Goal: Task Accomplishment & Management: Manage account settings

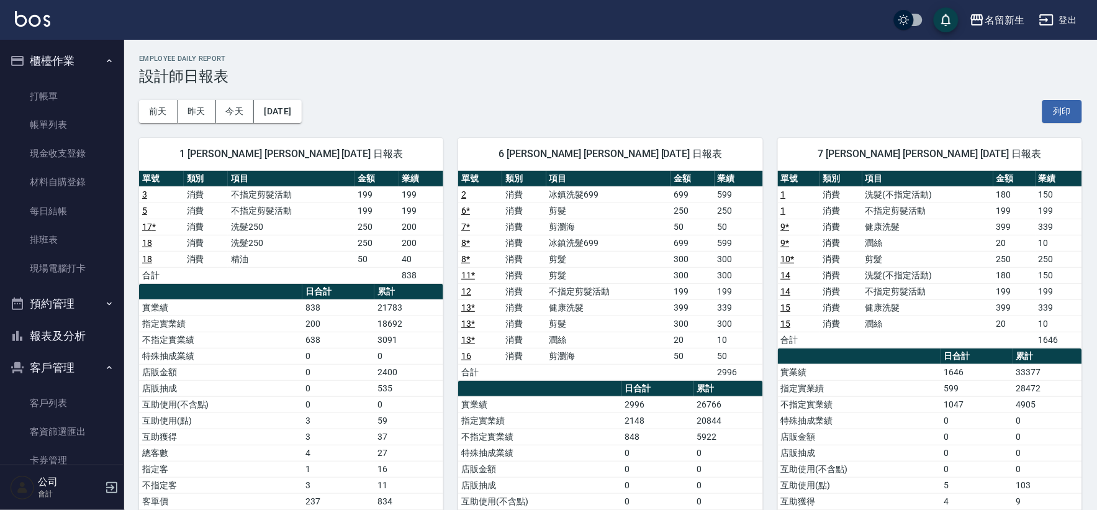
click at [35, 60] on button "櫃檯作業" at bounding box center [62, 61] width 114 height 32
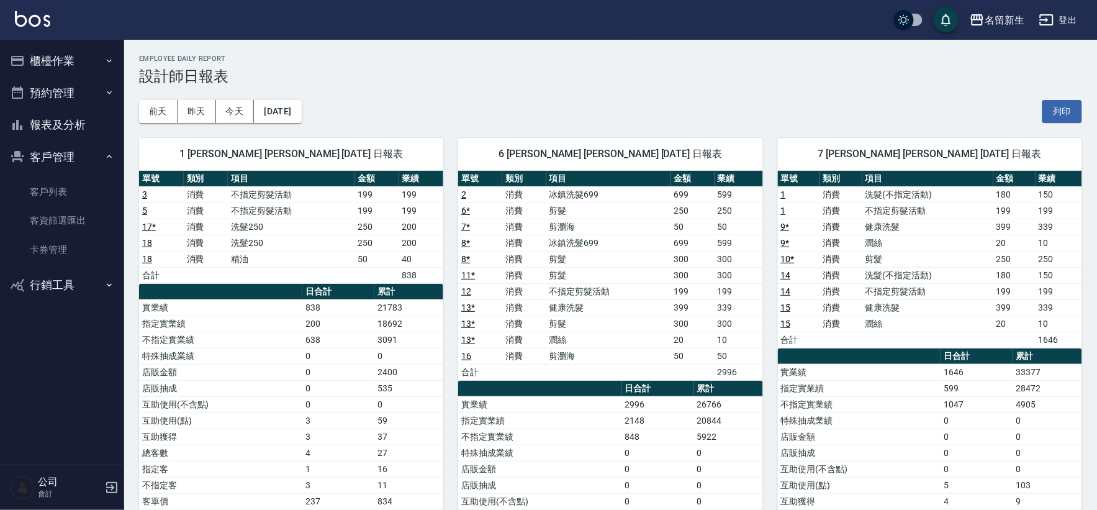
click at [65, 152] on button "客戶管理" at bounding box center [62, 157] width 114 height 32
click at [42, 57] on button "櫃檯作業" at bounding box center [62, 61] width 114 height 32
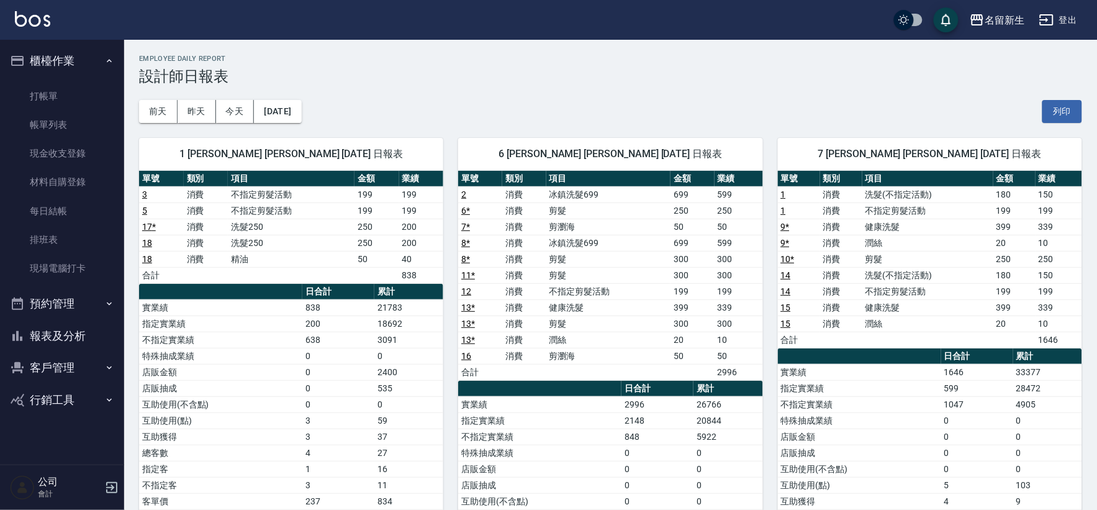
click at [81, 186] on link "材料自購登錄" at bounding box center [62, 182] width 114 height 29
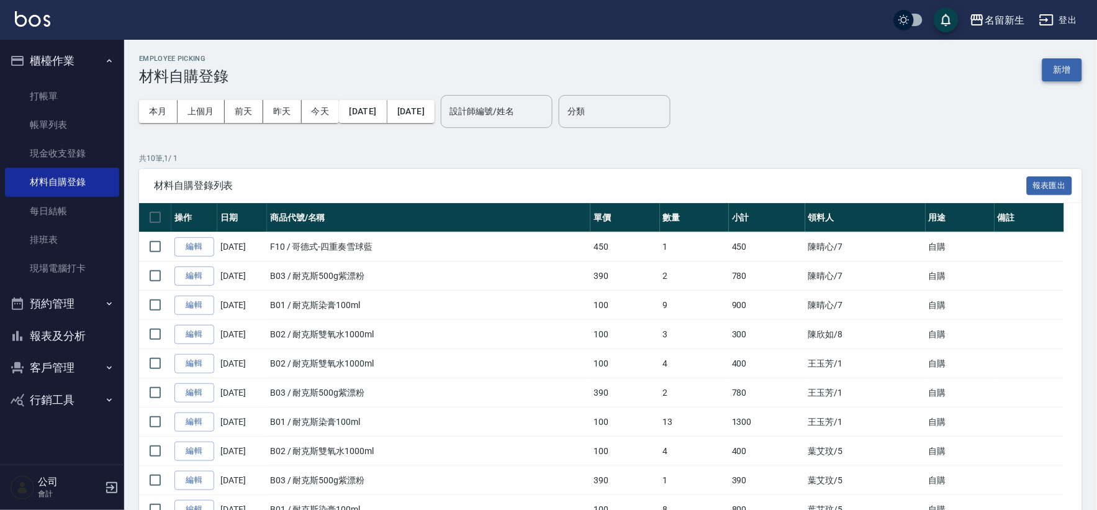
click at [1058, 69] on button "新增" at bounding box center [1062, 69] width 40 height 23
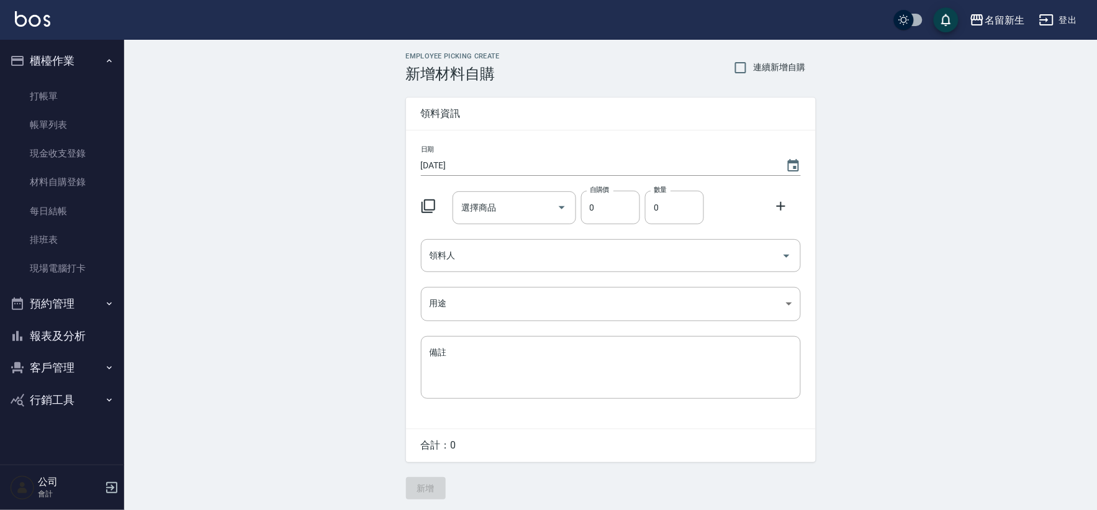
click at [429, 205] on icon at bounding box center [428, 206] width 15 height 15
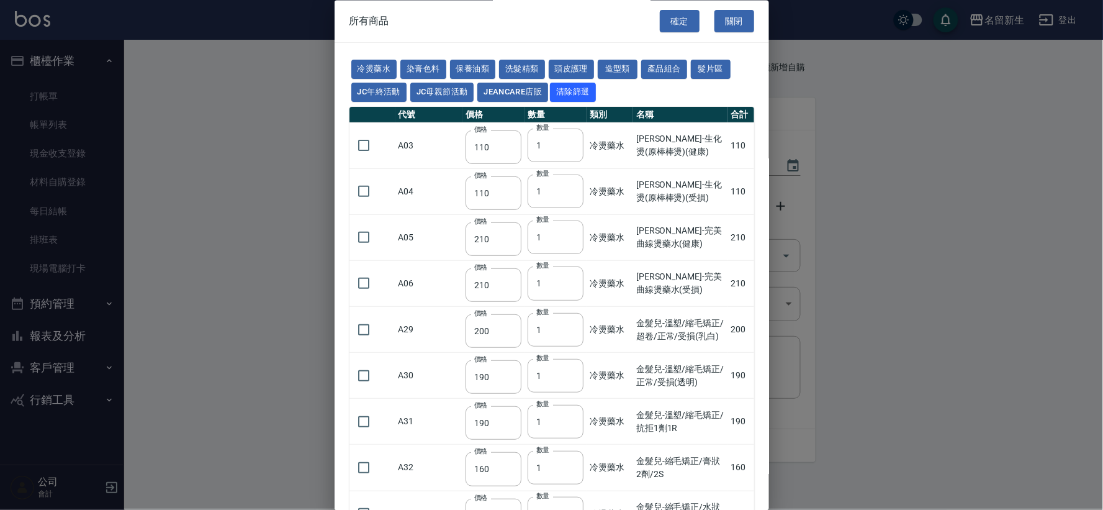
click at [530, 73] on button "洗髮精類" at bounding box center [522, 69] width 46 height 19
type input "170"
type input "180"
type input "190"
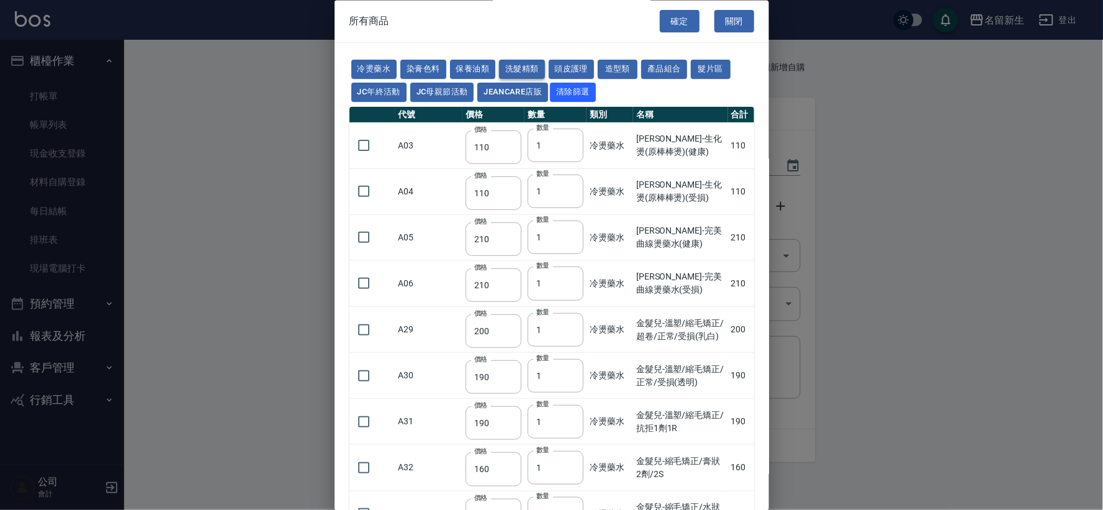
type input "230"
type input "175"
type input "455"
type input "440"
type input "200"
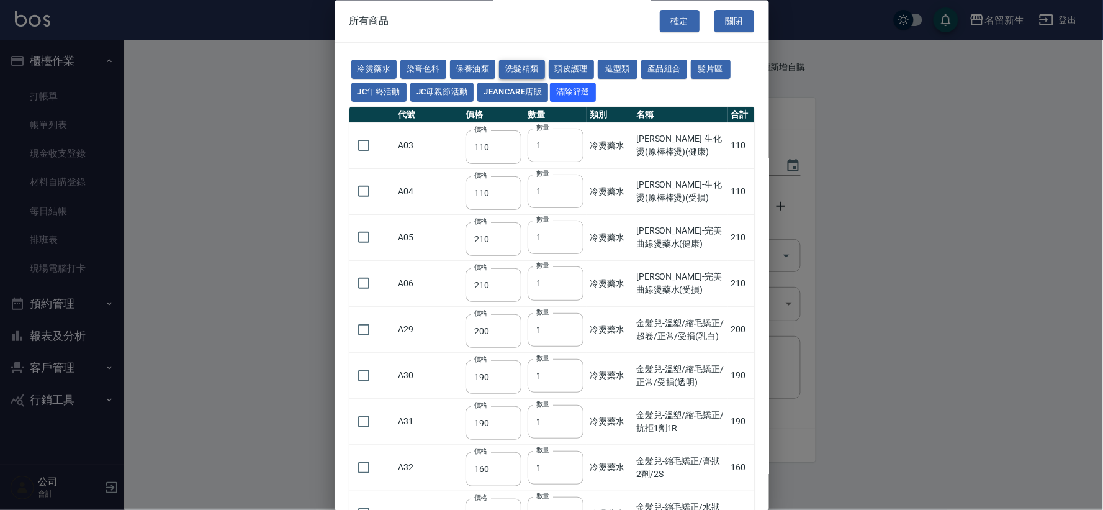
type input "420"
type input "300"
type input "750"
type input "300"
type input "330"
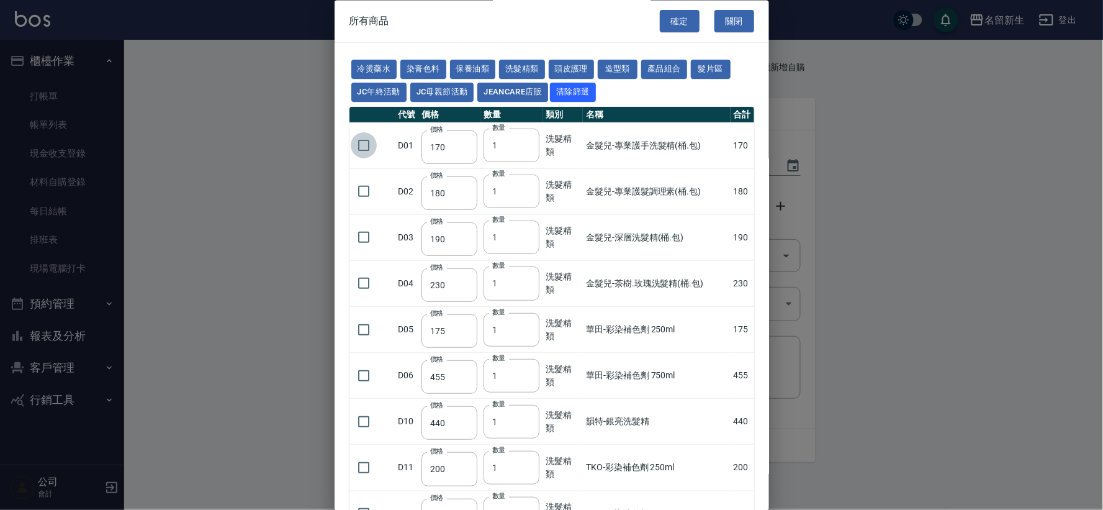
click at [368, 144] on input "checkbox" at bounding box center [364, 146] width 26 height 26
checkbox input "true"
click at [365, 194] on input "checkbox" at bounding box center [364, 192] width 26 height 26
checkbox input "true"
drag, startPoint x: 500, startPoint y: 142, endPoint x: 481, endPoint y: 143, distance: 19.3
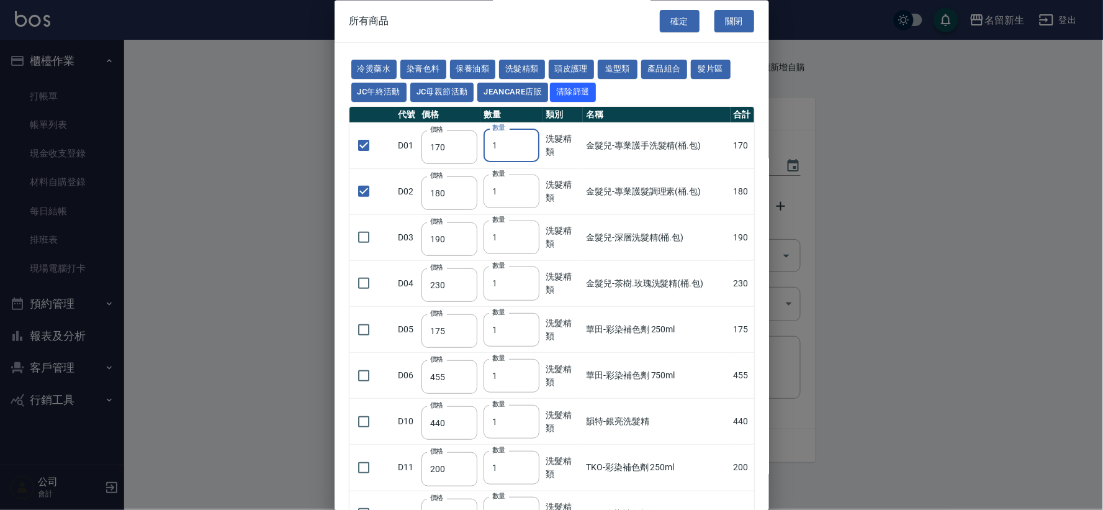
click at [481, 143] on tr "D01 價格 170 價格 數量 1 數量 洗髮精類 金髮兒-專業護手洗髮精(桶.包) 170" at bounding box center [551, 146] width 405 height 46
type input "2"
drag, startPoint x: 504, startPoint y: 192, endPoint x: 480, endPoint y: 191, distance: 24.2
click at [480, 191] on tr "D02 價格 180 價格 數量 1 數量 洗髮精類 金髮兒-專業護髮調理素(桶.包) 180" at bounding box center [551, 192] width 405 height 46
type input "2"
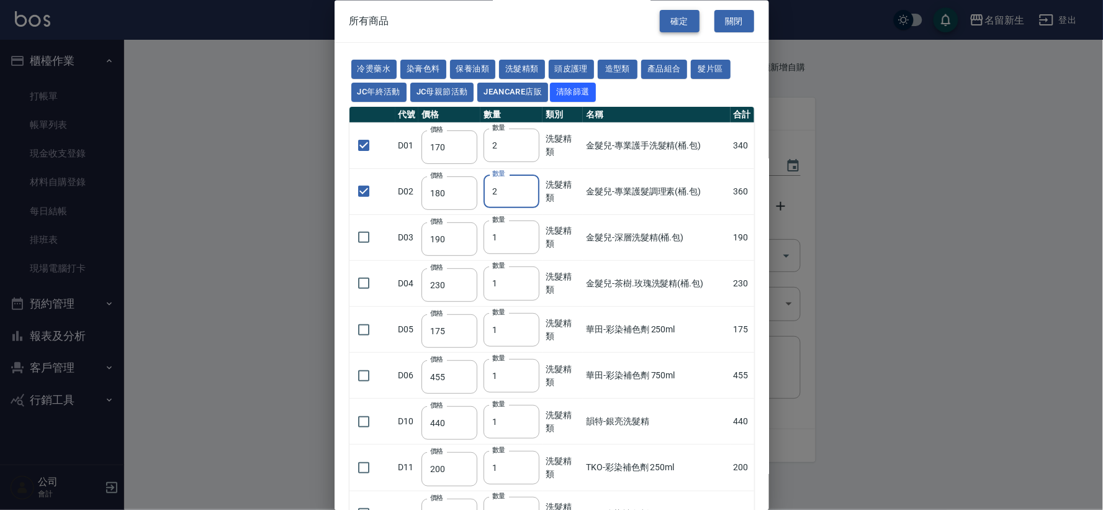
click at [675, 19] on button "確定" at bounding box center [680, 21] width 40 height 23
type input "金髮兒-專業護手洗髮精(桶.包)"
type input "170"
type input "2"
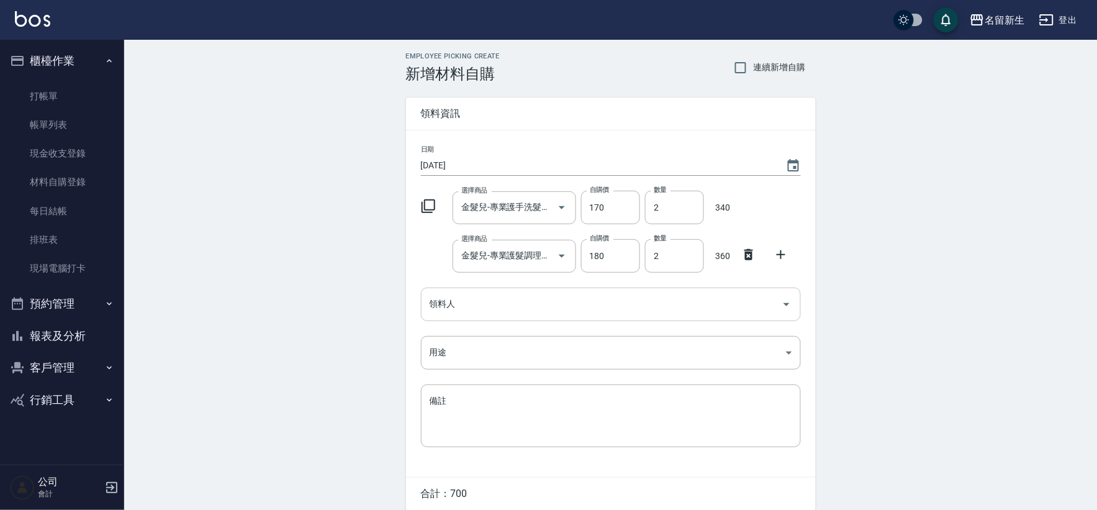
click at [523, 305] on input "領料人" at bounding box center [601, 304] width 350 height 22
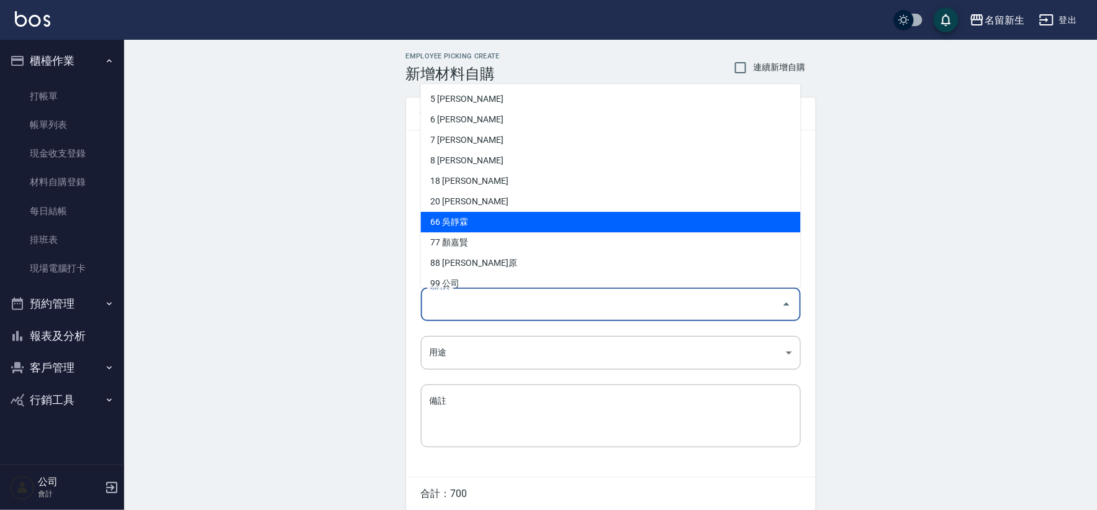
scroll to position [31, 0]
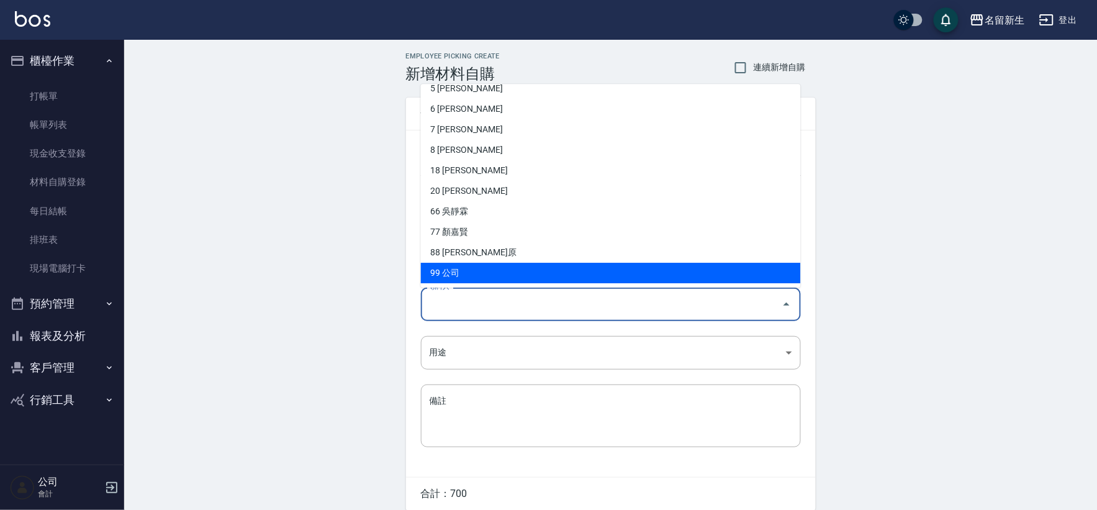
click at [479, 272] on li "99 公司" at bounding box center [611, 273] width 380 height 20
type input "公司"
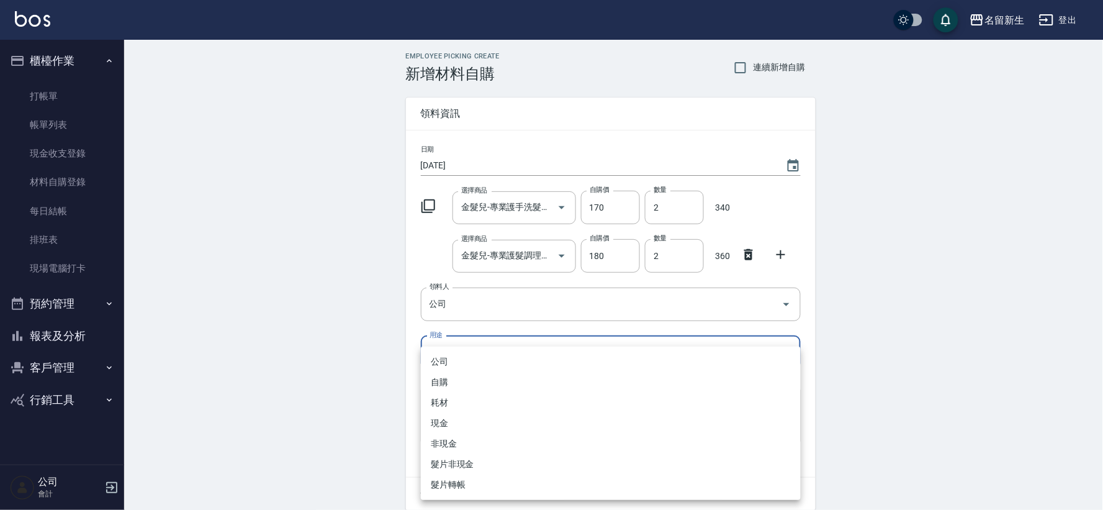
click at [466, 357] on body "名留新生 登出 櫃檯作業 打帳單 帳單列表 現金收支登錄 材料自購登錄 每日結帳 排班表 現場電腦打卡 預約管理 預約管理 單日預約紀錄 單週預約紀錄 報表及…" at bounding box center [551, 280] width 1103 height 560
click at [464, 358] on li "公司" at bounding box center [611, 361] width 380 height 20
type input "公司"
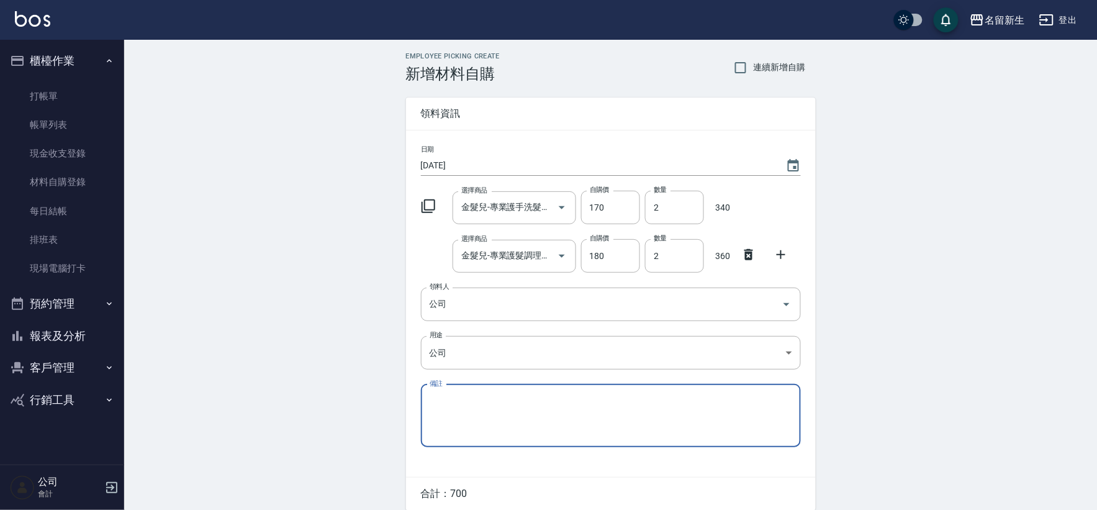
scroll to position [52, 0]
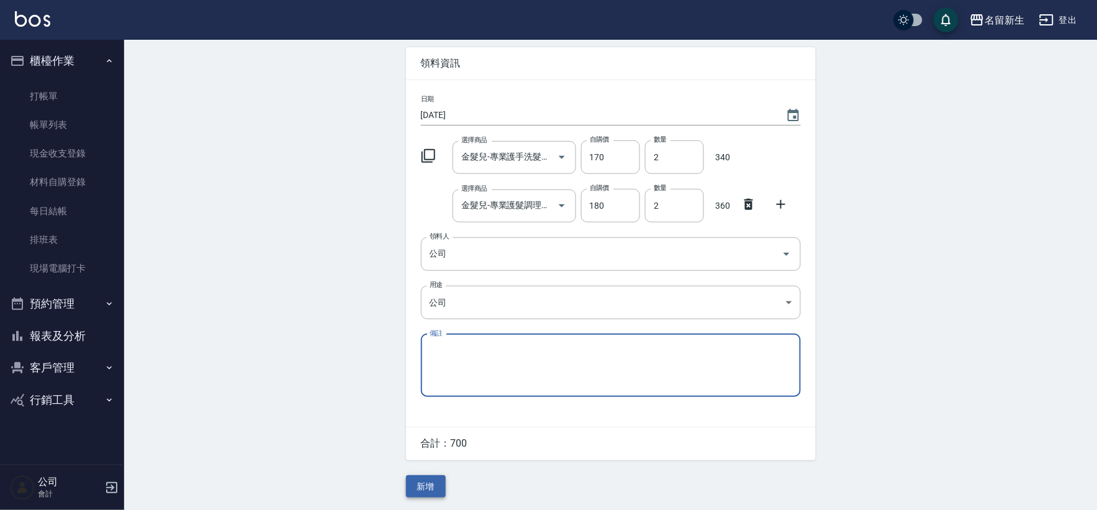
click at [431, 488] on button "新增" at bounding box center [426, 486] width 40 height 23
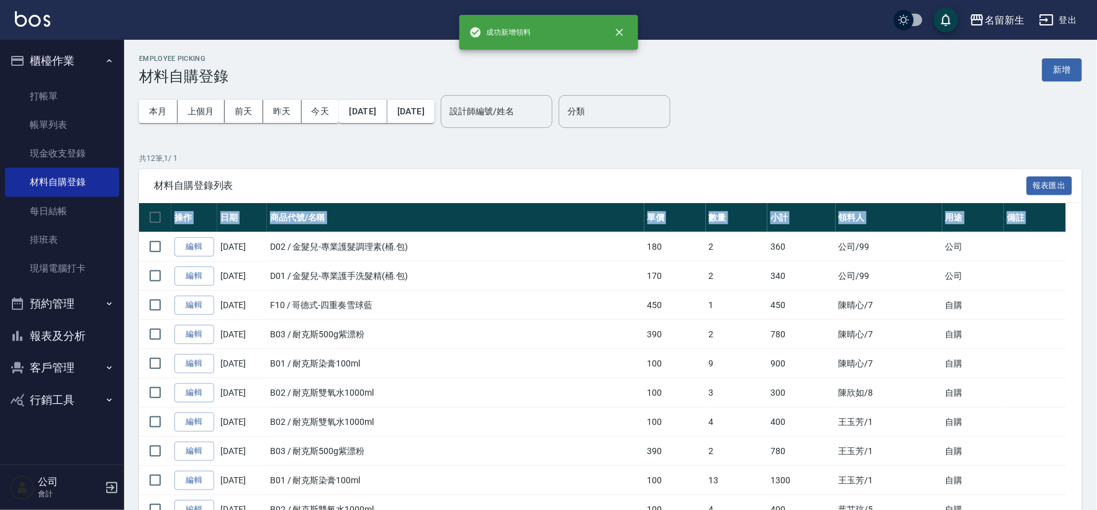
drag, startPoint x: 139, startPoint y: 230, endPoint x: 269, endPoint y: 336, distance: 168.1
click at [189, 274] on tbody "編輯 10/06/2025 D02 / 金髮兒-專業護髮調理素(桶.包) 180 2 360 公司 /99 公司 編輯 10/06/2025 D01 / 金髮…" at bounding box center [610, 415] width 943 height 366
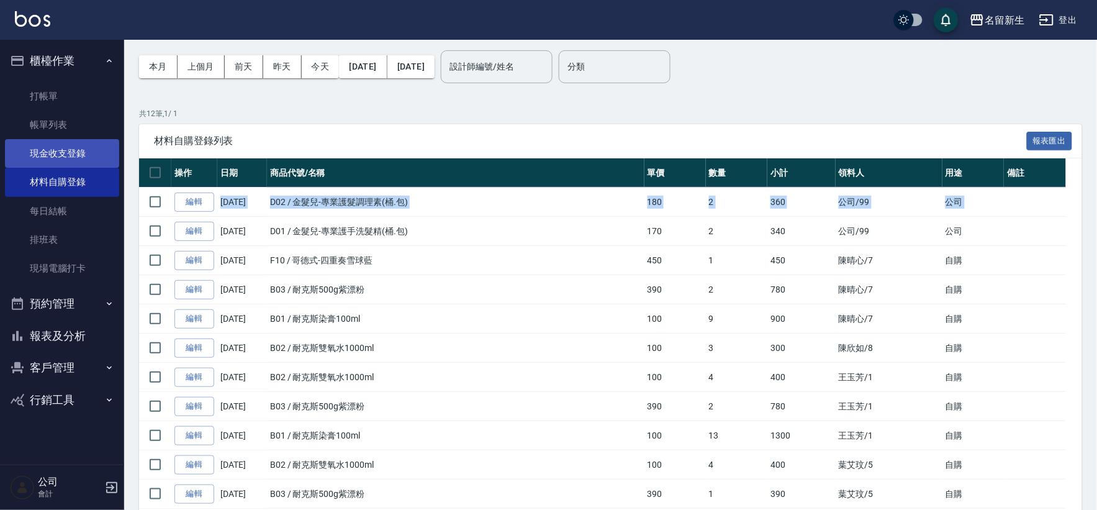
scroll to position [69, 0]
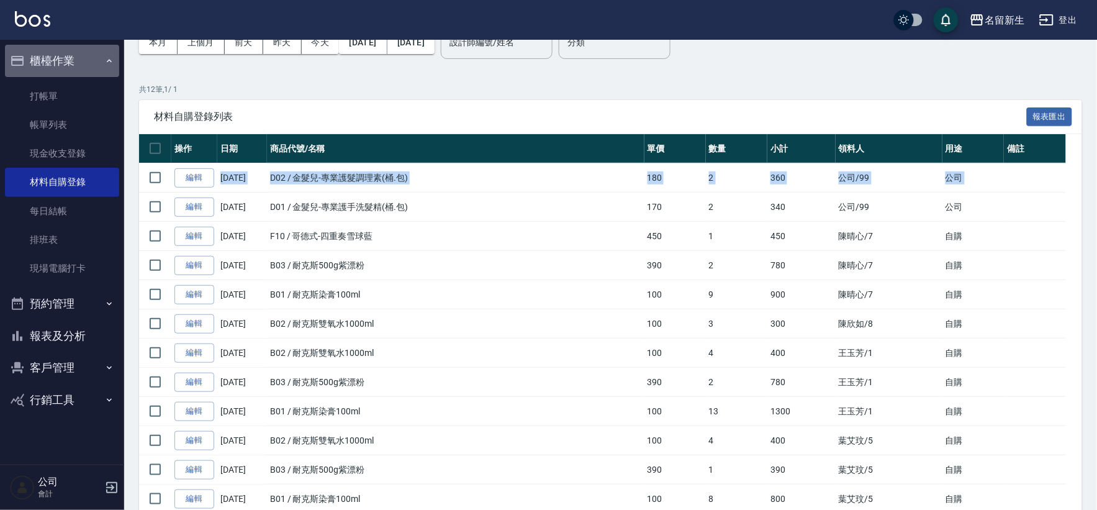
click at [63, 69] on button "櫃檯作業" at bounding box center [62, 61] width 114 height 32
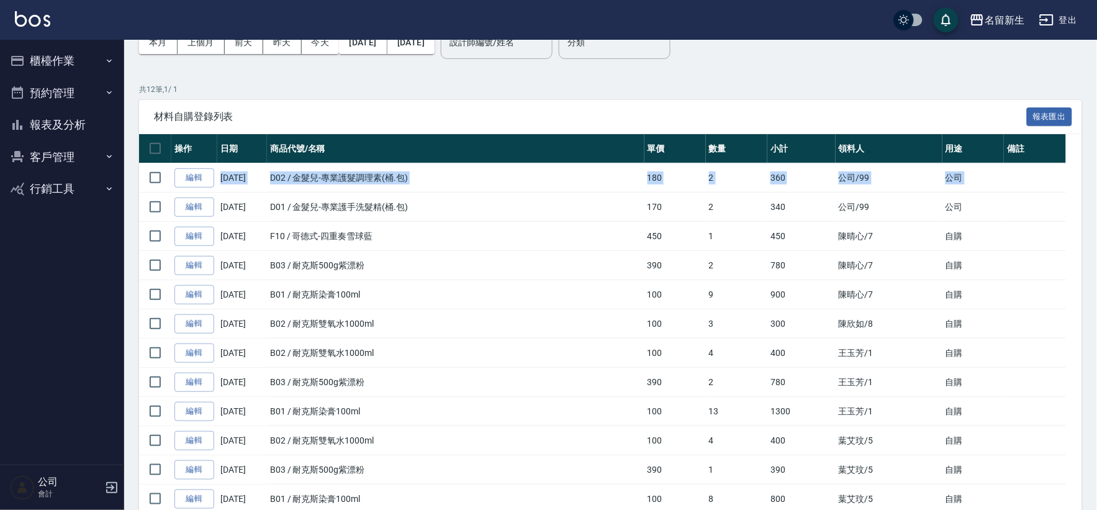
click at [48, 155] on button "客戶管理" at bounding box center [62, 157] width 114 height 32
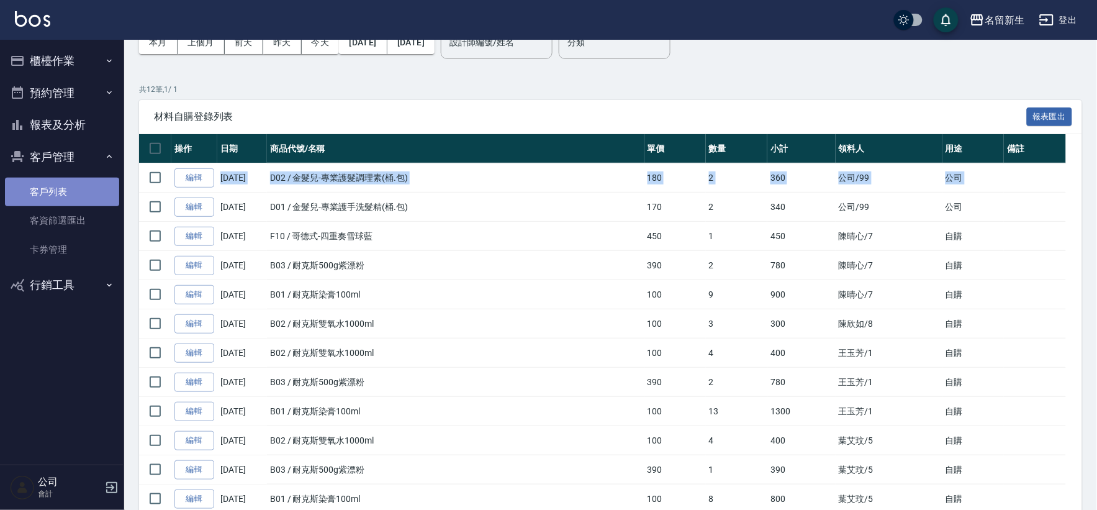
click at [60, 191] on link "客戶列表" at bounding box center [62, 192] width 114 height 29
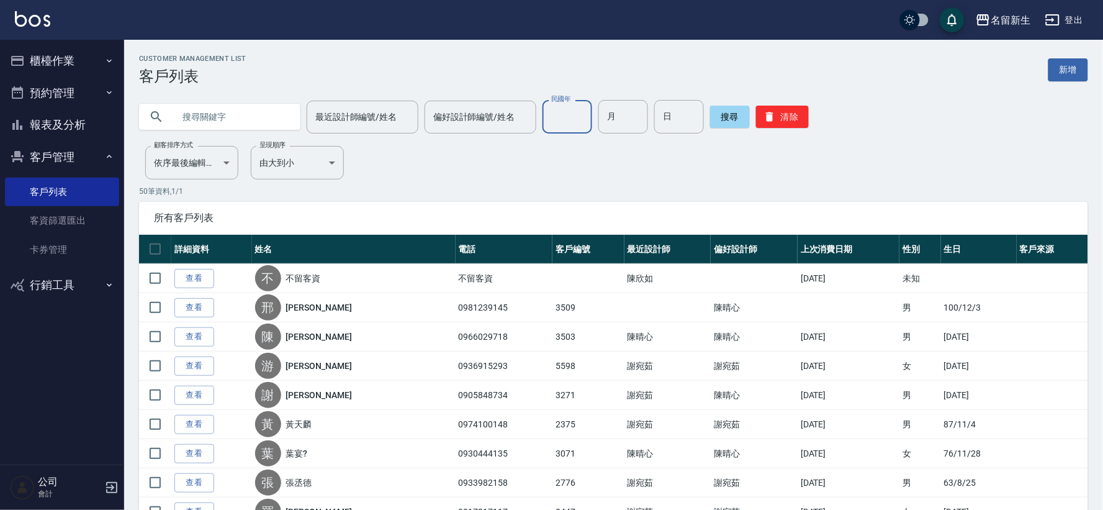
click at [547, 119] on input "民國年" at bounding box center [567, 117] width 50 height 34
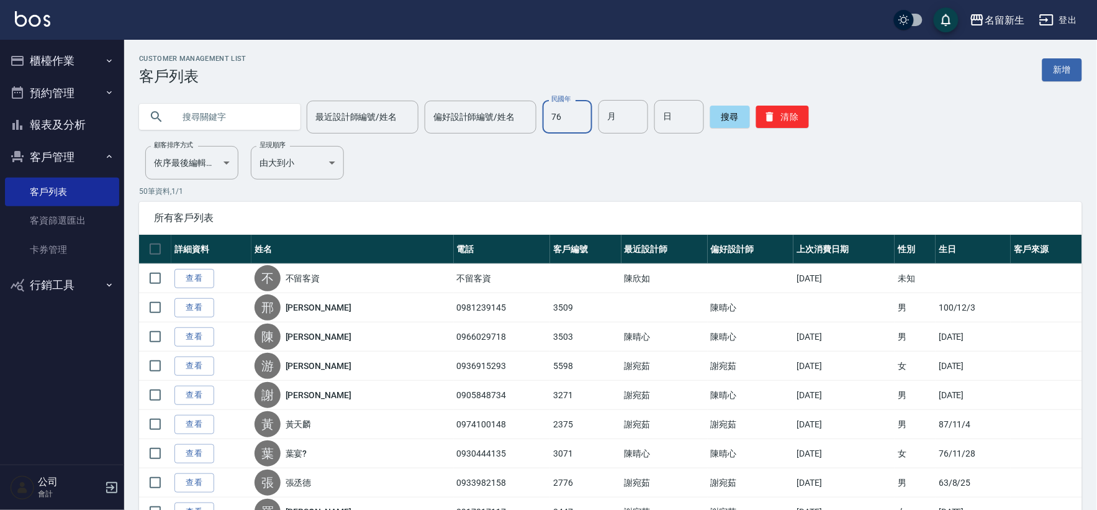
type input "76"
type input "09"
type input "18"
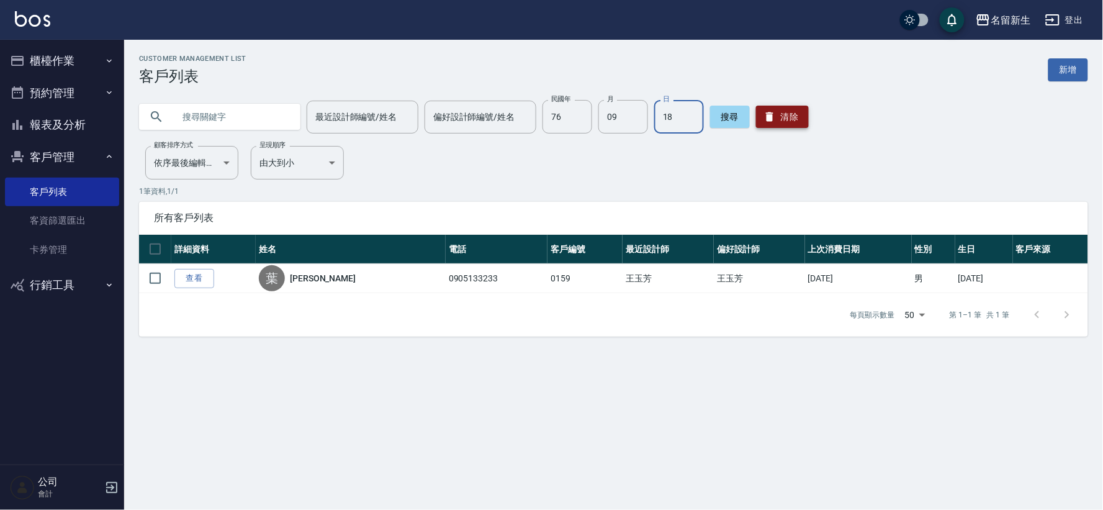
click at [768, 110] on icon "button" at bounding box center [769, 116] width 12 height 12
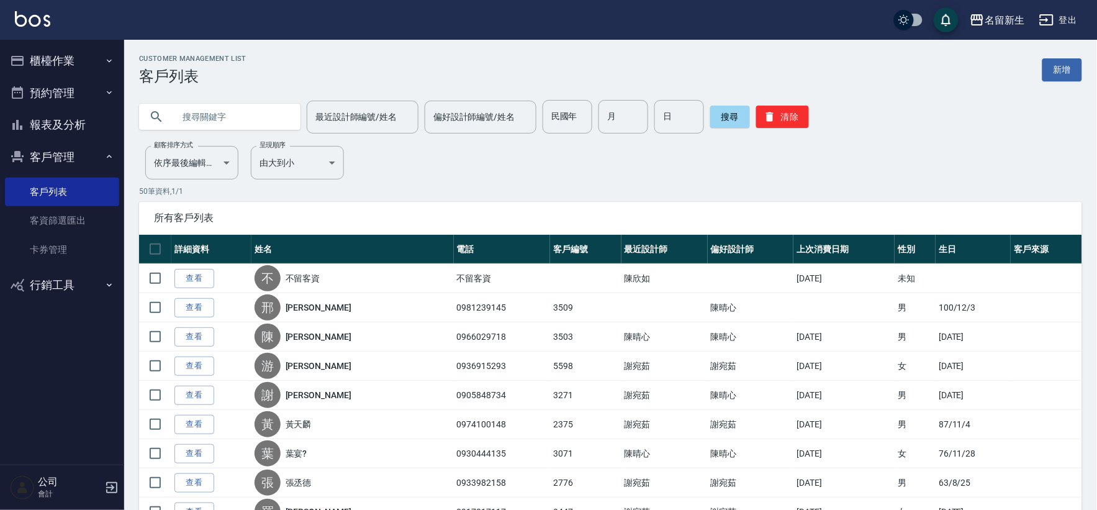
click at [31, 159] on button "客戶管理" at bounding box center [62, 157] width 114 height 32
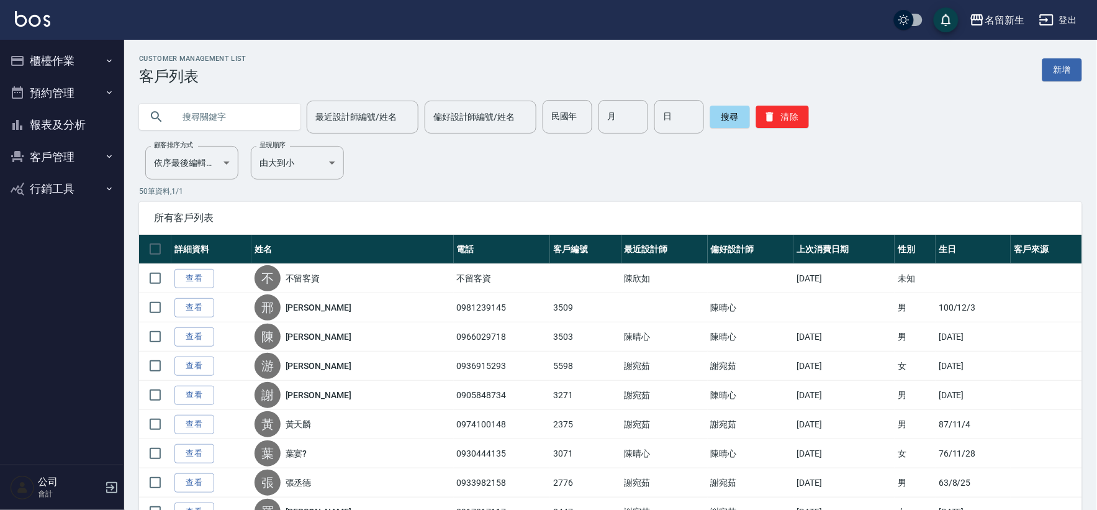
click at [35, 71] on button "櫃檯作業" at bounding box center [62, 61] width 114 height 32
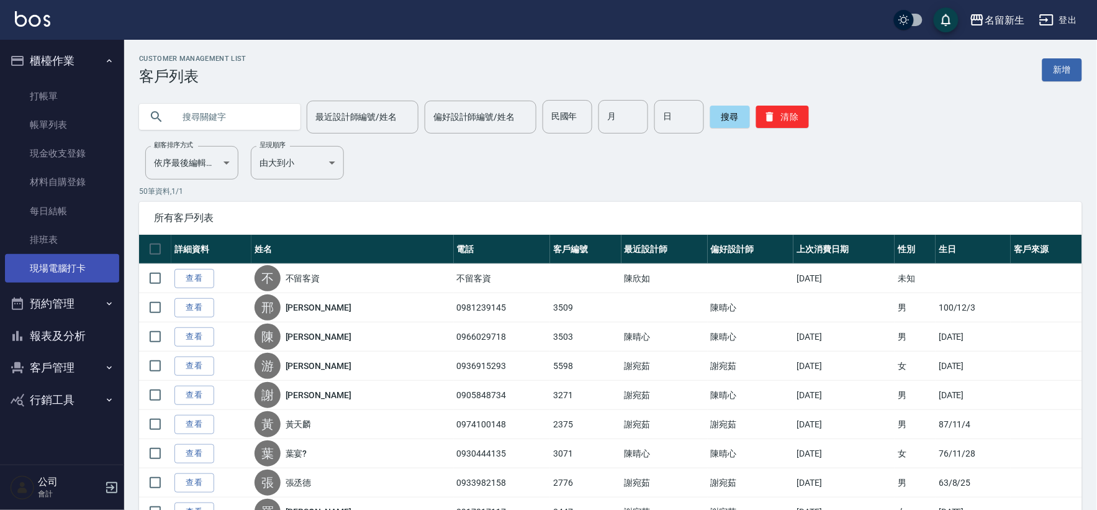
click at [63, 262] on link "現場電腦打卡" at bounding box center [62, 268] width 114 height 29
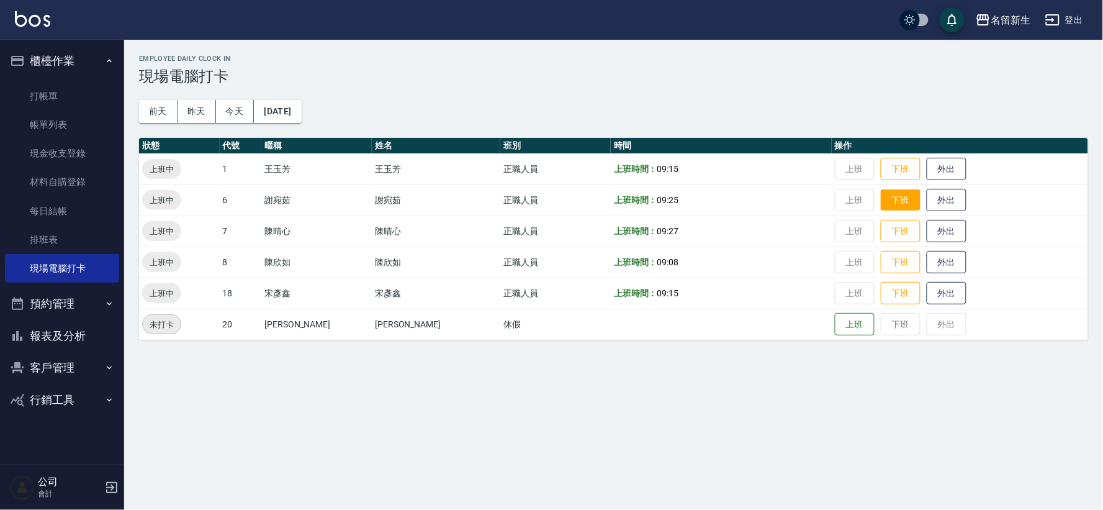
click at [881, 200] on button "下班" at bounding box center [901, 200] width 40 height 22
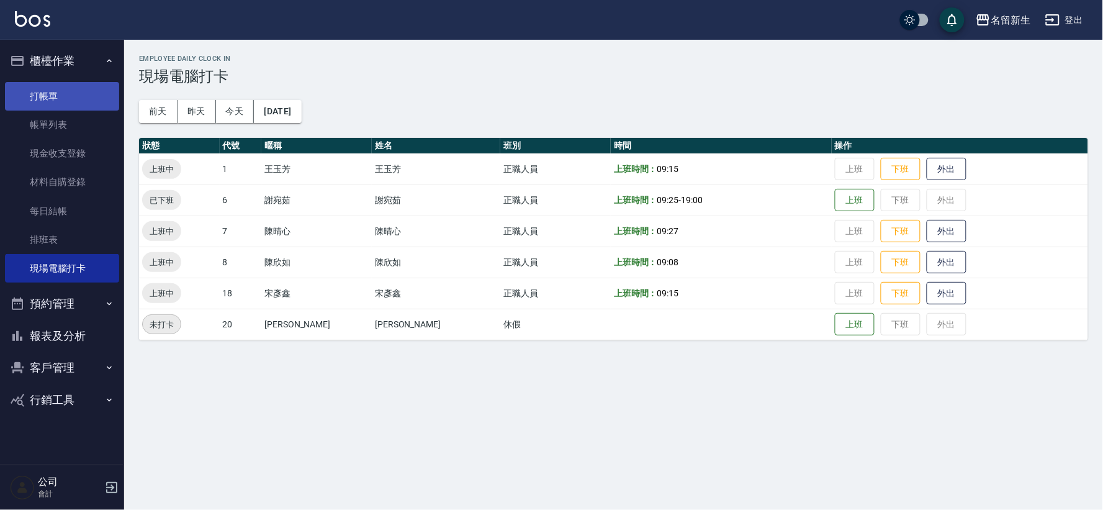
click at [14, 98] on link "打帳單" at bounding box center [62, 96] width 114 height 29
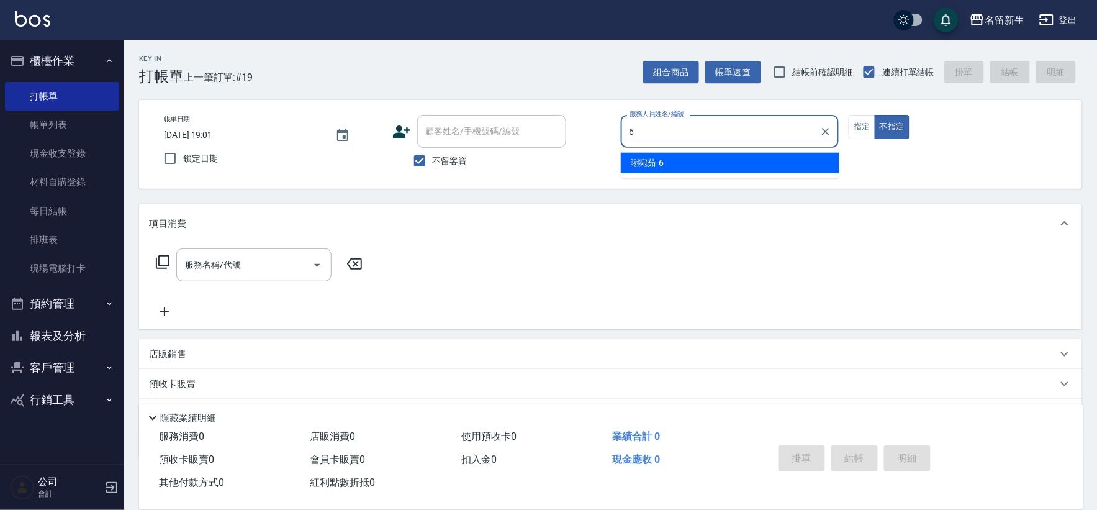
type input "6"
type button "false"
type input "謝宛茹-6"
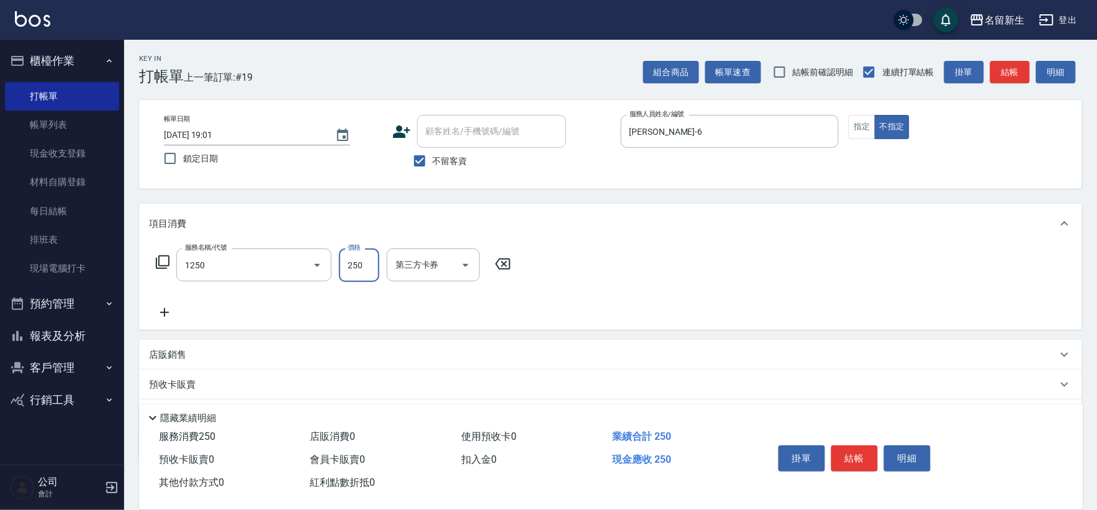
type input "洗髮250(1250)"
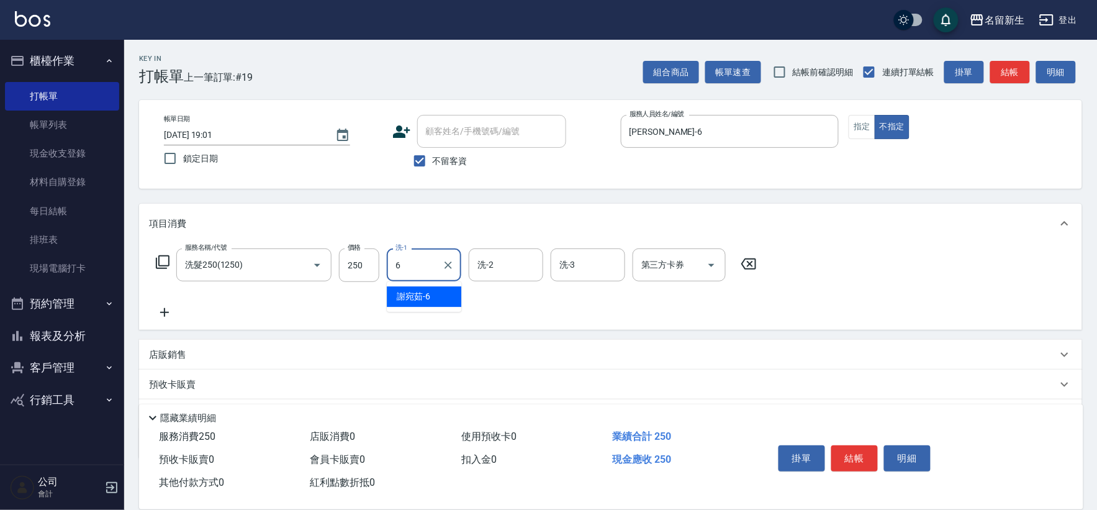
type input "謝宛茹-6"
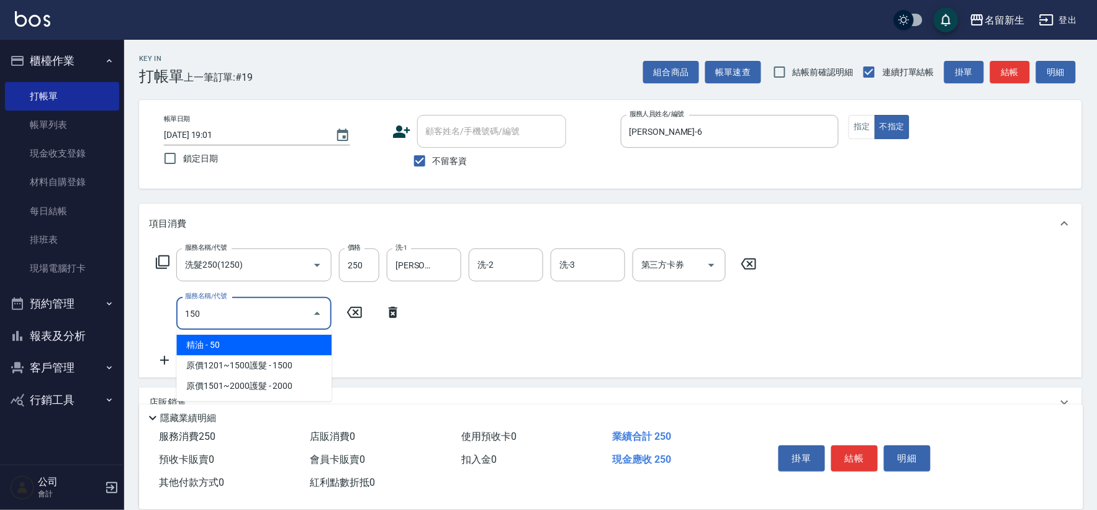
type input "精油(150)"
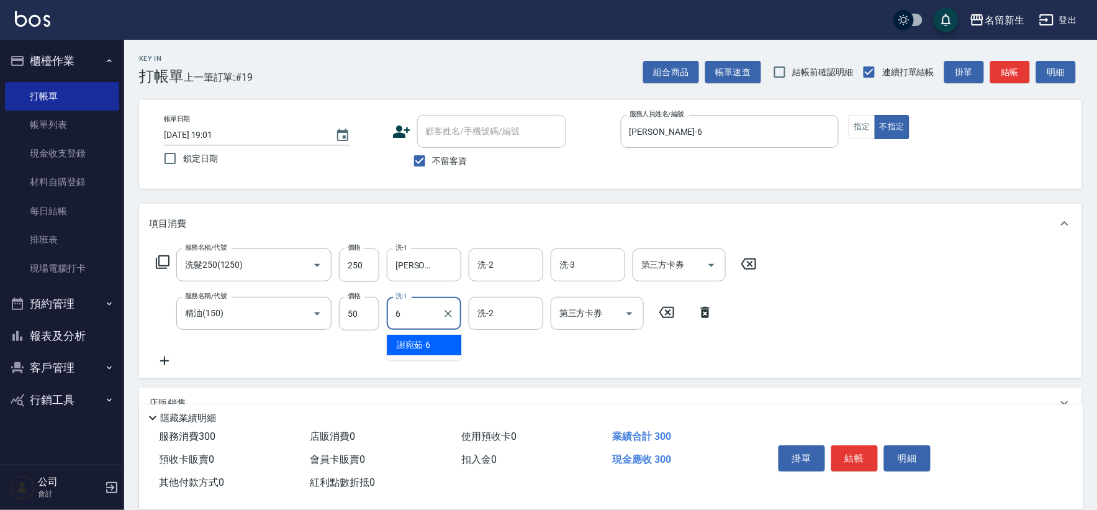
type input "謝宛茹-6"
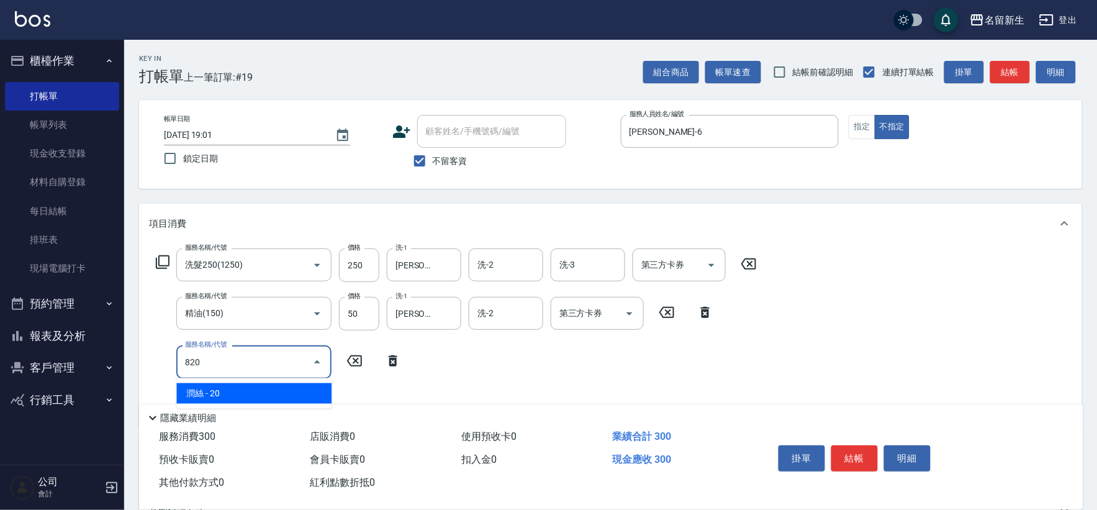
type input "潤絲(820)"
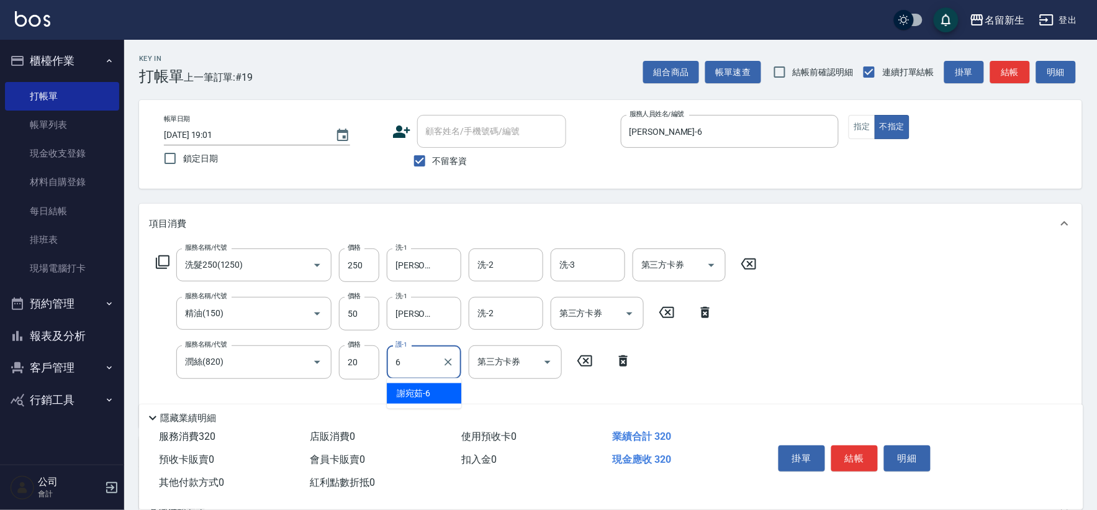
type input "謝宛茹-6"
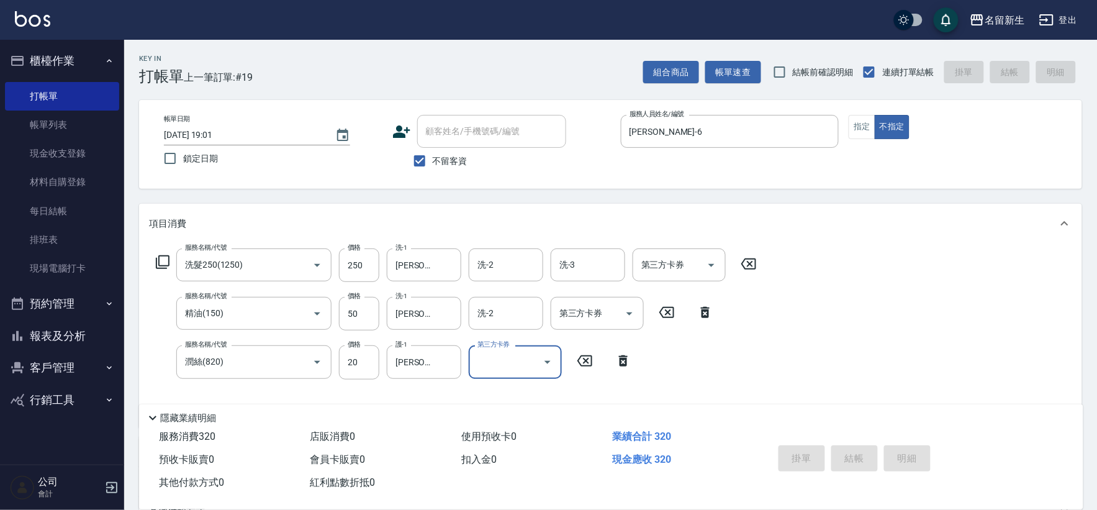
type input "2025/10/06 19:02"
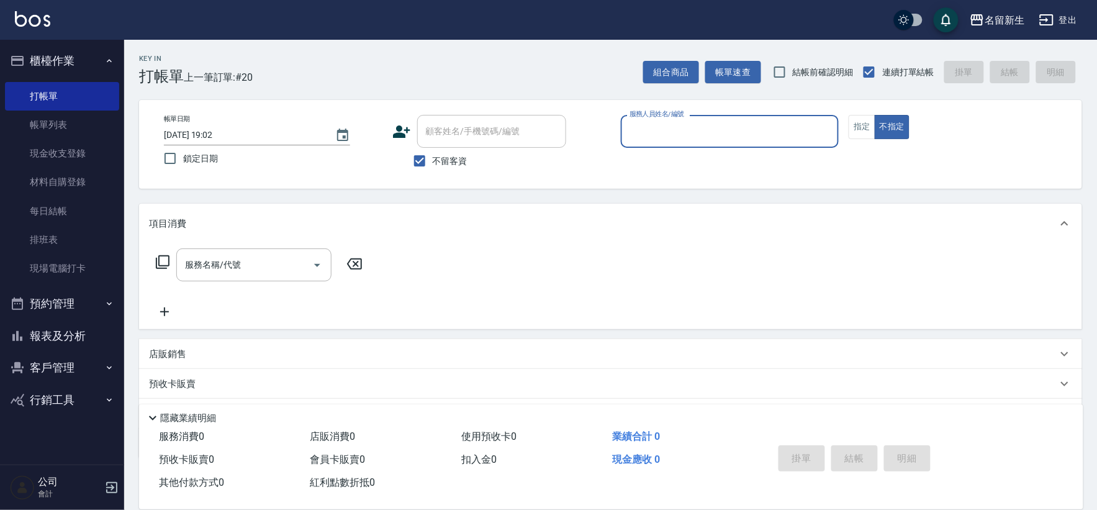
drag, startPoint x: 436, startPoint y: 156, endPoint x: 453, endPoint y: 127, distance: 34.0
click at [436, 156] on span "不留客資" at bounding box center [450, 161] width 35 height 13
click at [433, 156] on input "不留客資" at bounding box center [420, 161] width 26 height 26
checkbox input "false"
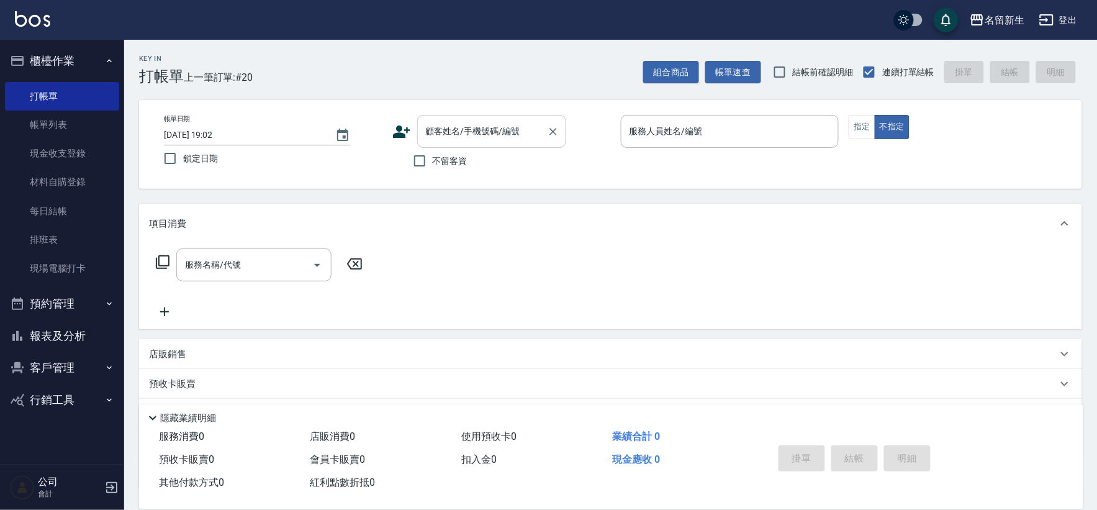
click at [459, 119] on div "顧客姓名/手機號碼/編號" at bounding box center [491, 131] width 149 height 33
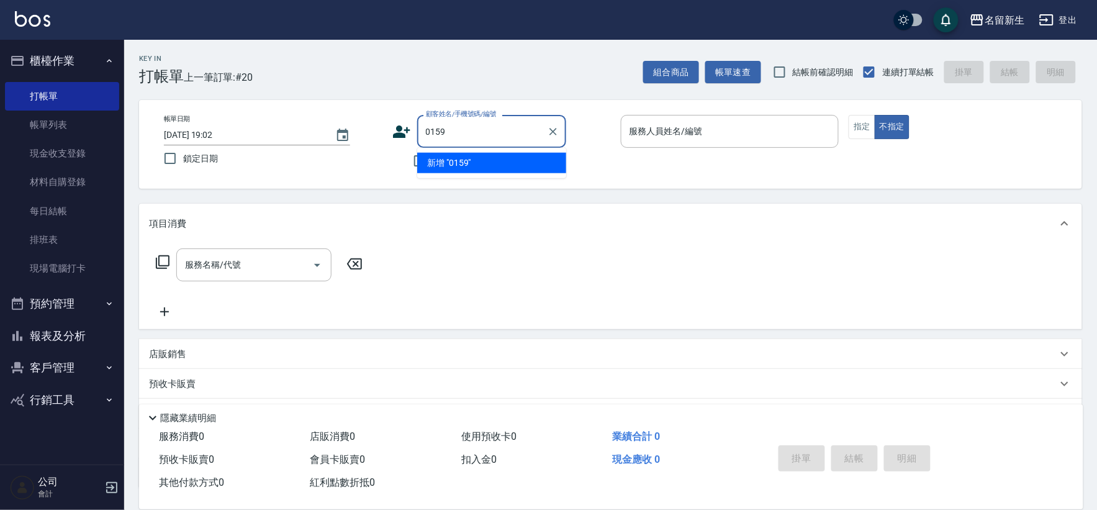
type input "0159"
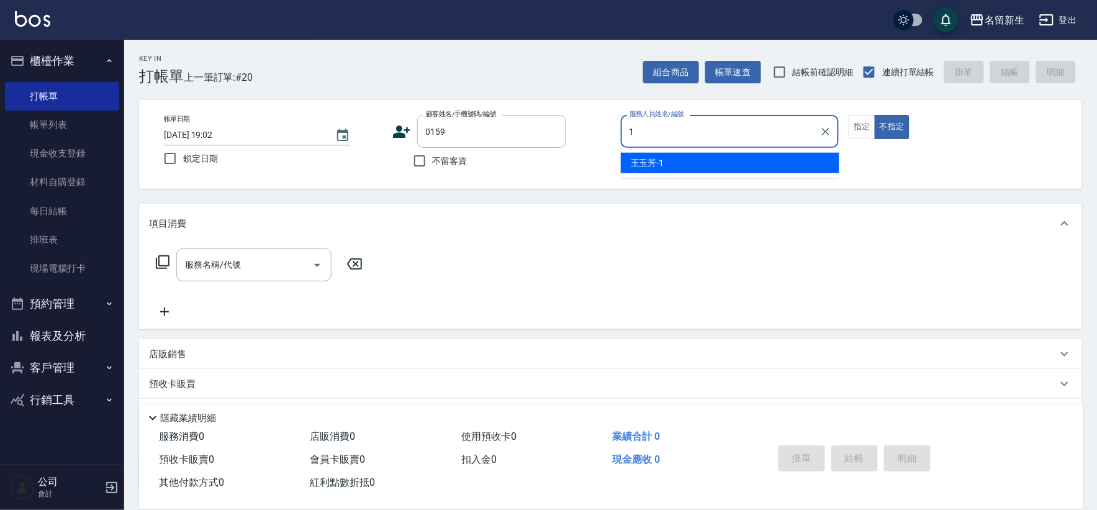
type input "王玉芳-1"
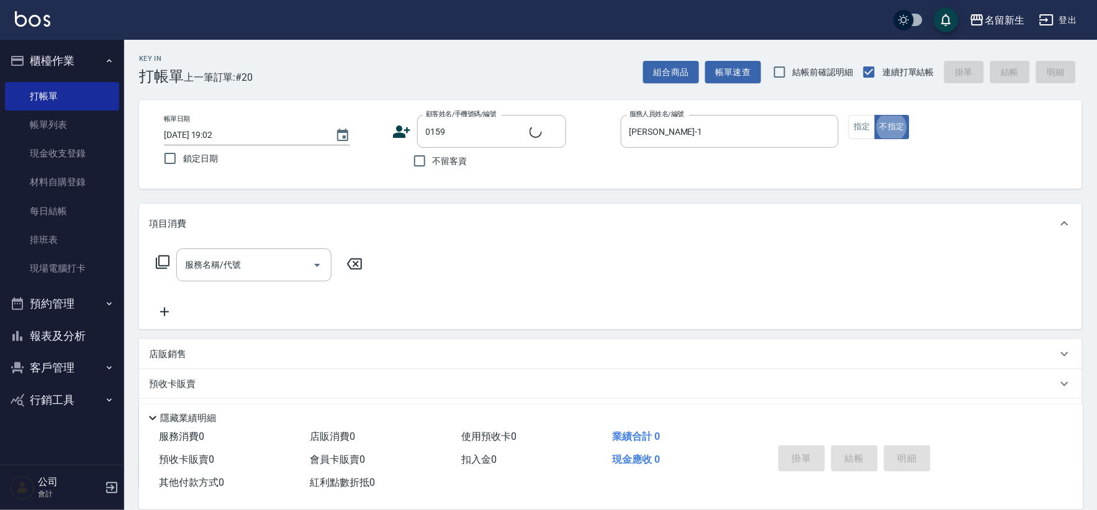
type input "葉世玉/0905133233/0159"
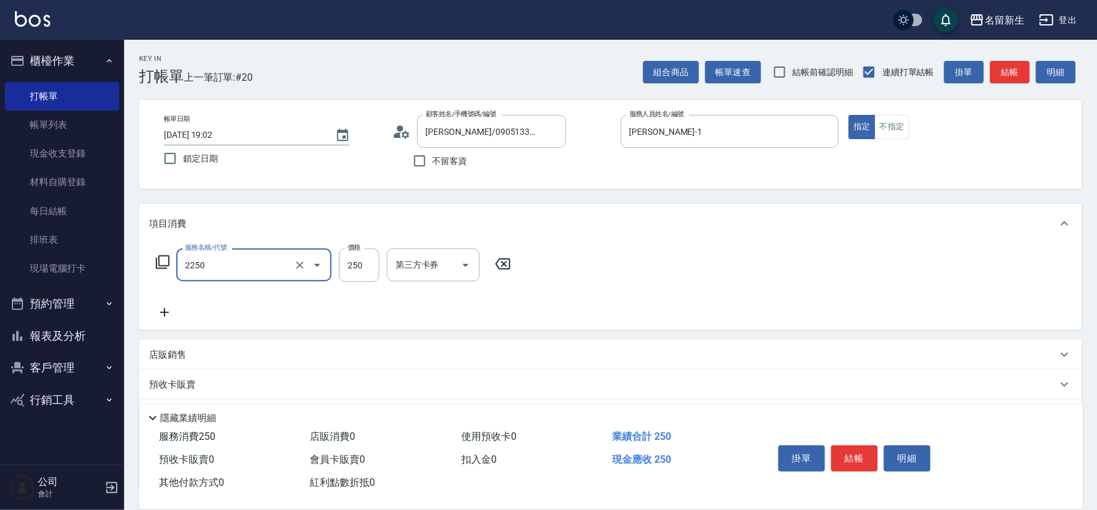
type input "剪髮(2250)"
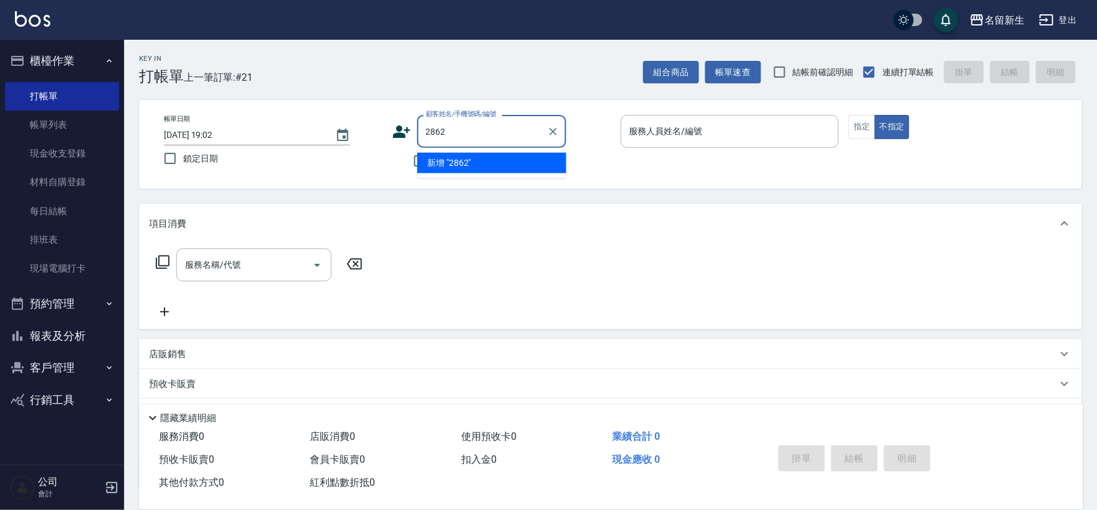
type input "2862"
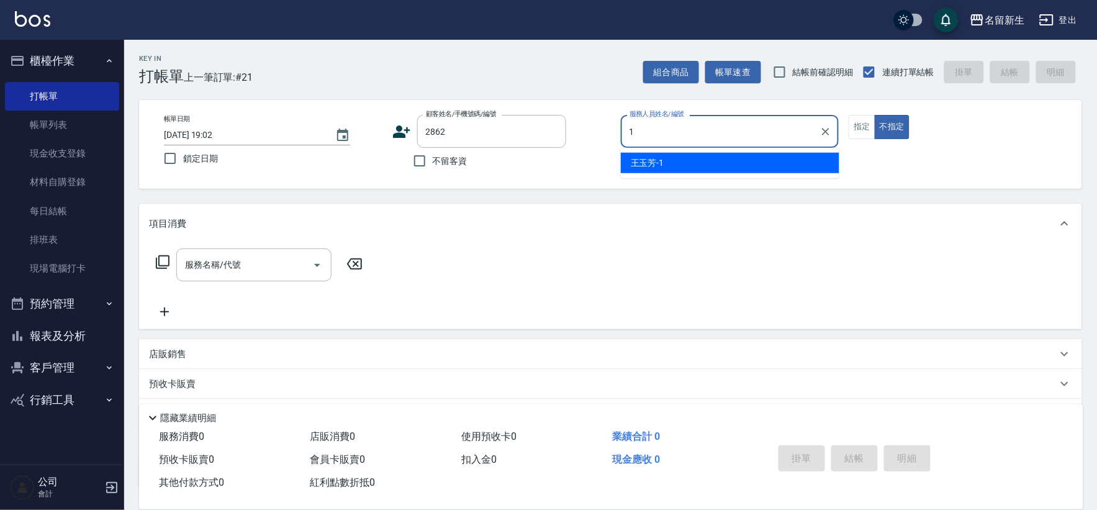
type input "王玉芳-1"
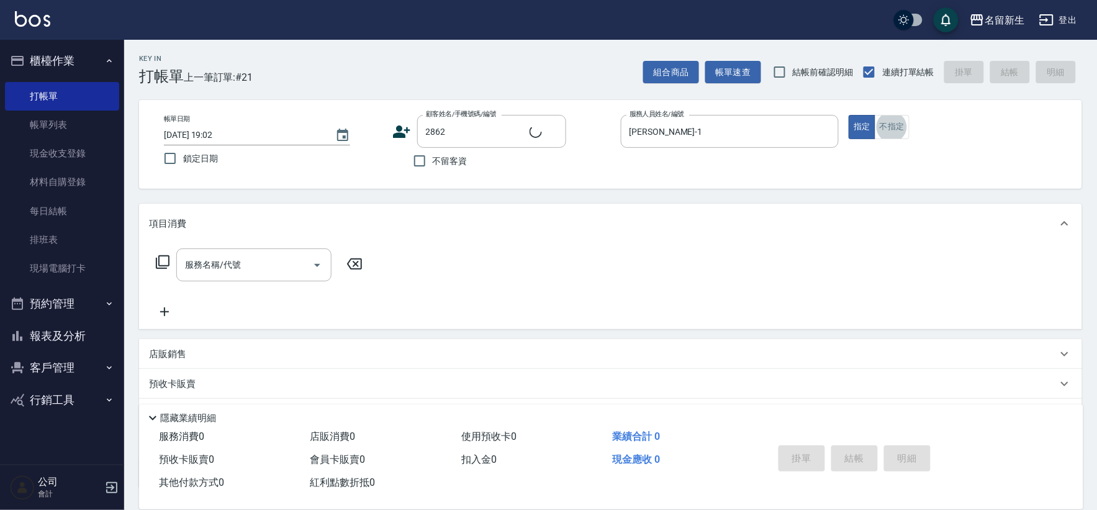
type input "邱于娟/0953651206/2862"
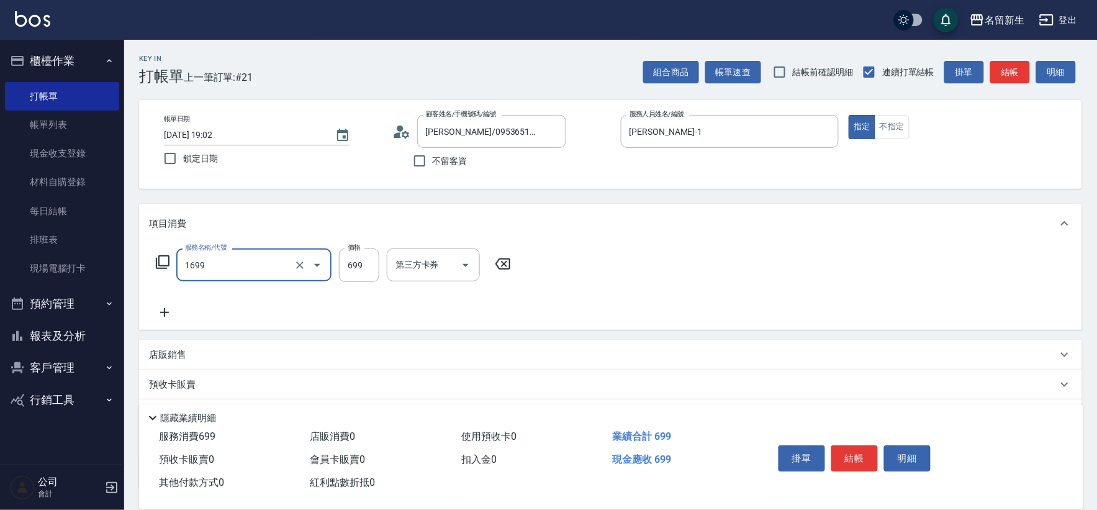
type input "冰鎮洗髮699(1699)"
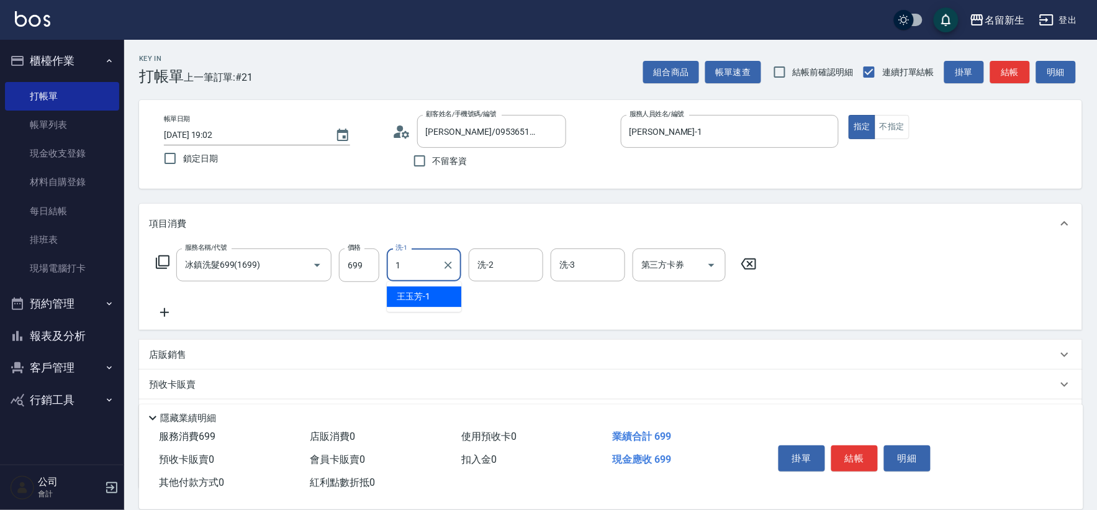
type input "王玉芳-1"
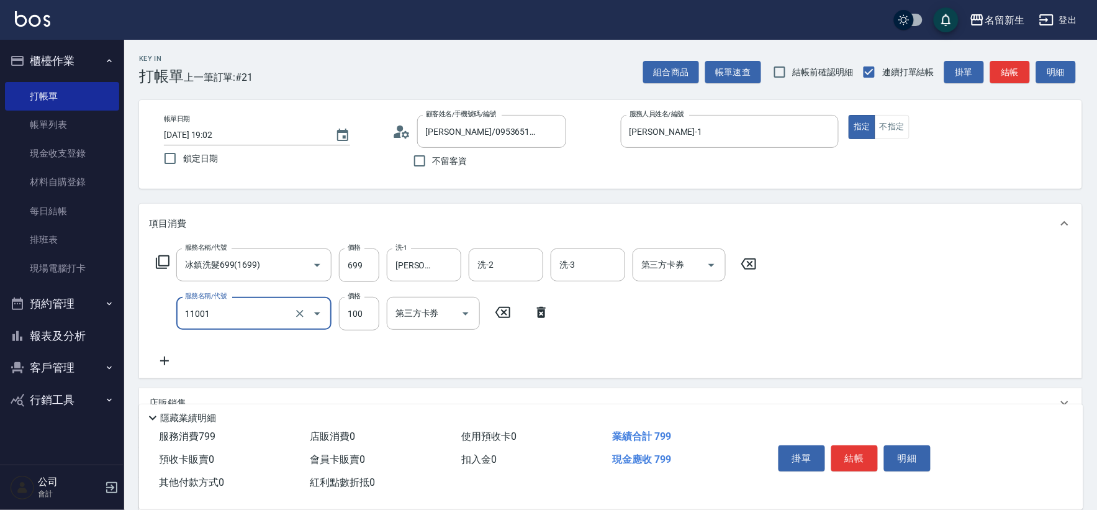
type input "瞬護(11001)"
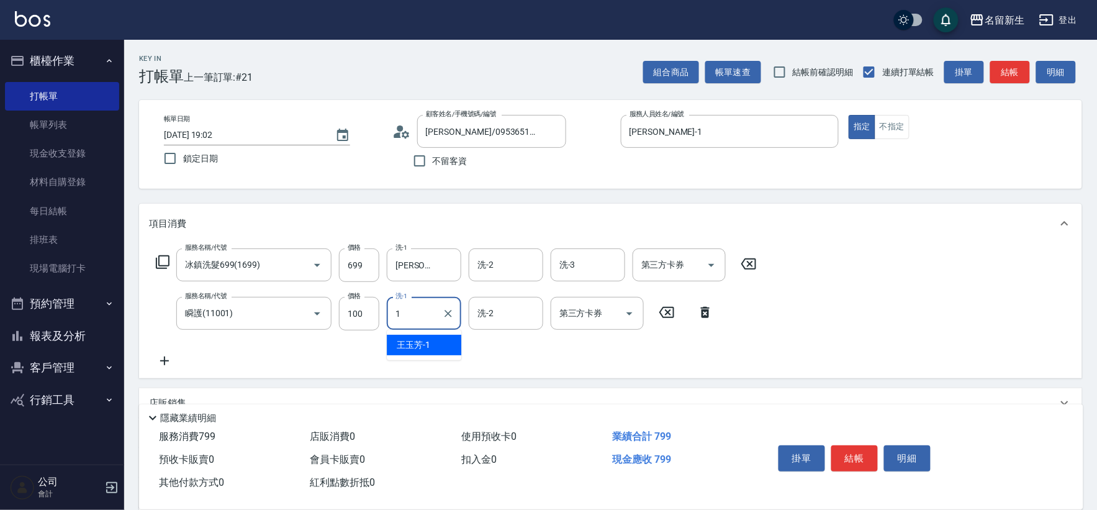
type input "王玉芳-1"
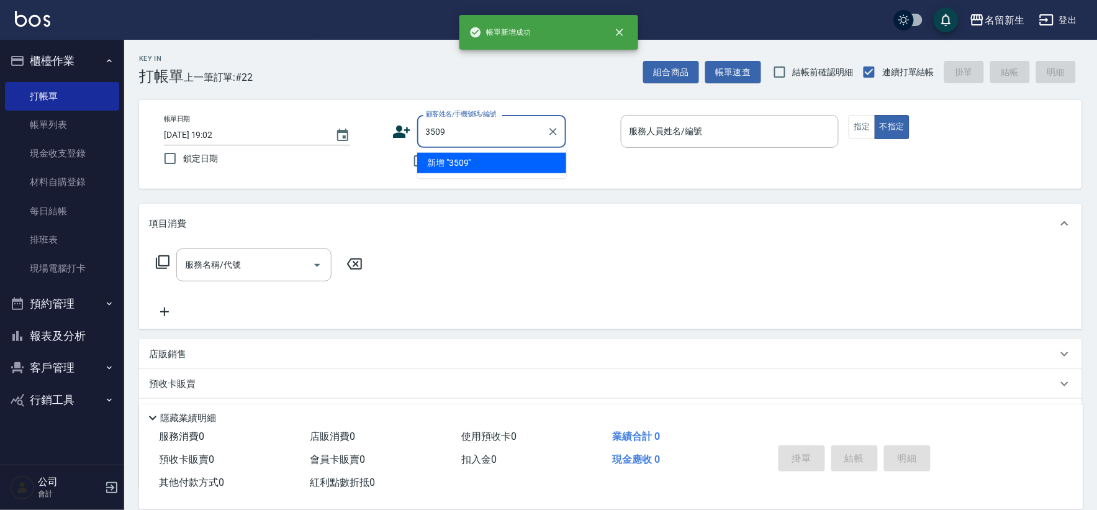
type input "3509"
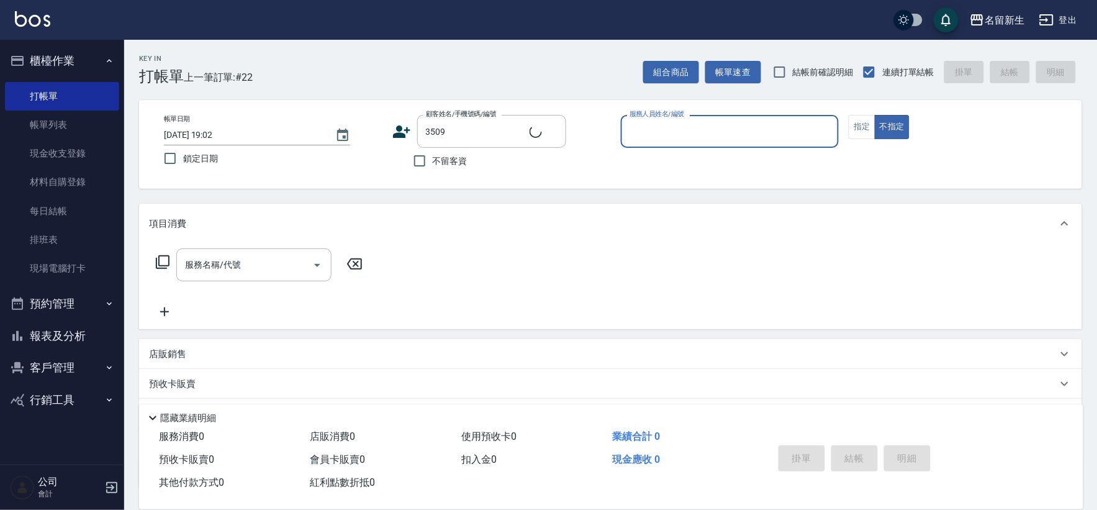
type input "7"
type input "邢家瑋/0981239145/3509"
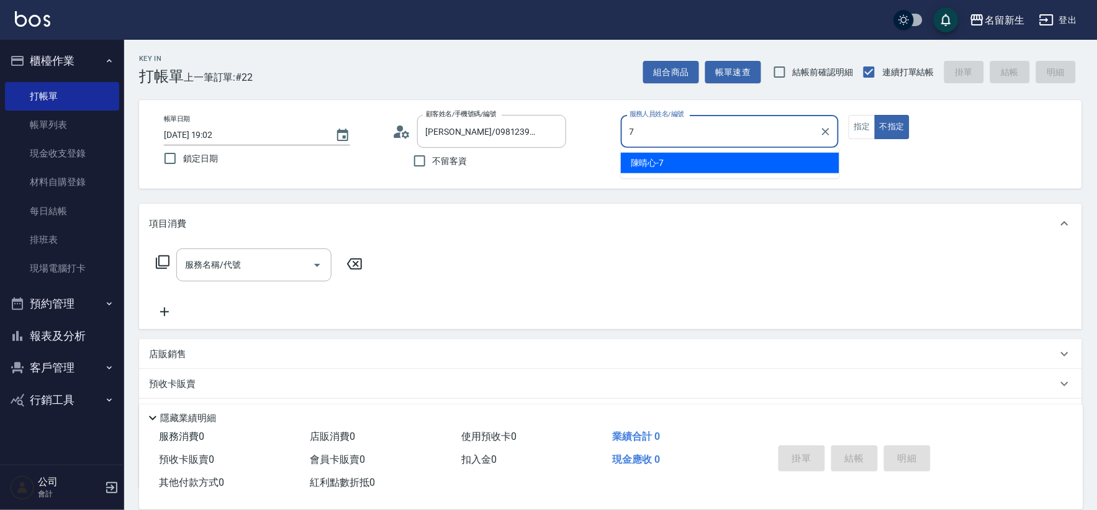
type input "陳晴心-7"
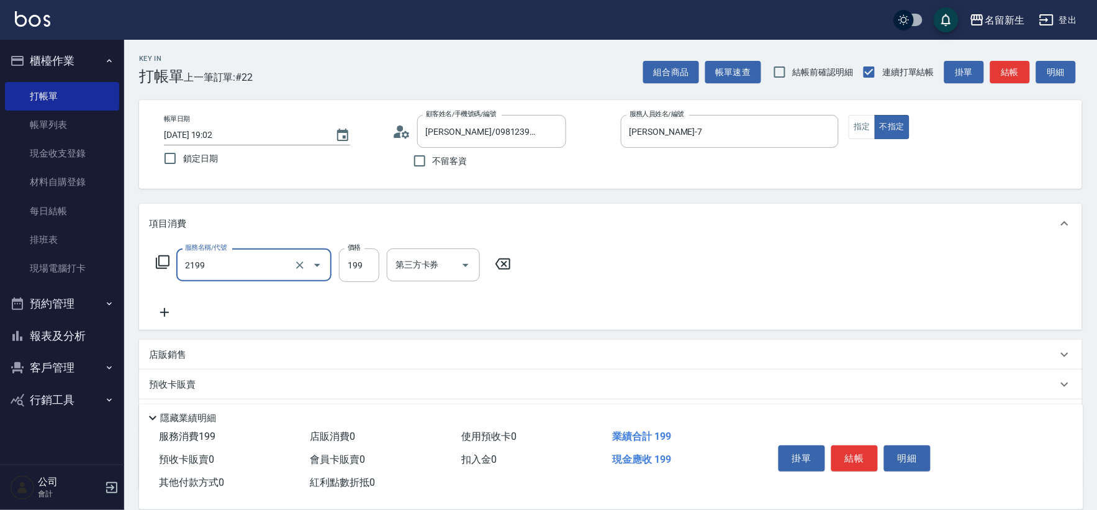
type input "不指定剪髮活動(2199)"
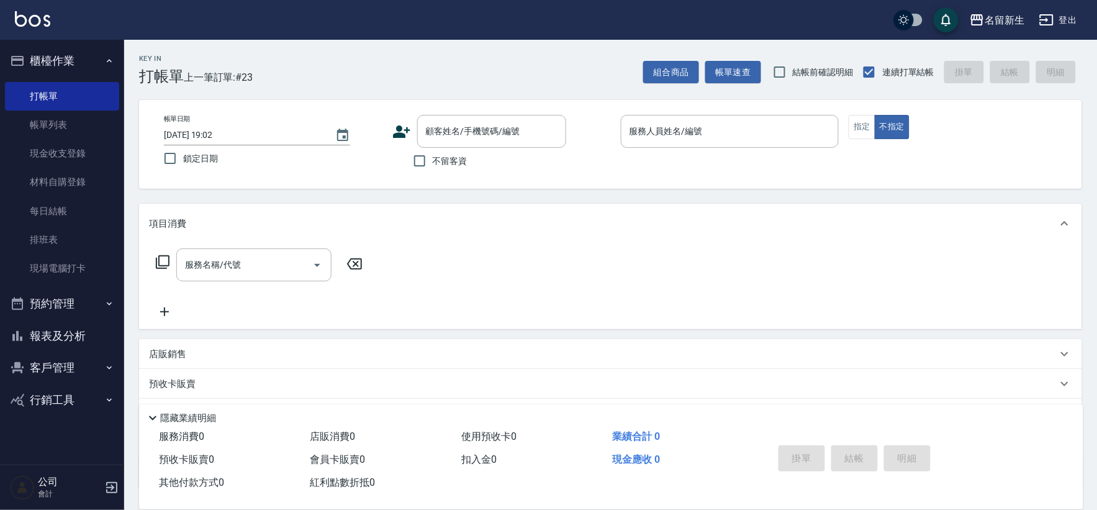
click at [444, 164] on span "不留客資" at bounding box center [450, 161] width 35 height 13
click at [433, 164] on input "不留客資" at bounding box center [420, 161] width 26 height 26
checkbox input "true"
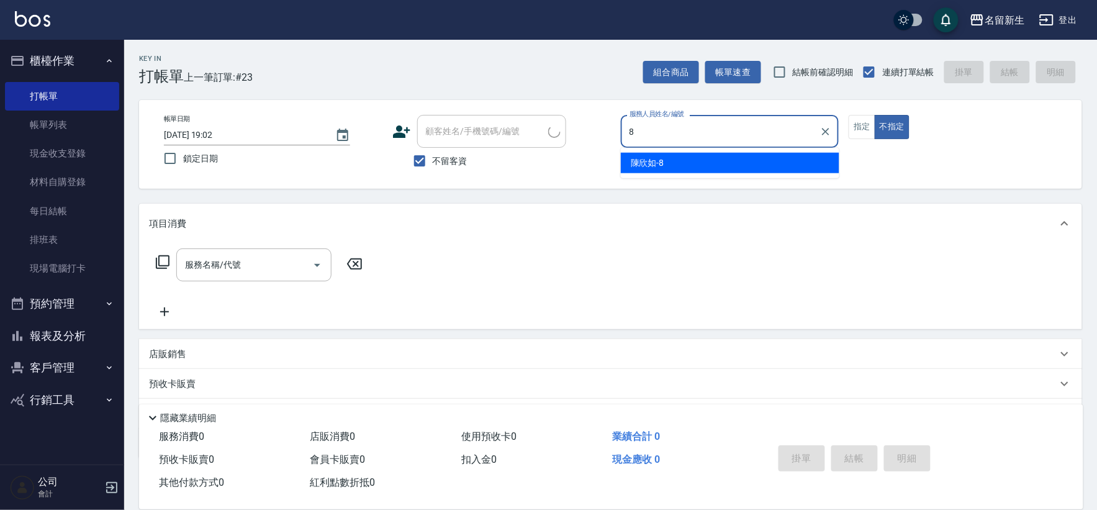
type input "陳欣如-8"
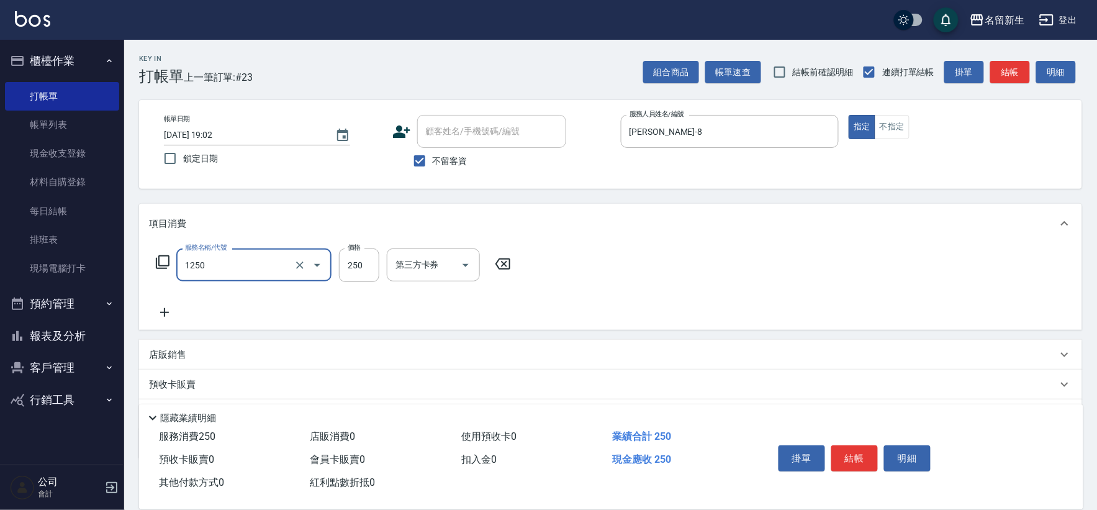
type input "洗髮250(1250)"
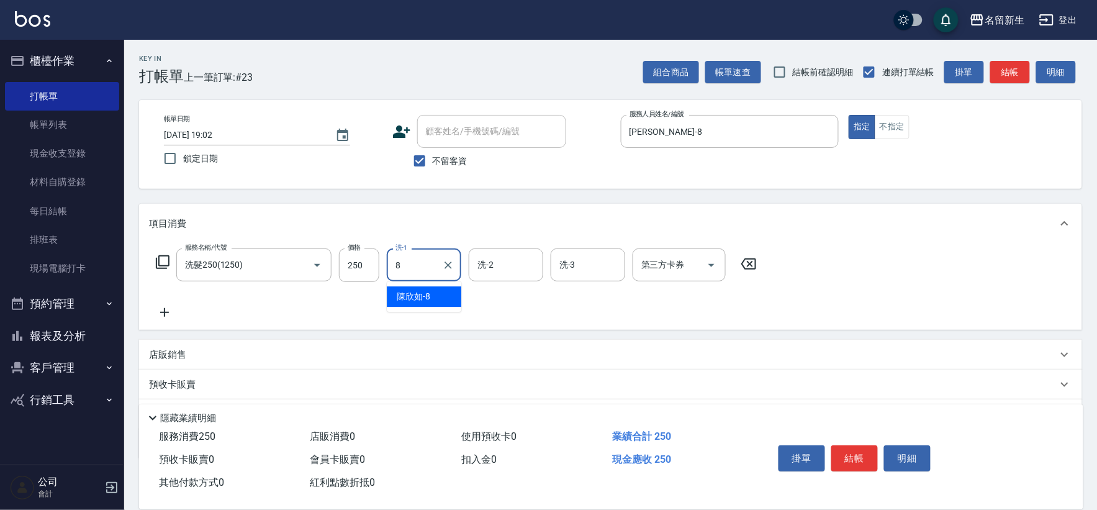
type input "陳欣如-8"
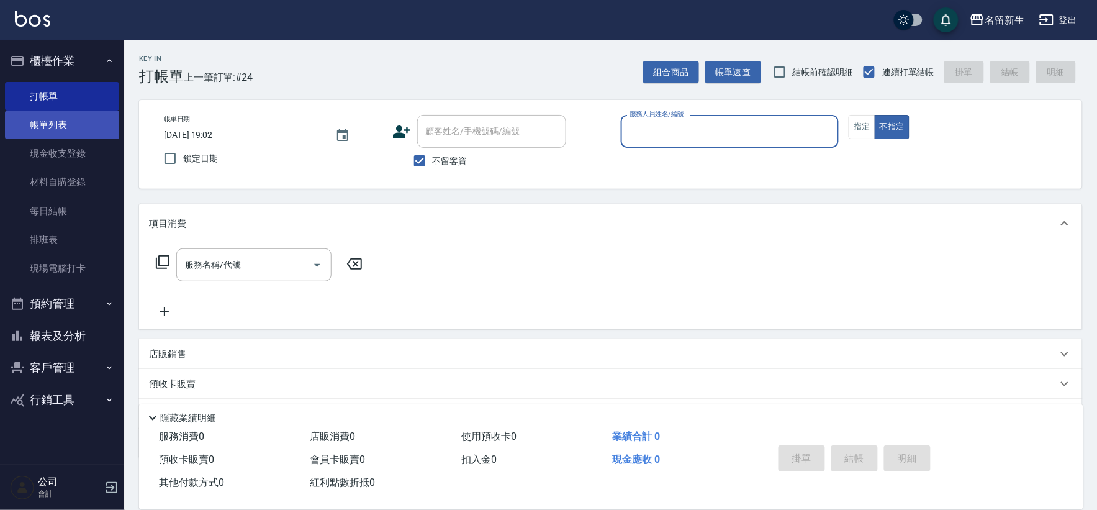
click at [33, 126] on link "帳單列表" at bounding box center [62, 124] width 114 height 29
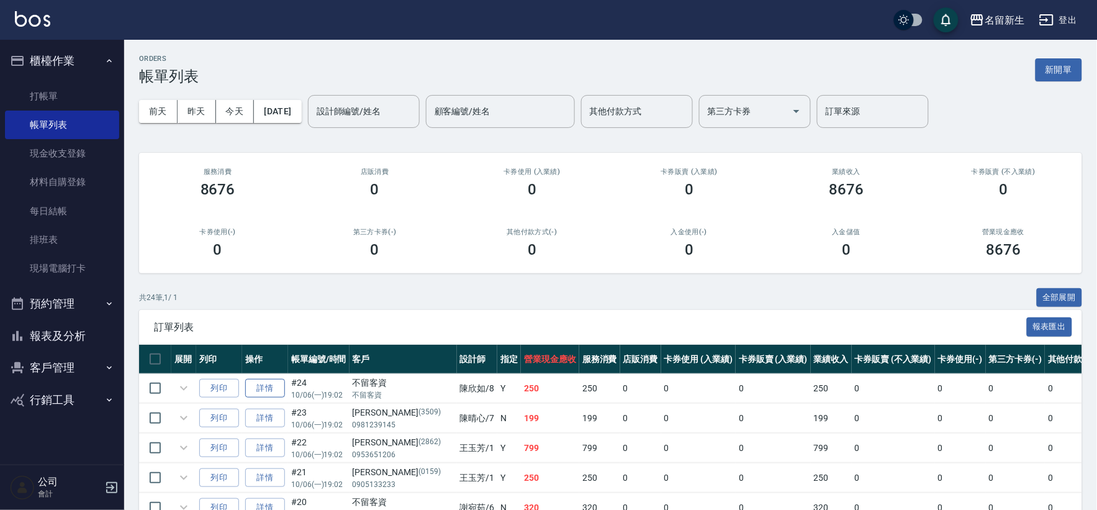
click at [262, 394] on link "詳情" at bounding box center [265, 388] width 40 height 19
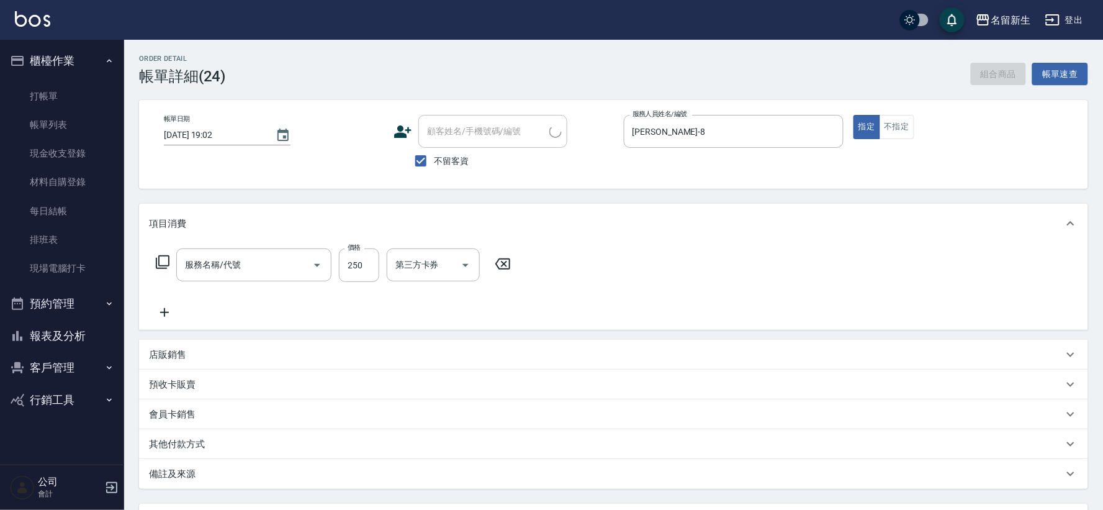
type input "2025/10/06 19:02"
checkbox input "true"
type input "陳欣如-8"
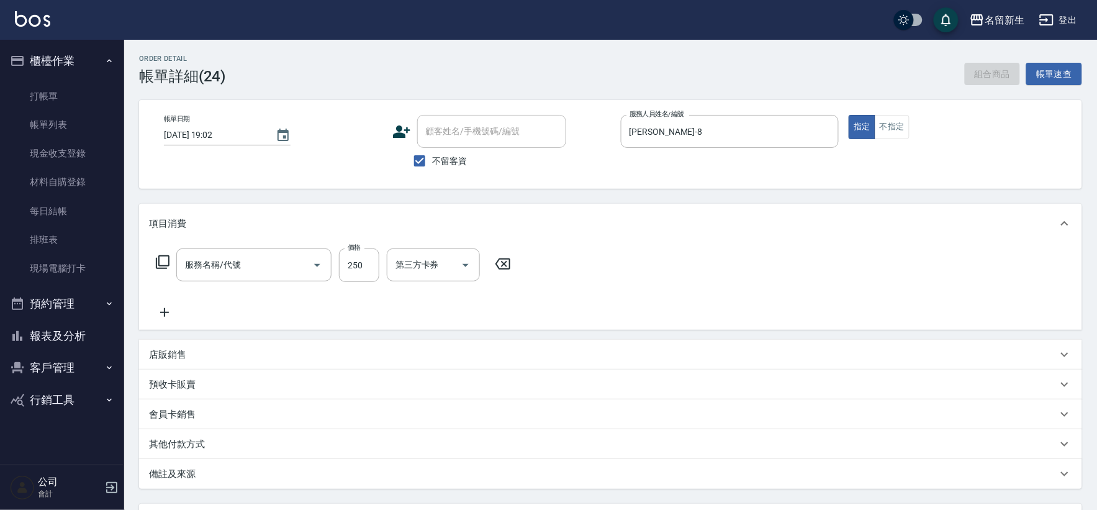
type input "洗髮250(1250)"
click at [417, 263] on input "陳欣如-8" at bounding box center [414, 265] width 45 height 22
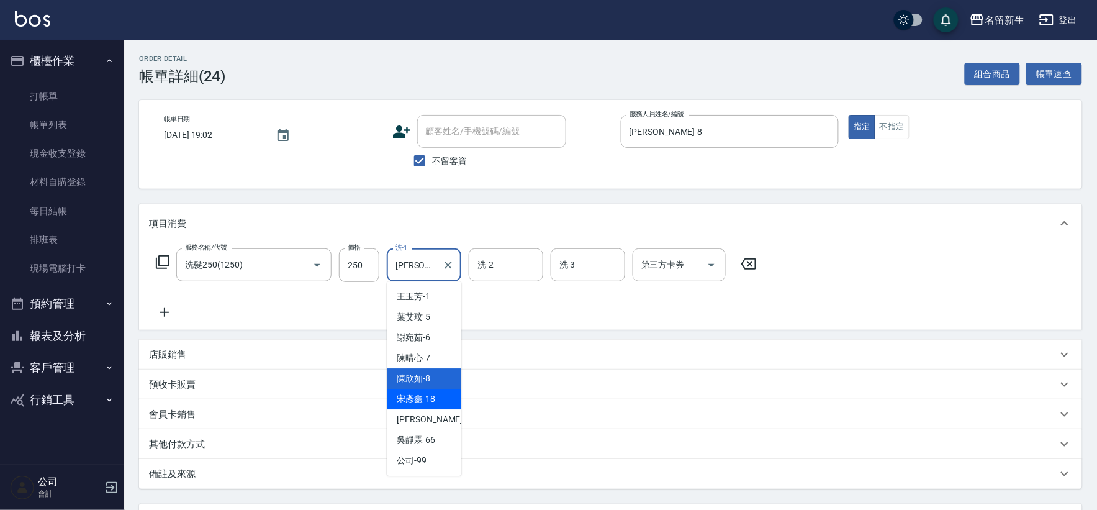
click at [437, 403] on div "宋彥鑫 -18" at bounding box center [424, 399] width 74 height 20
type input "宋彥鑫-18"
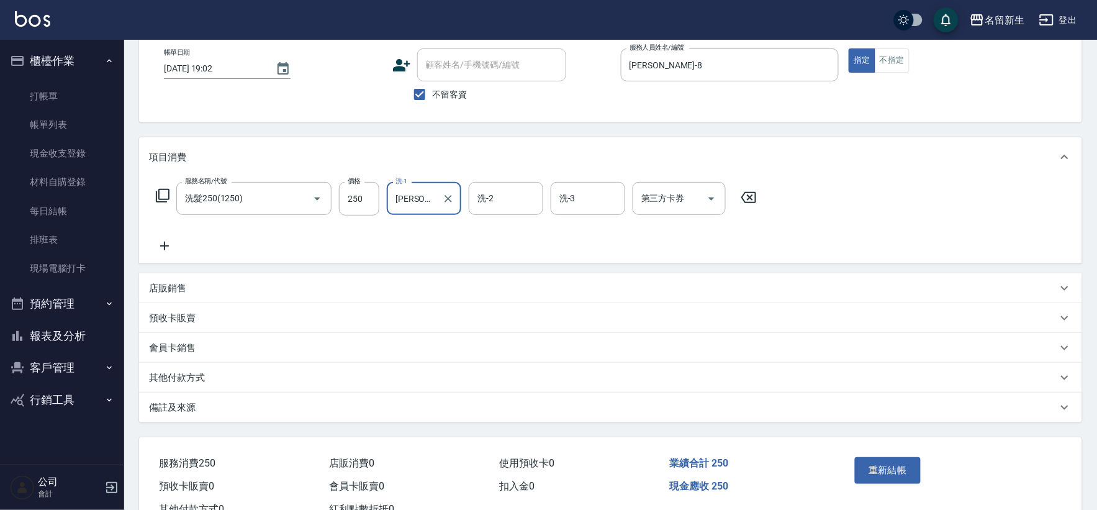
scroll to position [112, 0]
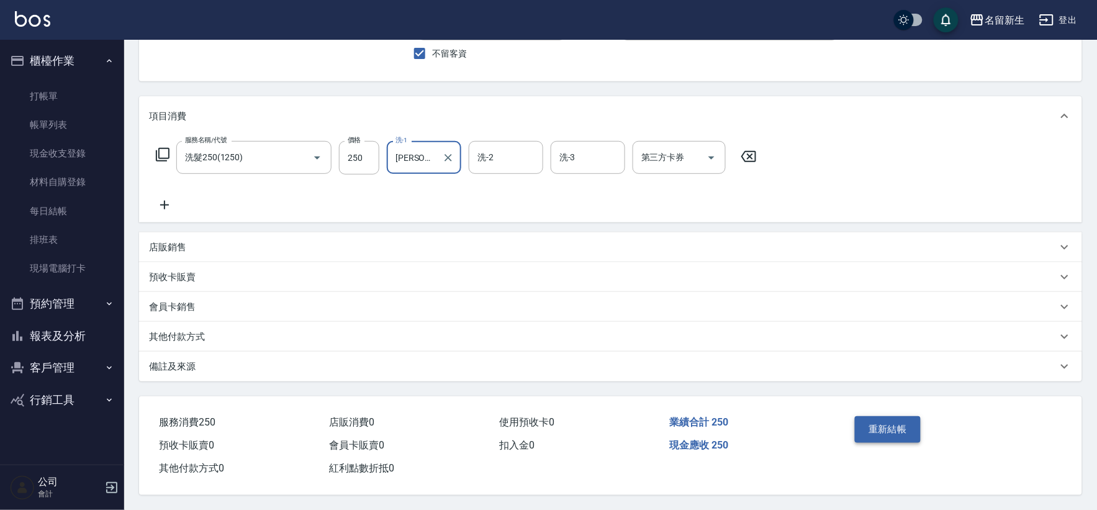
click at [895, 427] on button "重新結帳" at bounding box center [888, 429] width 66 height 26
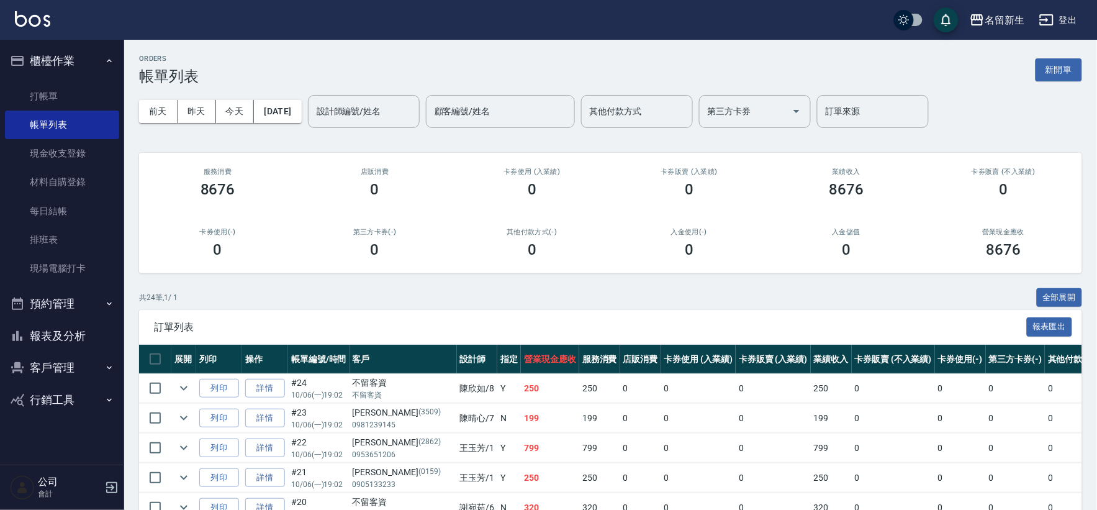
click at [90, 334] on button "報表及分析" at bounding box center [62, 336] width 114 height 32
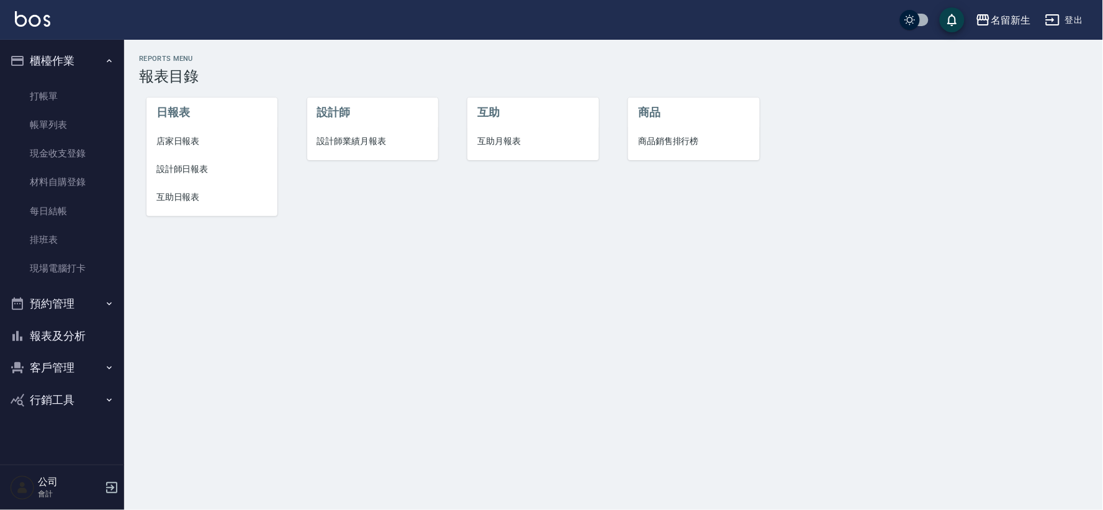
click at [360, 127] on li "設計師業績月報表" at bounding box center [372, 141] width 131 height 28
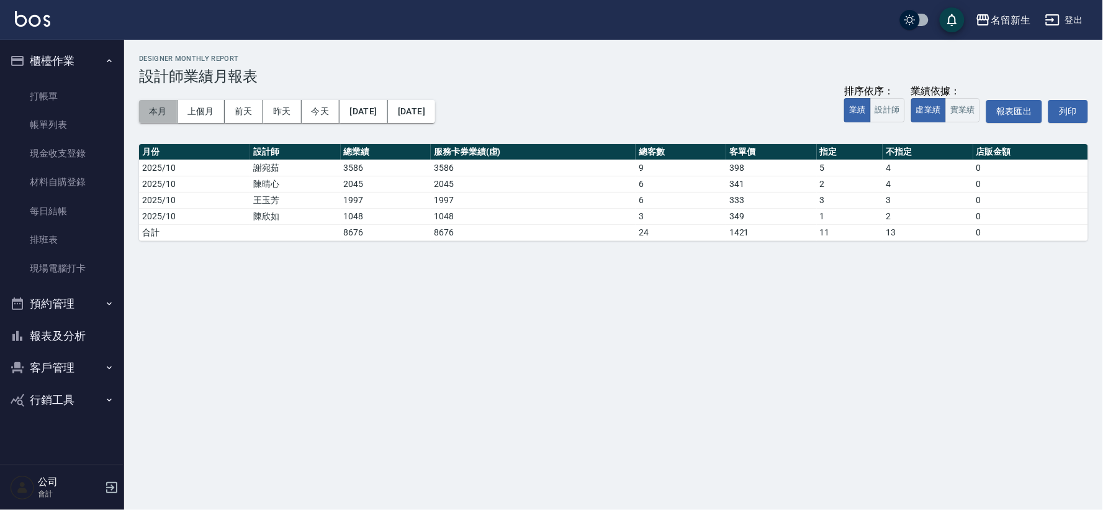
click at [162, 110] on button "本月" at bounding box center [158, 111] width 38 height 23
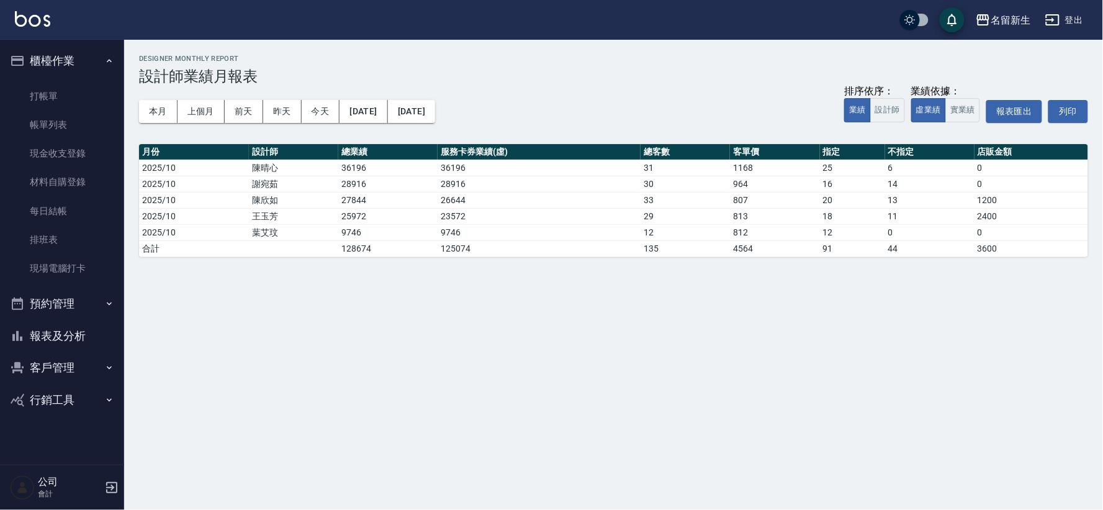
click at [76, 362] on button "客戶管理" at bounding box center [62, 367] width 114 height 32
click at [85, 395] on link "客戶列表" at bounding box center [62, 403] width 114 height 29
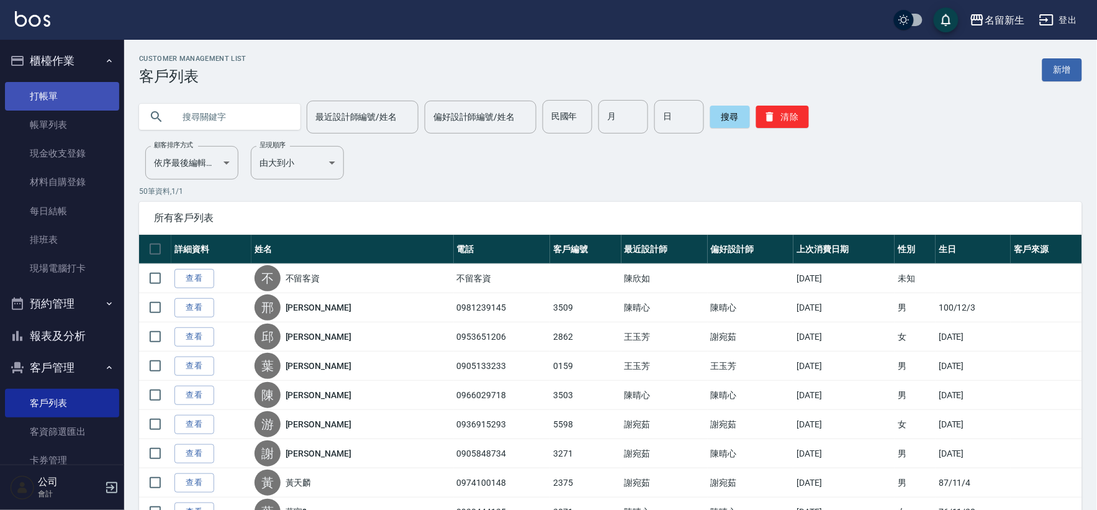
click at [53, 88] on link "打帳單" at bounding box center [62, 96] width 114 height 29
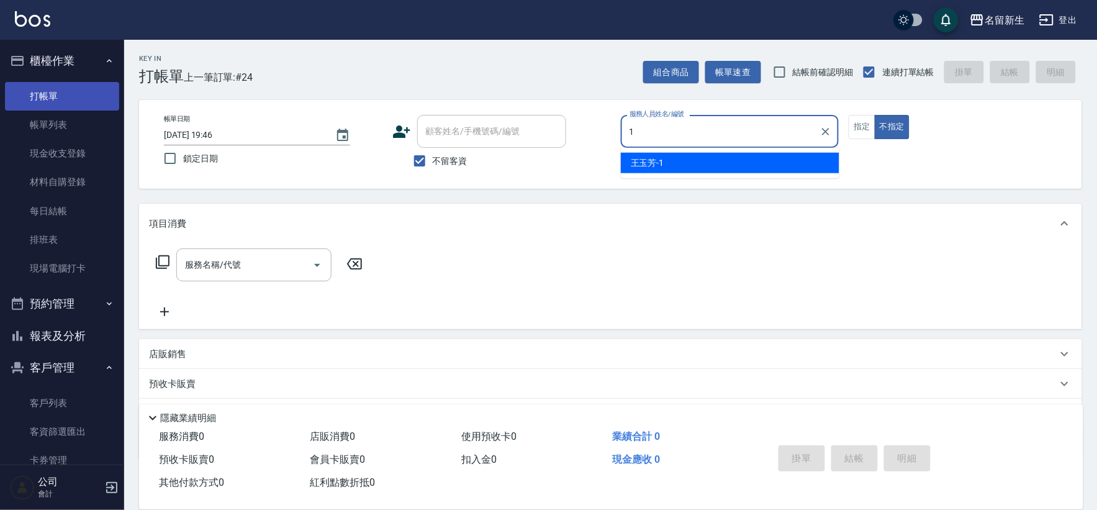
type input "1"
type button "false"
type input "王玉芳-1"
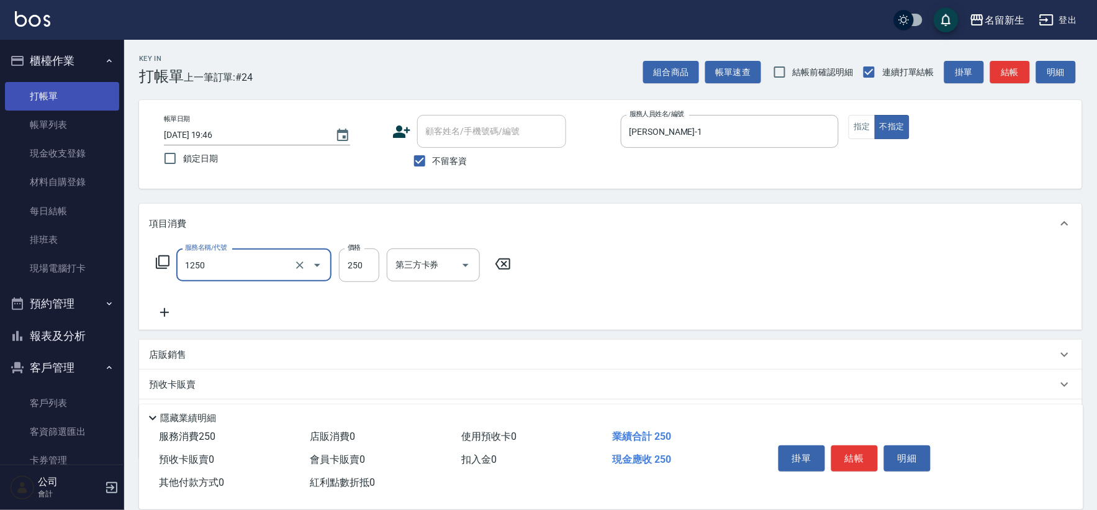
type input "洗髮250(1250)"
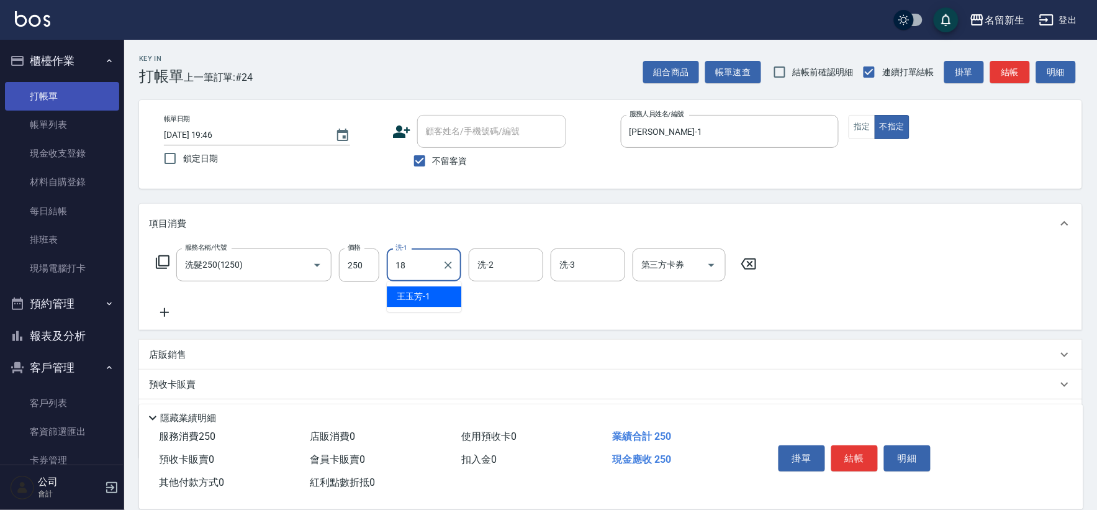
type input "宋彥鑫-18"
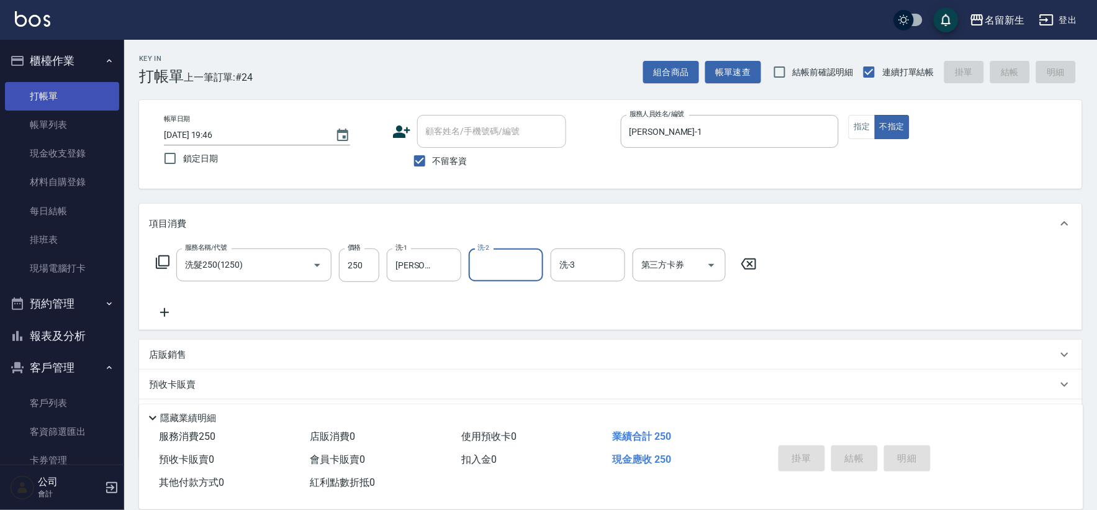
type input "2025/10/06 19:47"
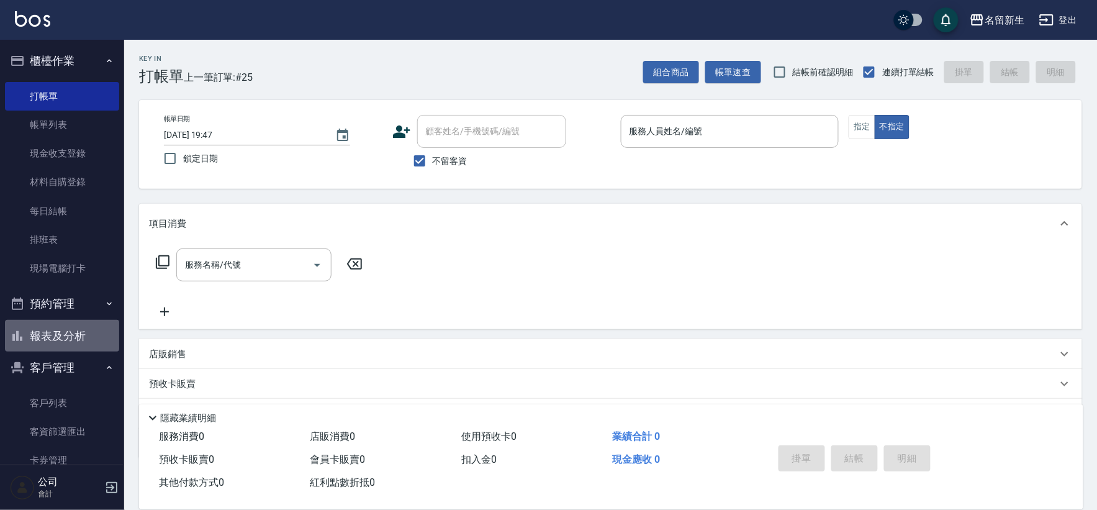
click at [63, 320] on button "報表及分析" at bounding box center [62, 336] width 114 height 32
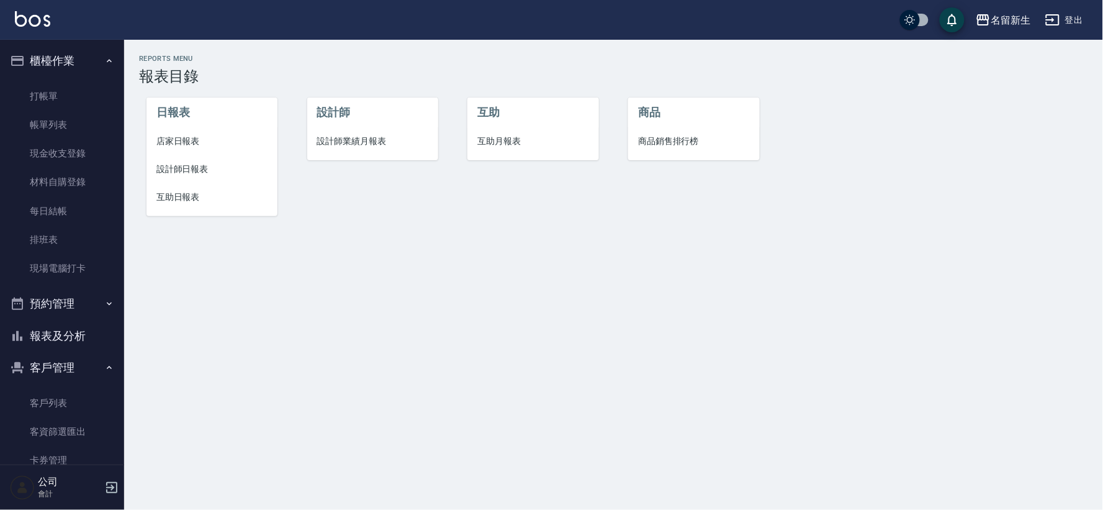
click at [174, 140] on span "店家日報表" at bounding box center [211, 141] width 111 height 13
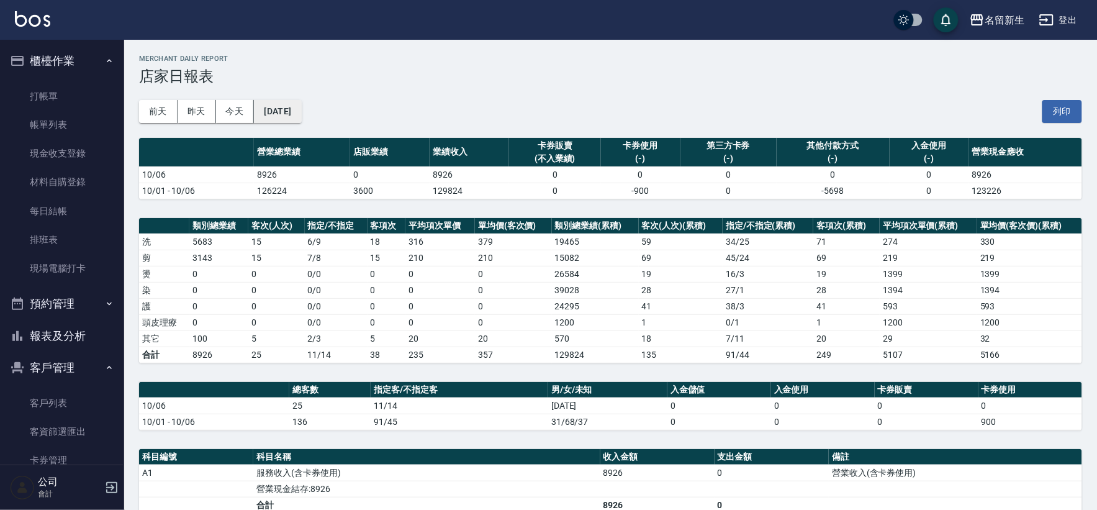
click at [286, 108] on button "[DATE]" at bounding box center [277, 111] width 47 height 23
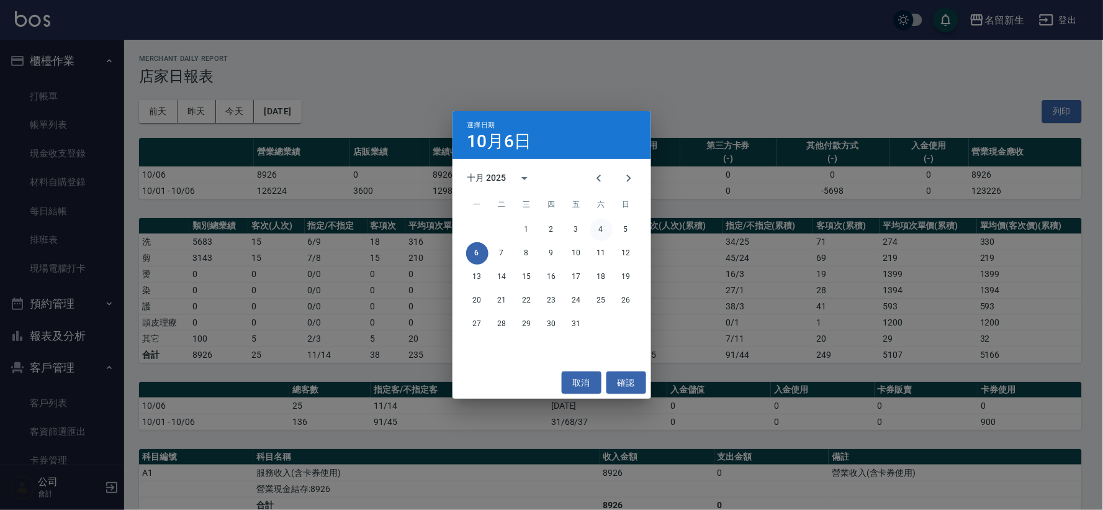
click at [602, 223] on button "4" at bounding box center [601, 229] width 22 height 22
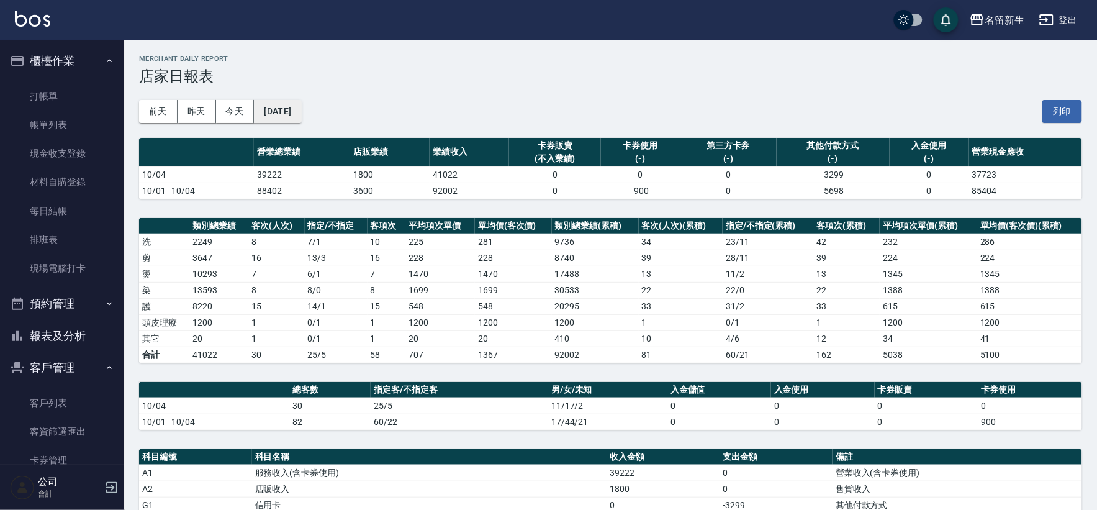
click at [284, 104] on button "[DATE]" at bounding box center [277, 111] width 47 height 23
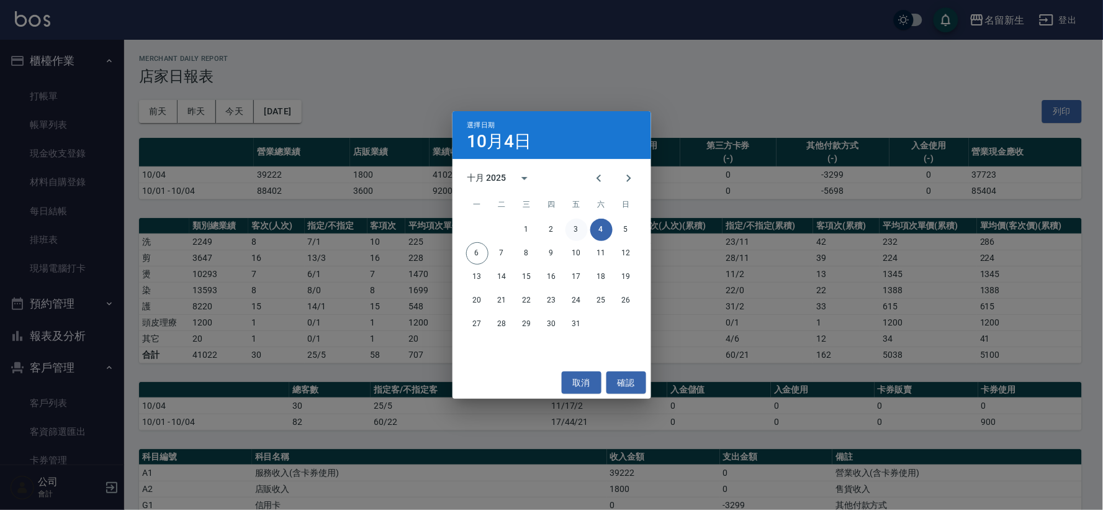
click at [572, 222] on button "3" at bounding box center [576, 229] width 22 height 22
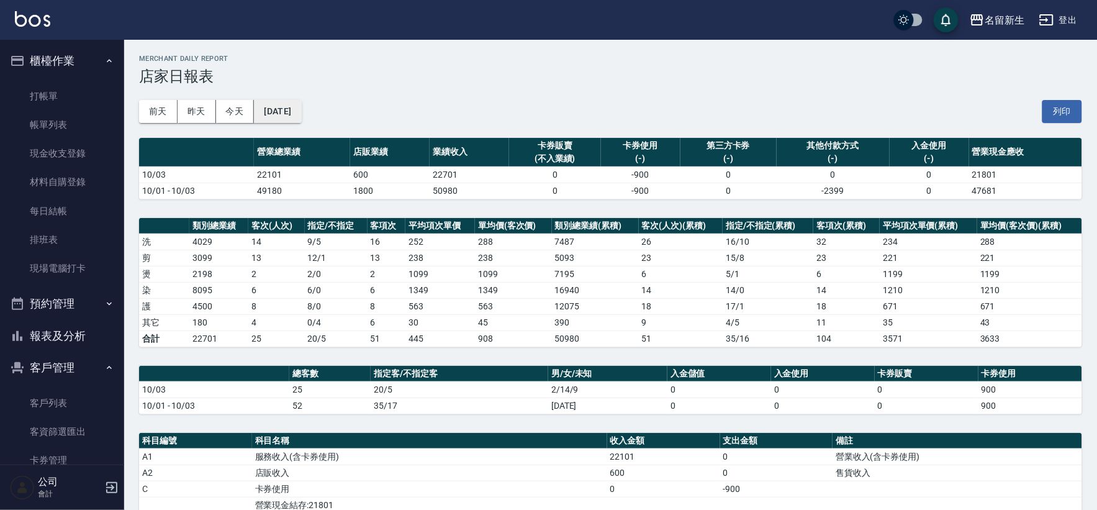
click at [296, 109] on button "[DATE]" at bounding box center [277, 111] width 47 height 23
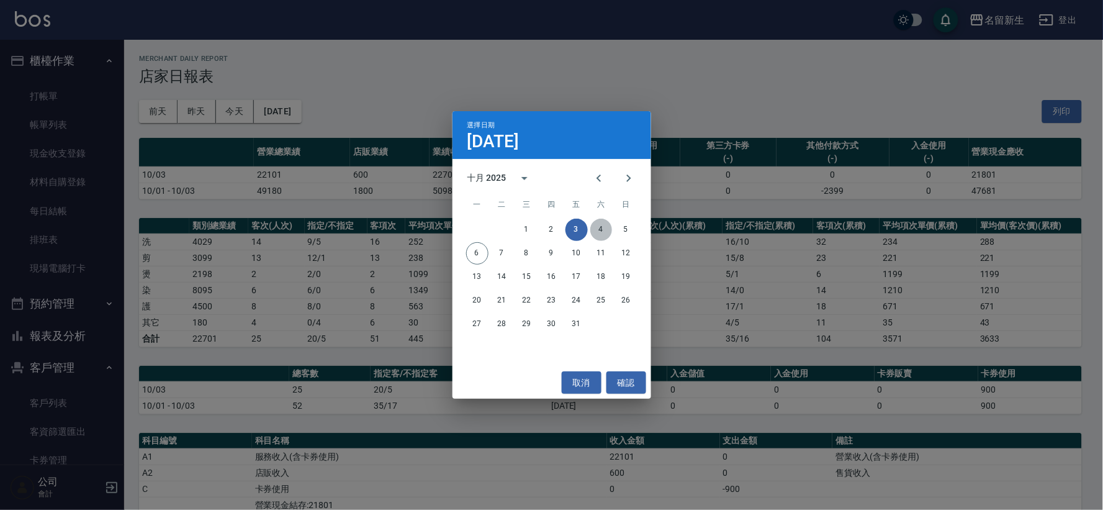
click at [600, 222] on button "4" at bounding box center [601, 229] width 22 height 22
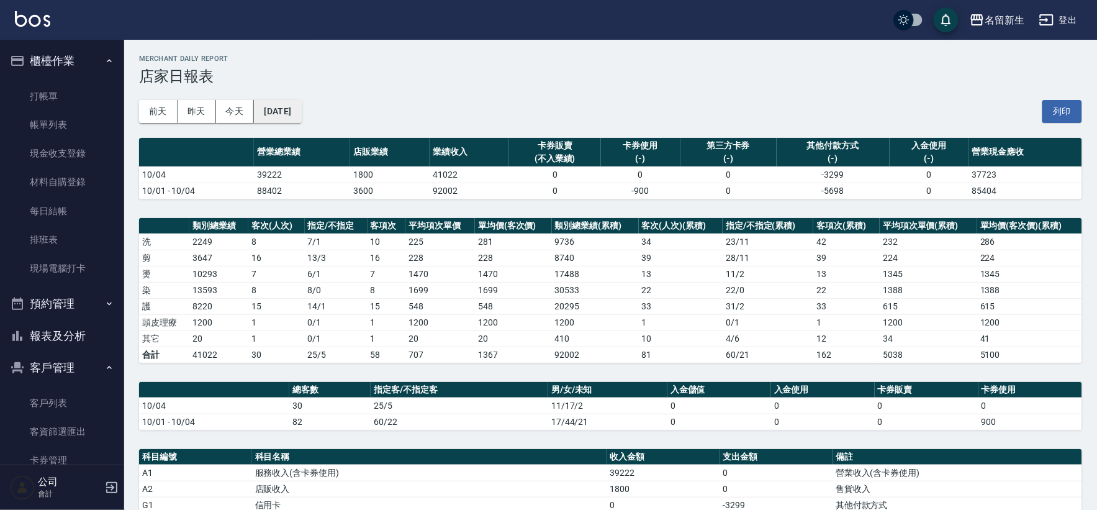
click at [301, 112] on button "[DATE]" at bounding box center [277, 111] width 47 height 23
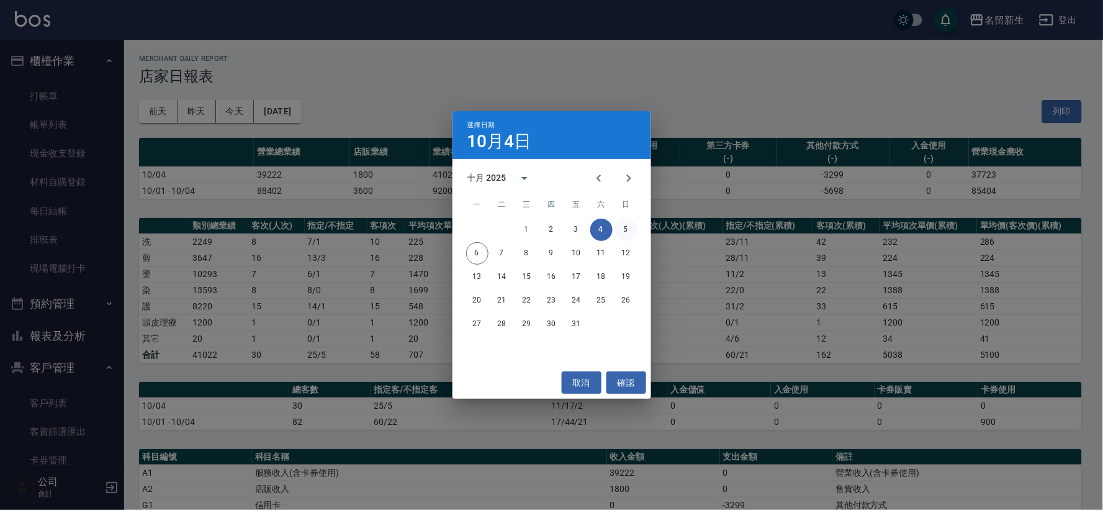
click at [623, 222] on button "5" at bounding box center [626, 229] width 22 height 22
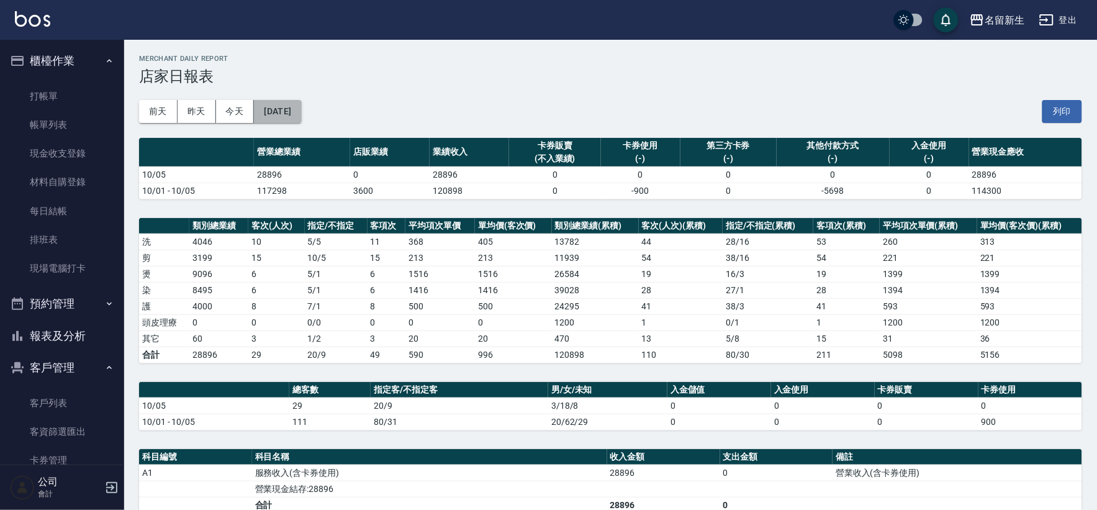
click at [301, 110] on button "[DATE]" at bounding box center [277, 111] width 47 height 23
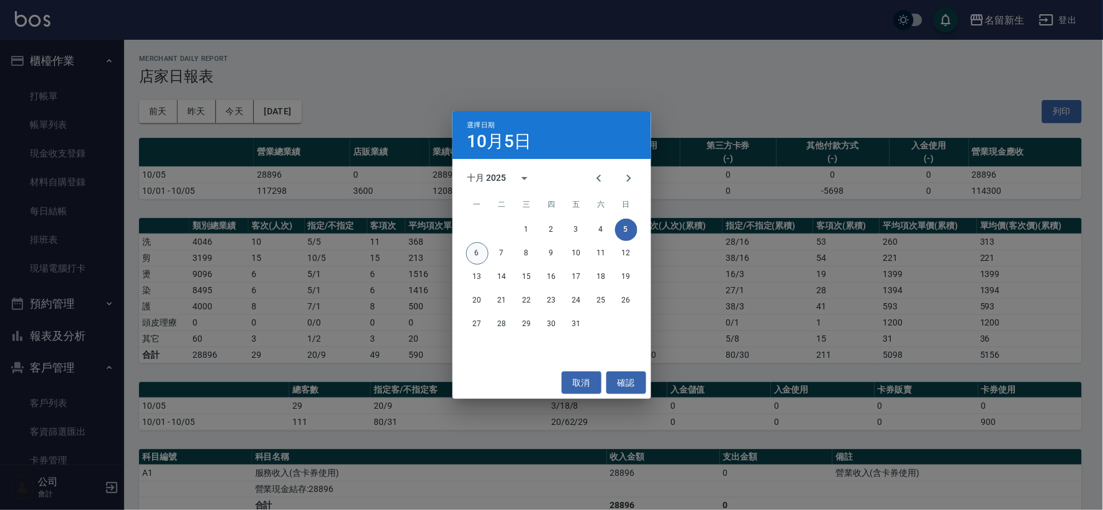
click at [476, 247] on button "6" at bounding box center [477, 253] width 22 height 22
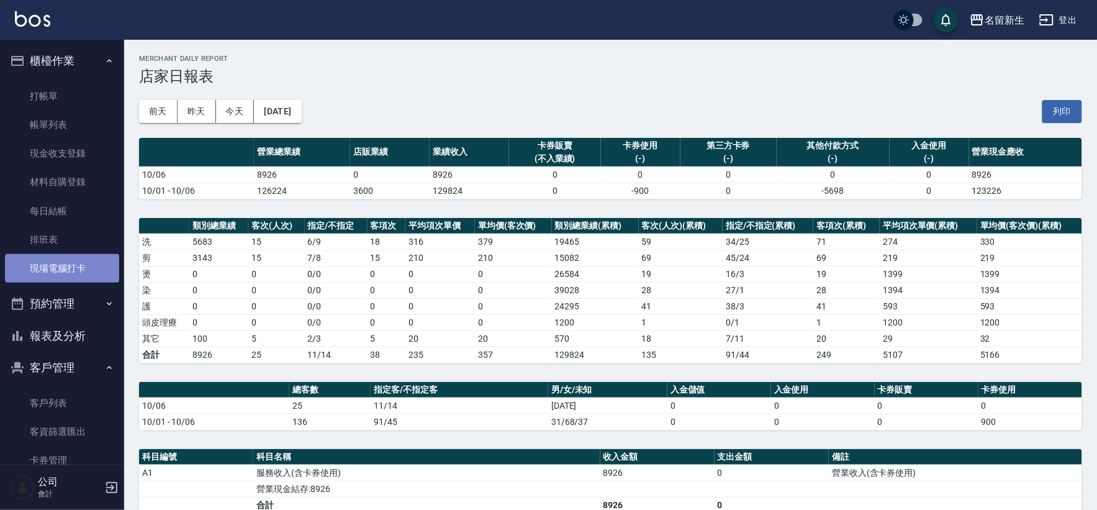
click at [65, 263] on link "現場電腦打卡" at bounding box center [62, 268] width 114 height 29
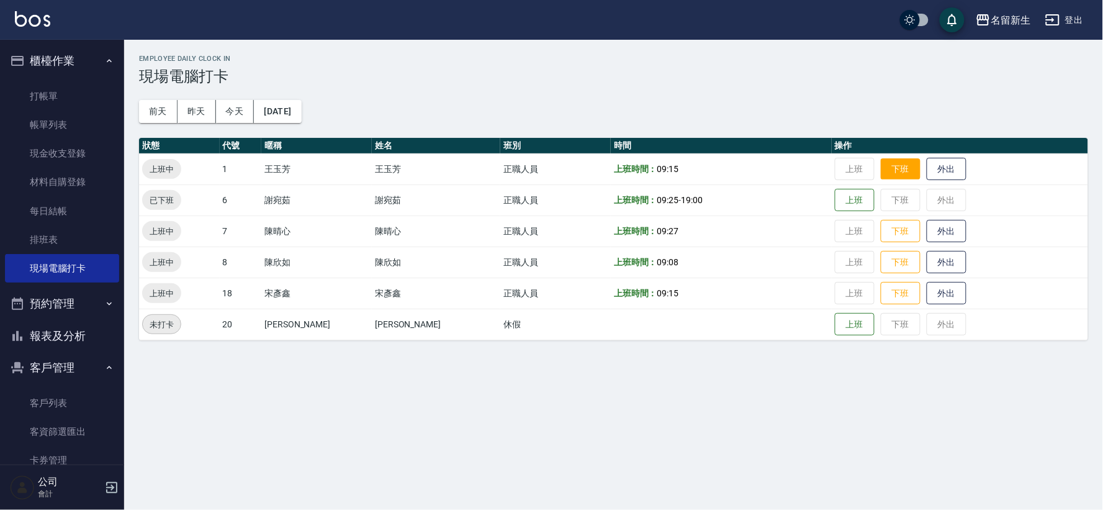
click at [886, 176] on button "下班" at bounding box center [901, 169] width 40 height 22
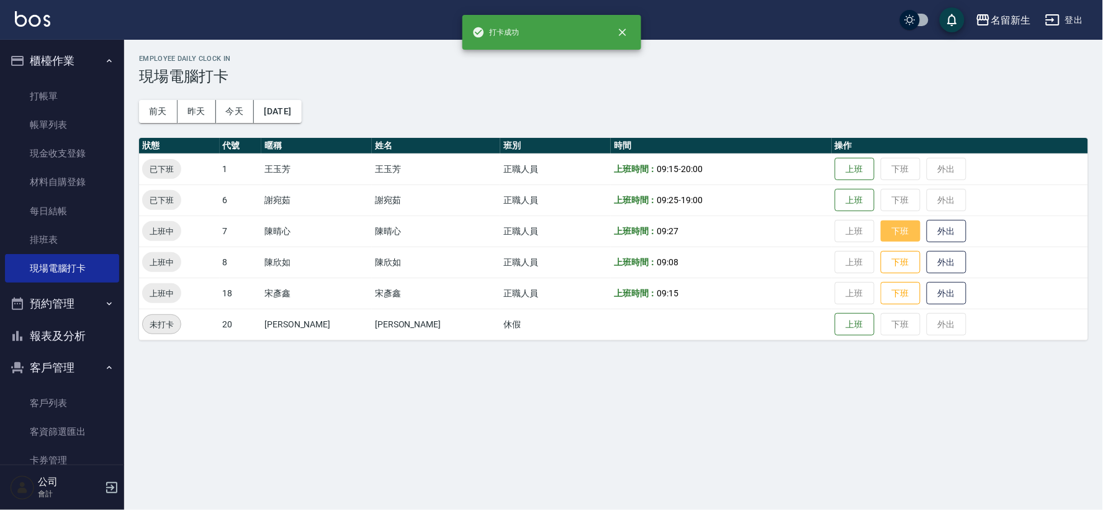
click at [881, 232] on button "下班" at bounding box center [901, 231] width 40 height 22
click at [881, 262] on button "下班" at bounding box center [901, 262] width 40 height 22
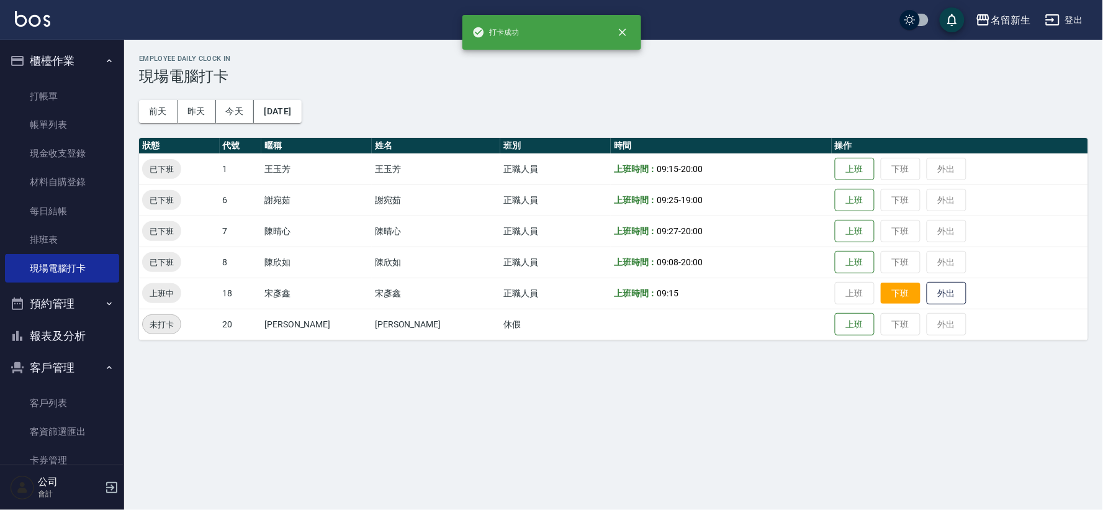
click at [881, 288] on button "下班" at bounding box center [901, 293] width 40 height 22
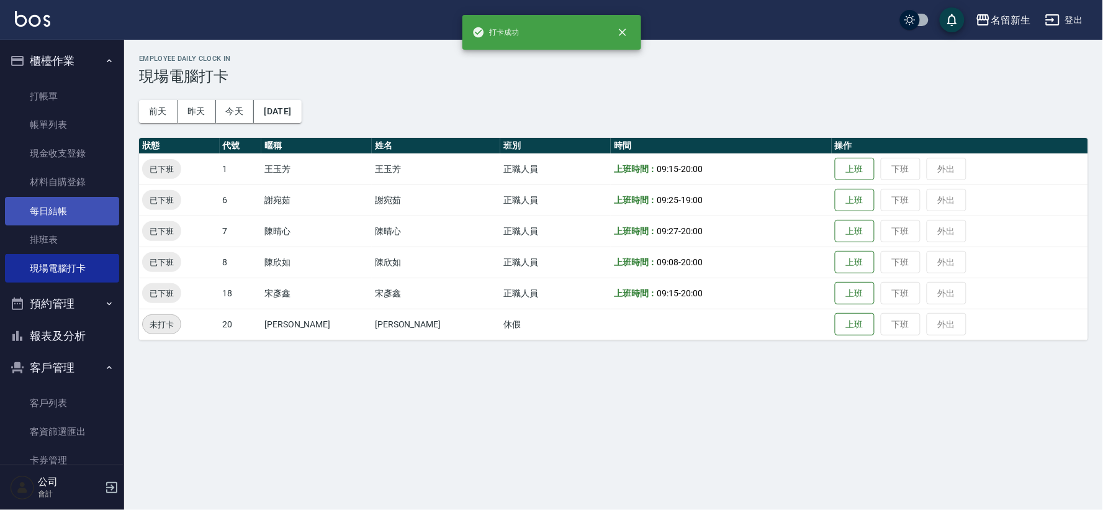
click at [73, 210] on link "每日結帳" at bounding box center [62, 211] width 114 height 29
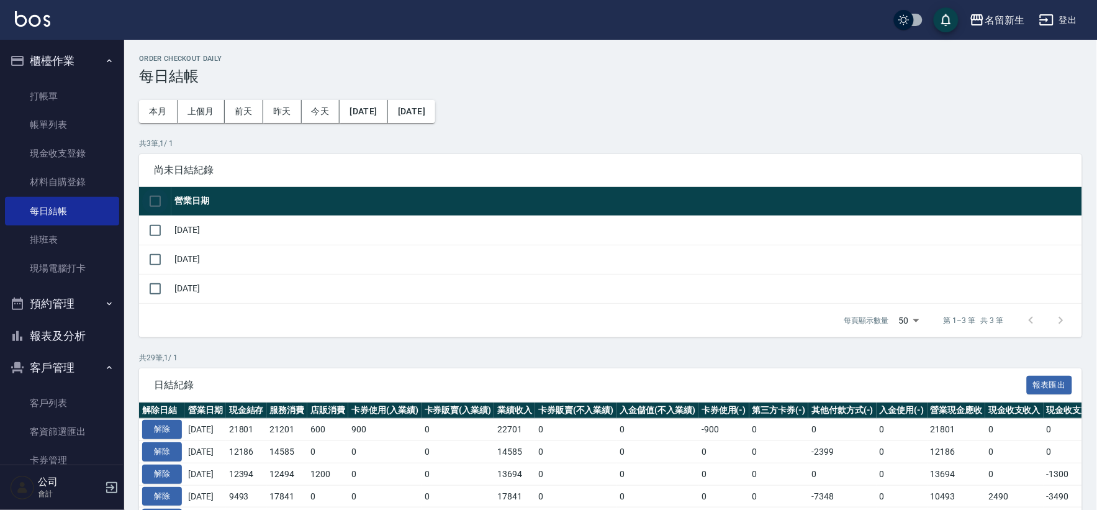
click at [150, 202] on input "checkbox" at bounding box center [155, 201] width 26 height 26
checkbox input "true"
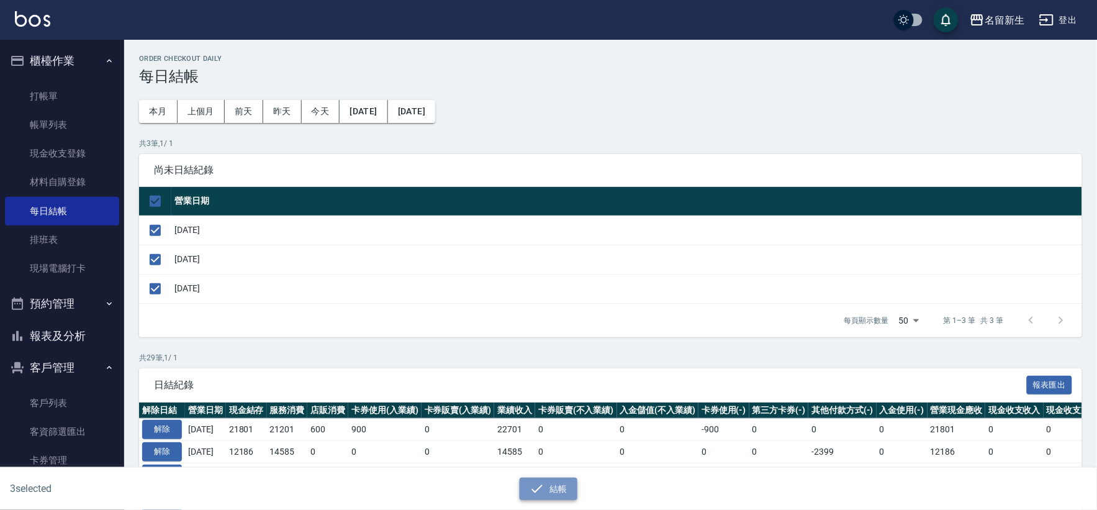
click at [542, 488] on icon "button" at bounding box center [536, 488] width 15 height 15
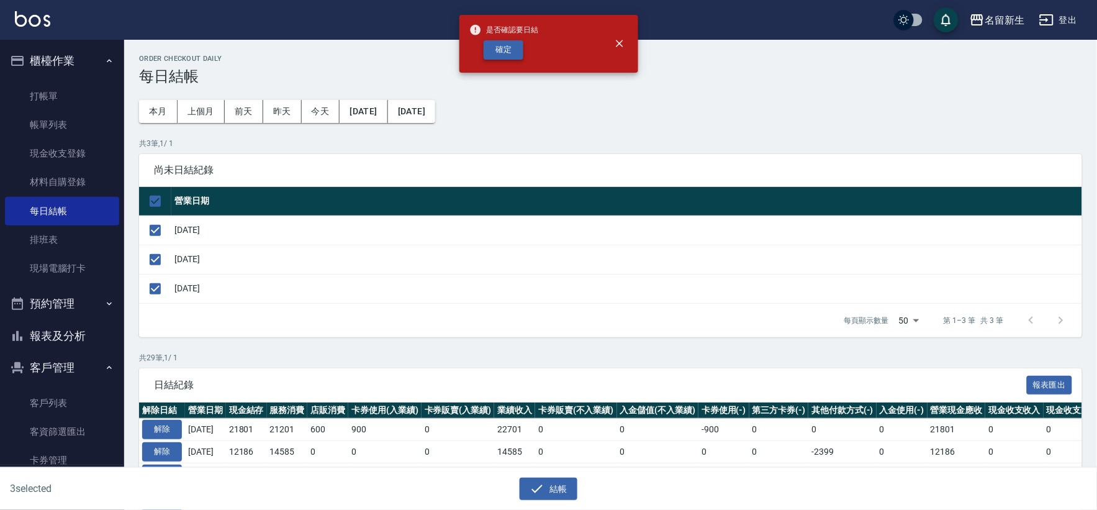
click at [494, 53] on button "確定" at bounding box center [503, 49] width 40 height 19
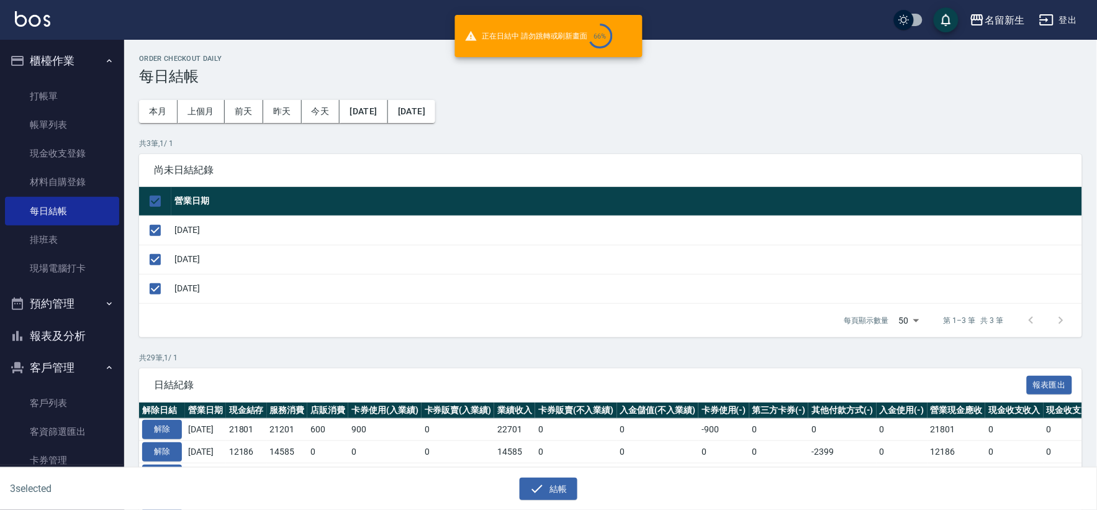
checkbox input "false"
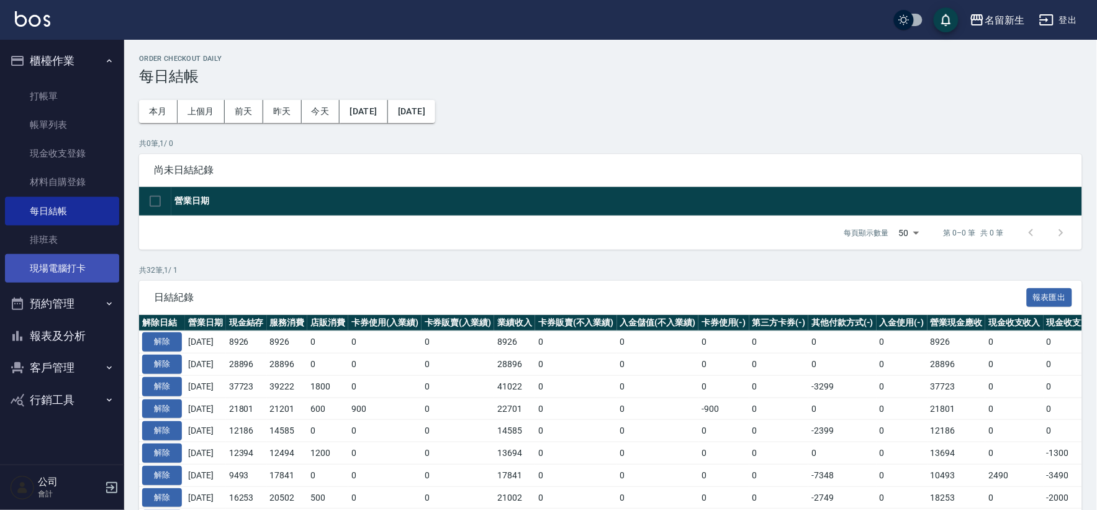
click at [64, 272] on link "現場電腦打卡" at bounding box center [62, 268] width 114 height 29
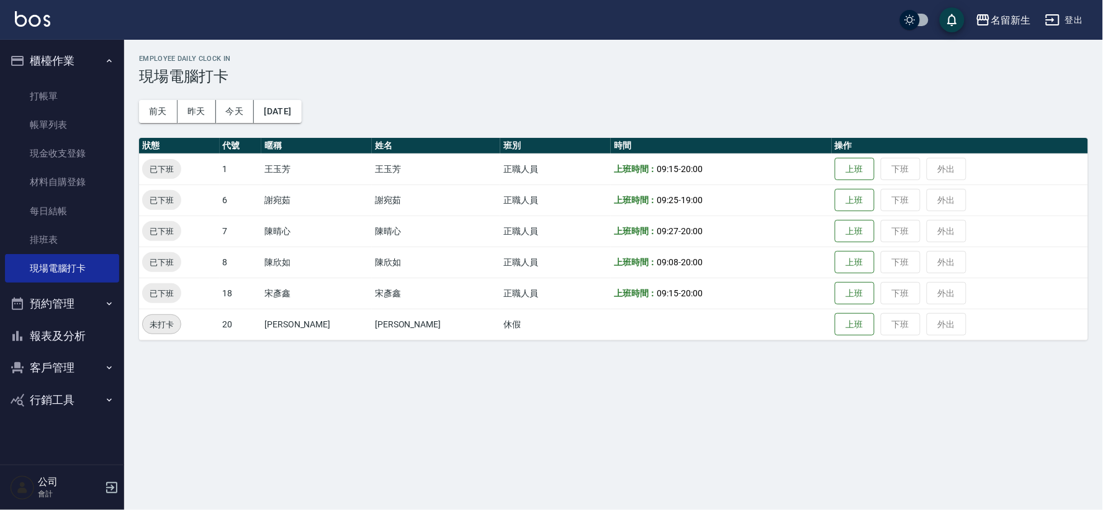
click at [83, 349] on button "報表及分析" at bounding box center [62, 336] width 114 height 32
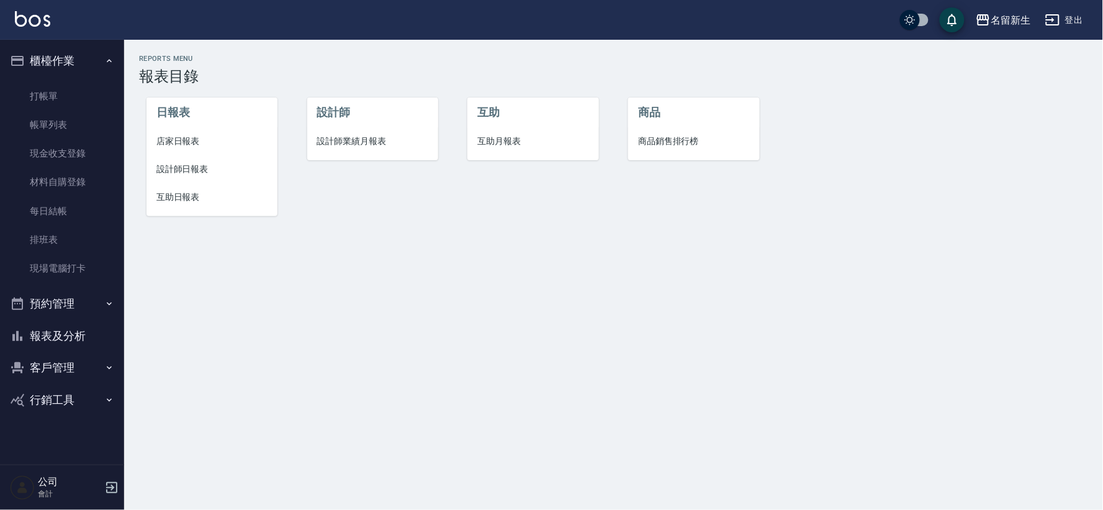
click at [185, 142] on span "店家日報表" at bounding box center [211, 141] width 111 height 13
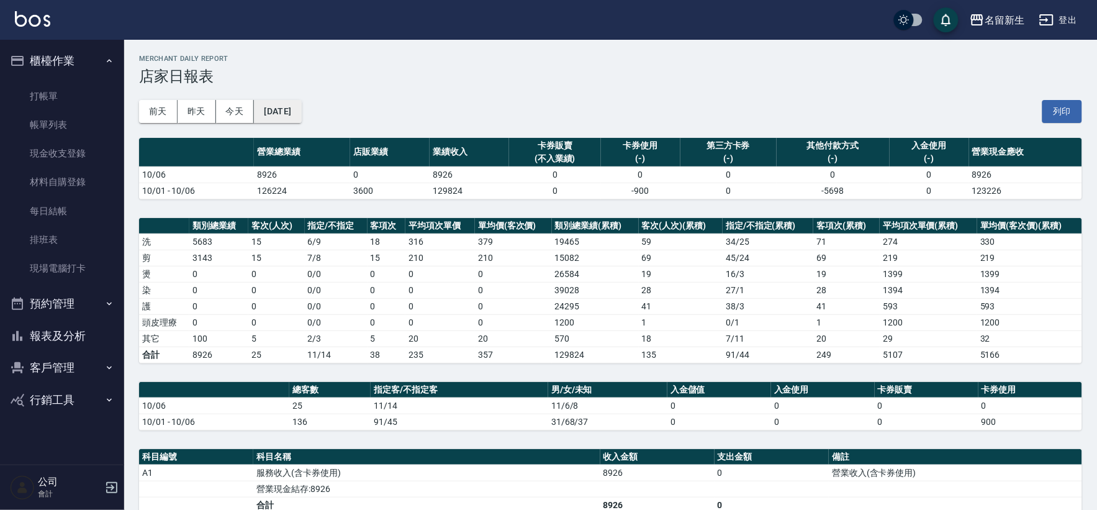
click at [301, 106] on button "[DATE]" at bounding box center [277, 111] width 47 height 23
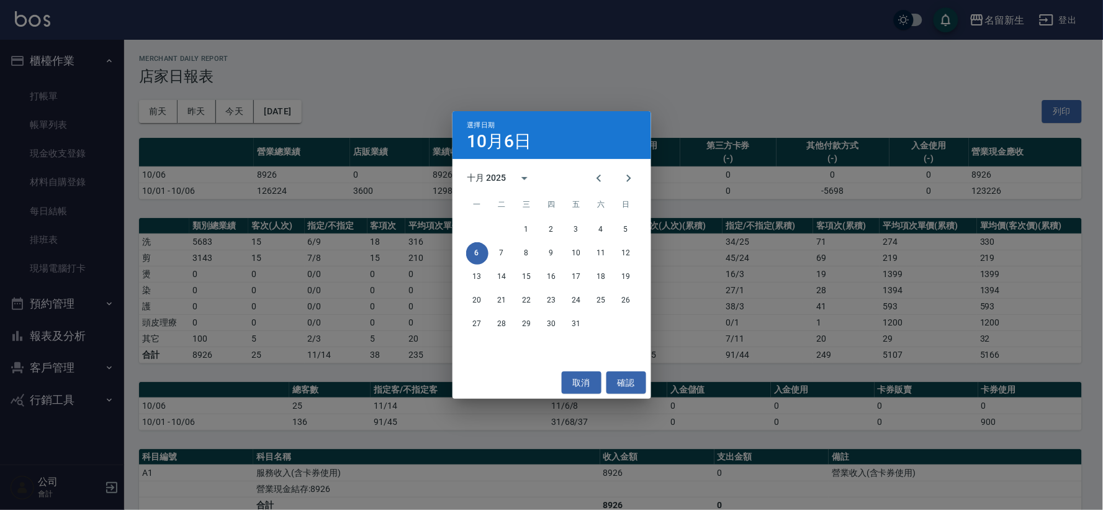
click at [336, 202] on div "選擇日期 10月6日 十月 2025 一 二 三 四 五 六 日 1 2 3 4 5 6 7 8 9 10 11 12 13 14 15 16 17 18 1…" at bounding box center [551, 255] width 1103 height 510
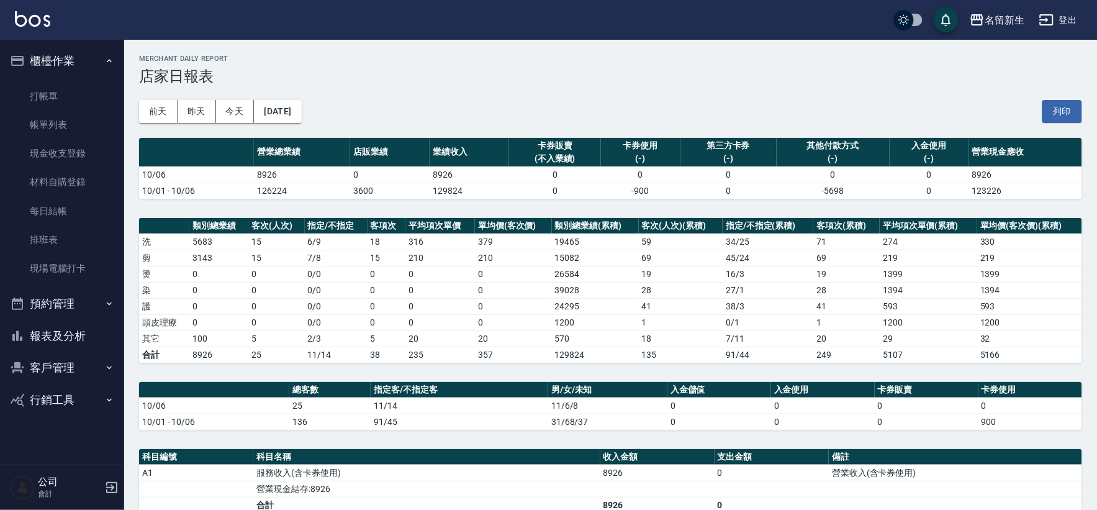
click at [289, 139] on th "營業總業績" at bounding box center [302, 152] width 96 height 29
click at [277, 106] on button "[DATE]" at bounding box center [277, 111] width 47 height 23
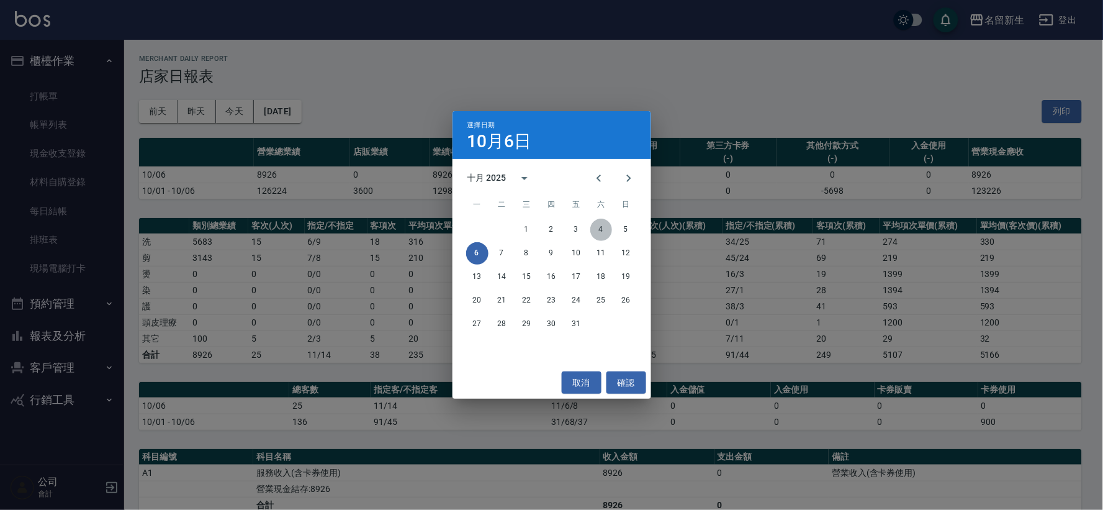
click at [600, 230] on button "4" at bounding box center [601, 229] width 22 height 22
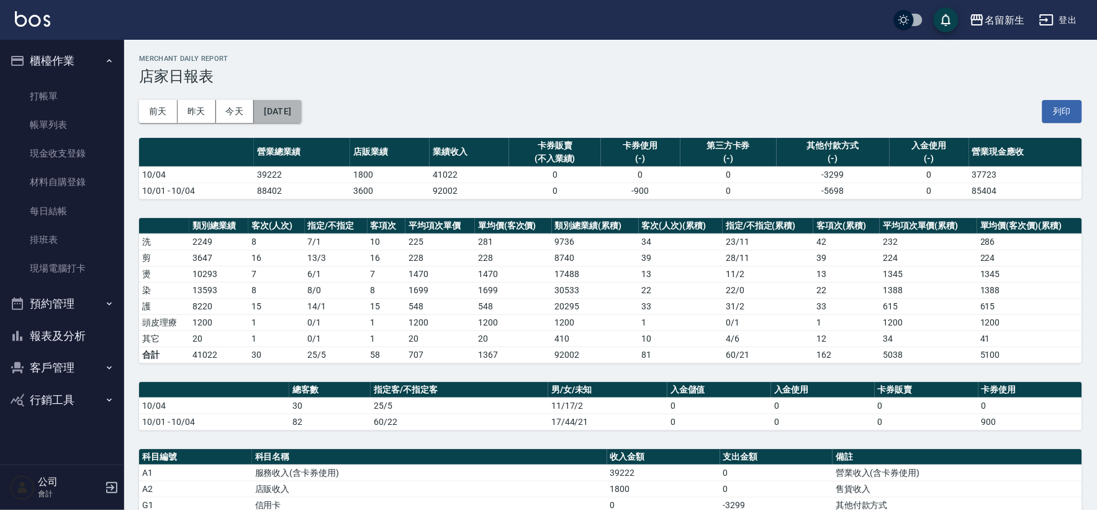
click at [301, 110] on button "[DATE]" at bounding box center [277, 111] width 47 height 23
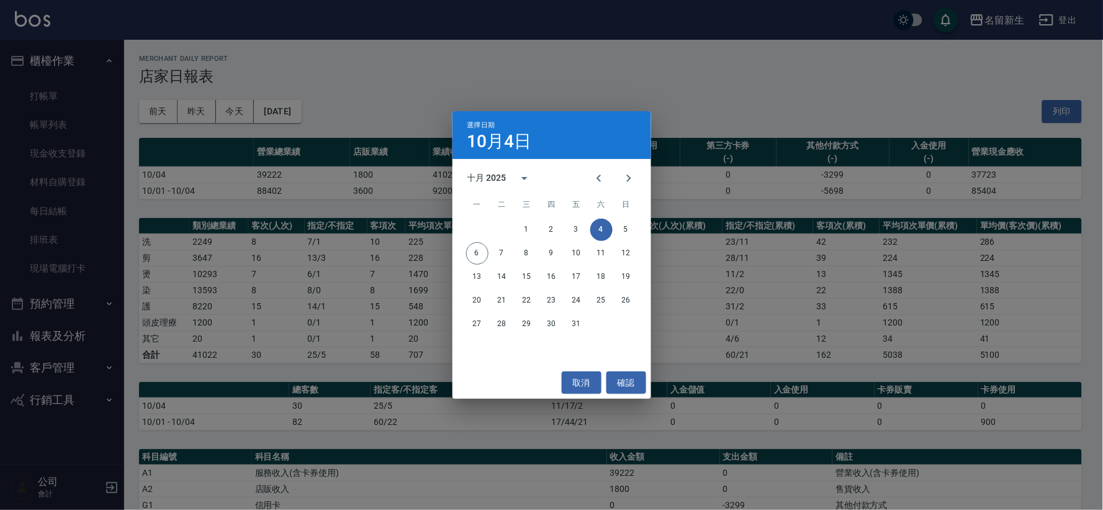
click at [726, 250] on div "選擇日期 10月4日 十月 2025 一 二 三 四 五 六 日 1 2 3 4 5 6 7 8 9 10 11 12 13 14 15 16 17 18 1…" at bounding box center [551, 255] width 1103 height 510
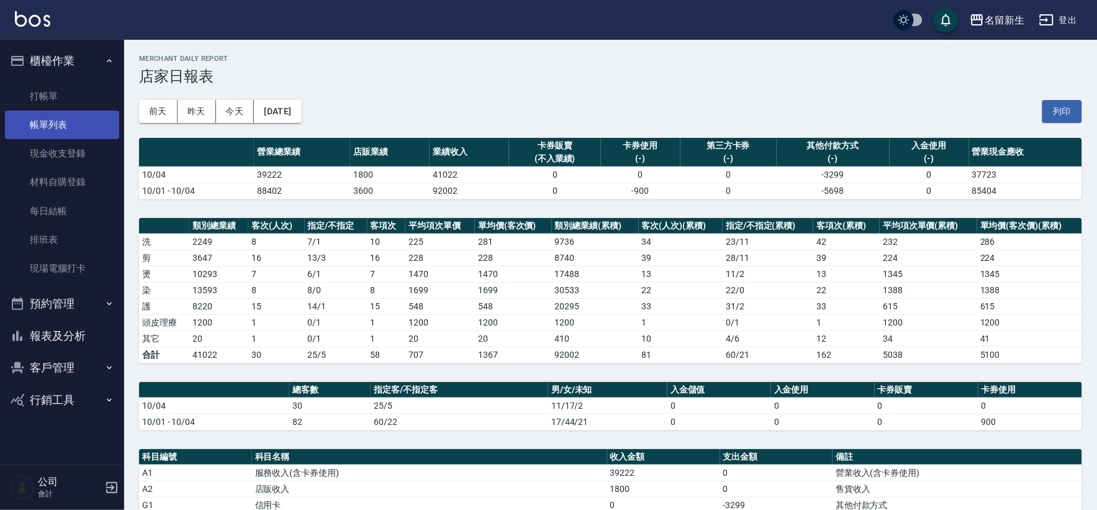
click at [52, 126] on link "帳單列表" at bounding box center [62, 124] width 114 height 29
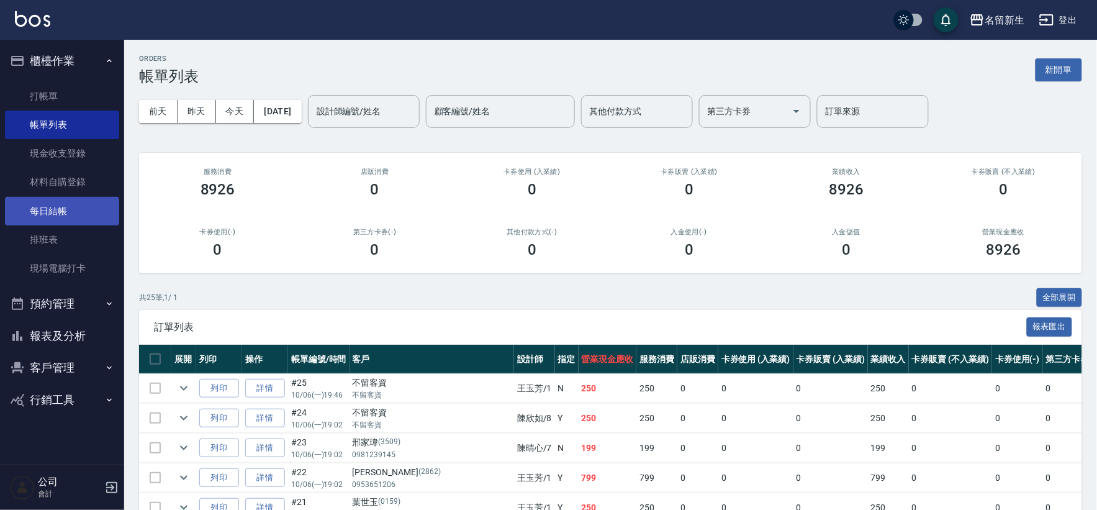
click at [82, 206] on link "每日結帳" at bounding box center [62, 211] width 114 height 29
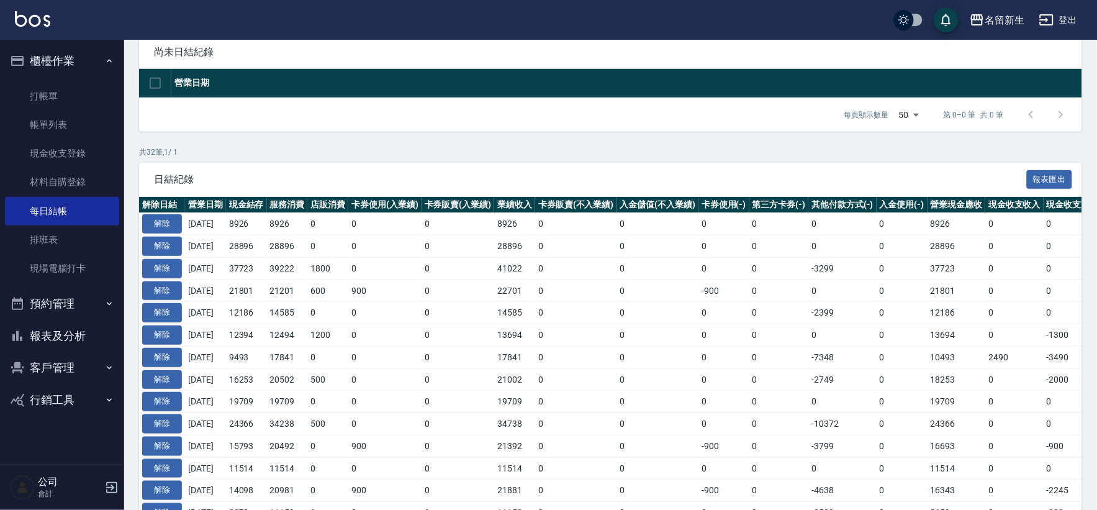
scroll to position [138, 0]
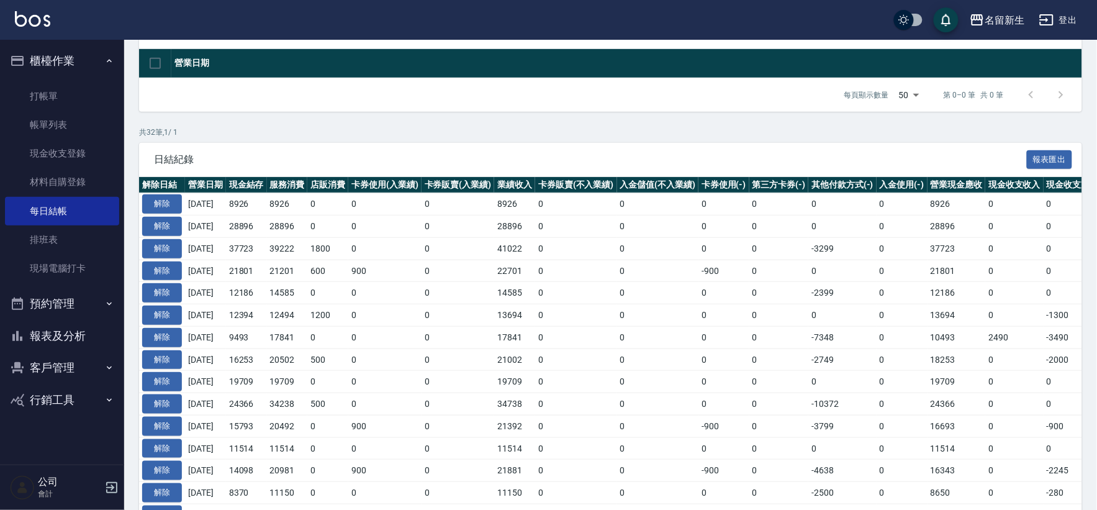
click at [36, 338] on button "報表及分析" at bounding box center [62, 336] width 114 height 32
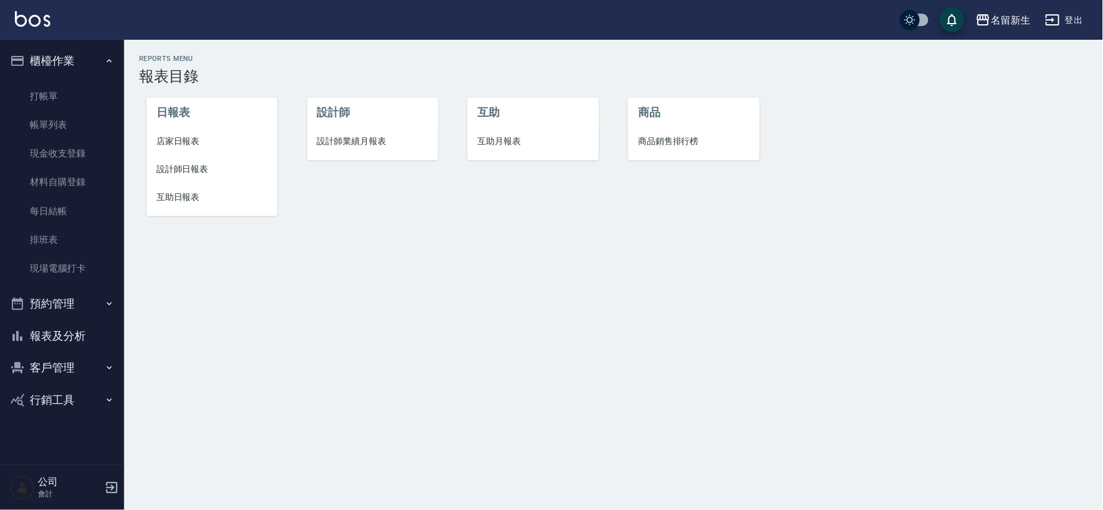
click at [150, 146] on li "店家日報表" at bounding box center [211, 141] width 131 height 28
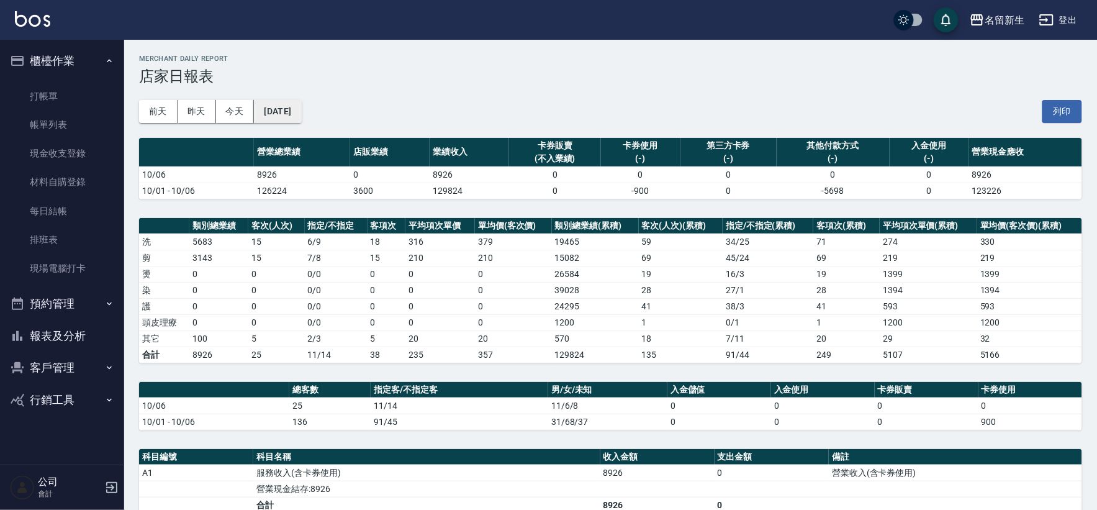
click at [292, 120] on button "[DATE]" at bounding box center [277, 111] width 47 height 23
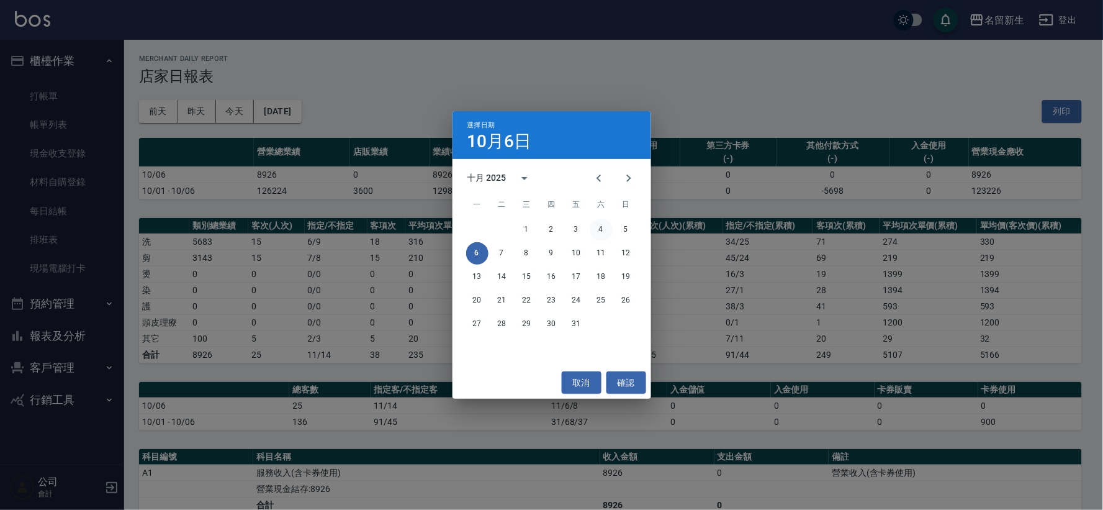
click at [605, 223] on button "4" at bounding box center [601, 229] width 22 height 22
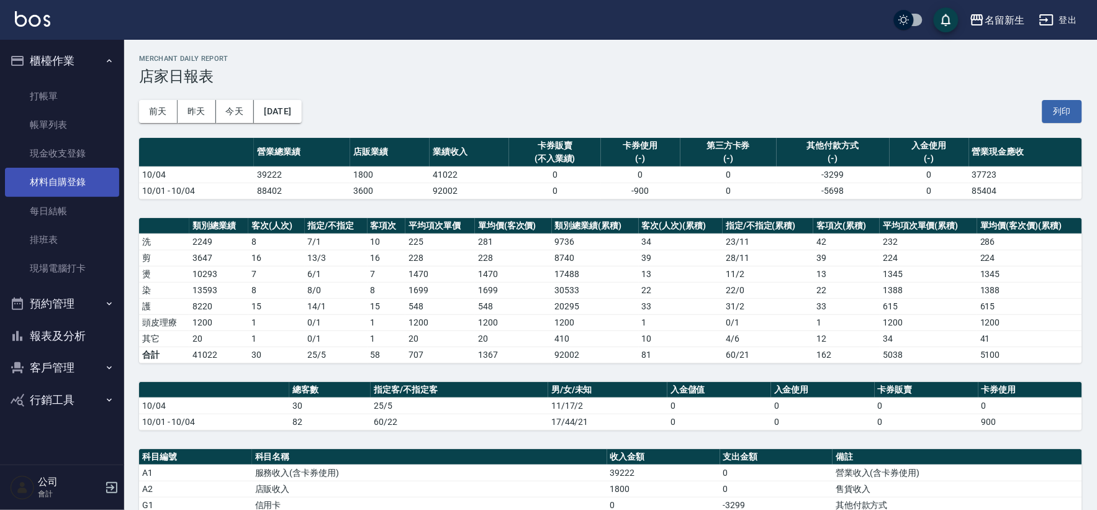
click at [53, 190] on link "材料自購登錄" at bounding box center [62, 182] width 114 height 29
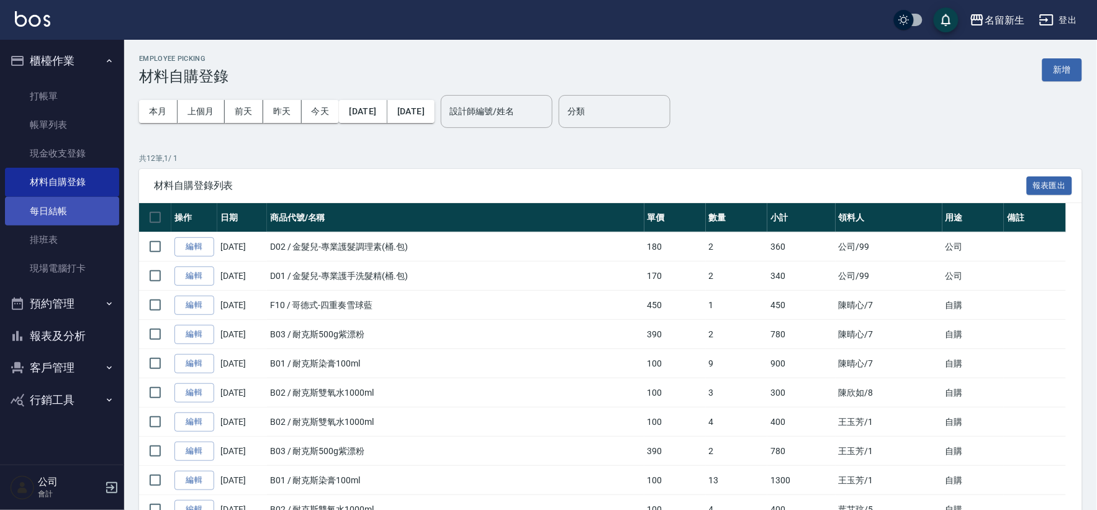
click at [61, 200] on link "每日結帳" at bounding box center [62, 211] width 114 height 29
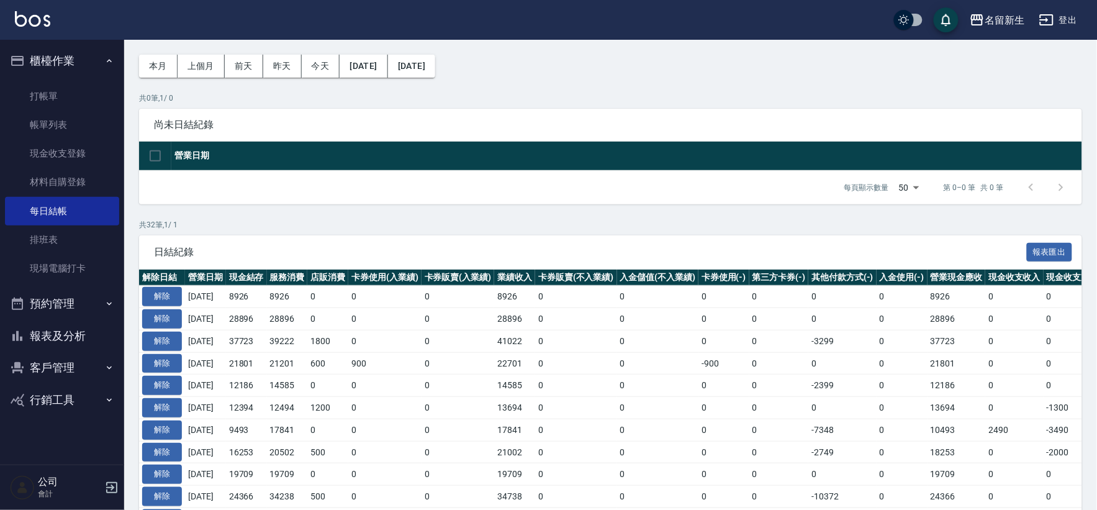
scroll to position [69, 0]
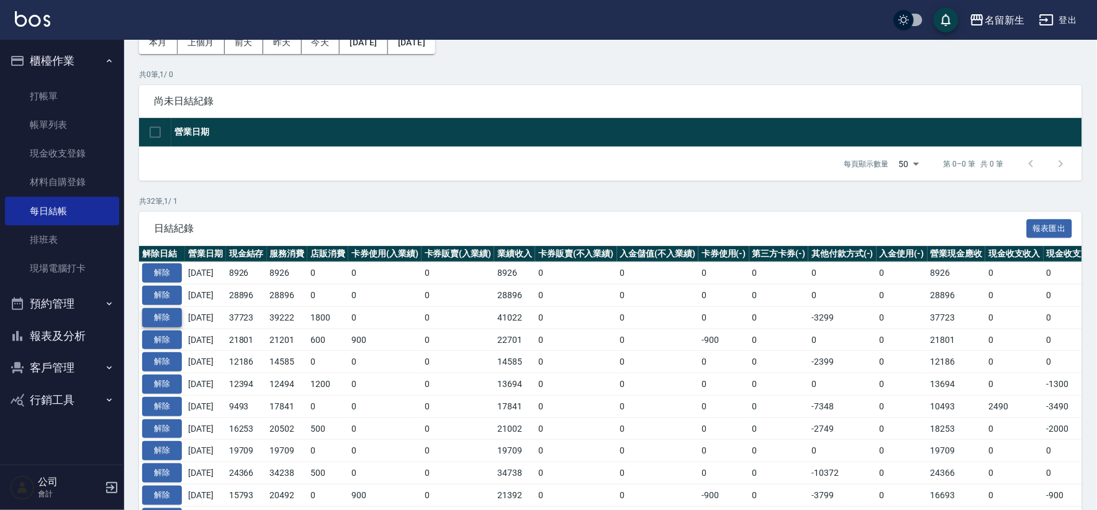
click at [159, 310] on button "解除" at bounding box center [162, 317] width 40 height 19
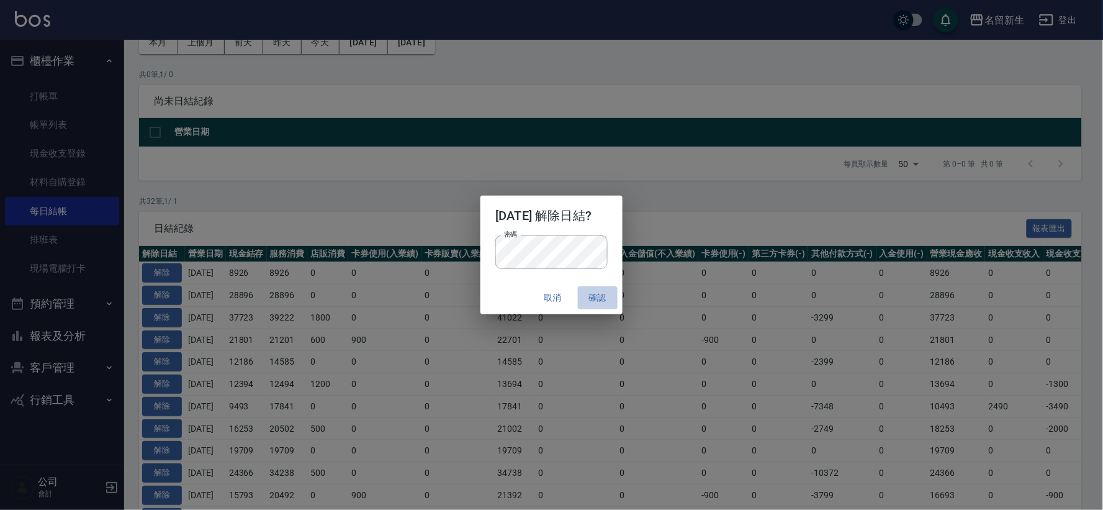
click at [592, 300] on button "確認" at bounding box center [598, 297] width 40 height 23
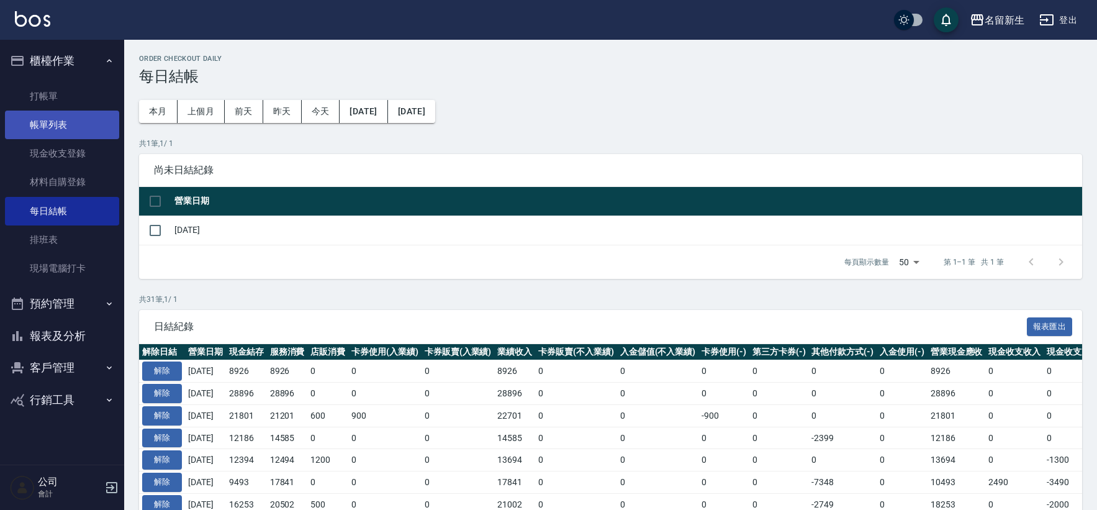
scroll to position [69, 0]
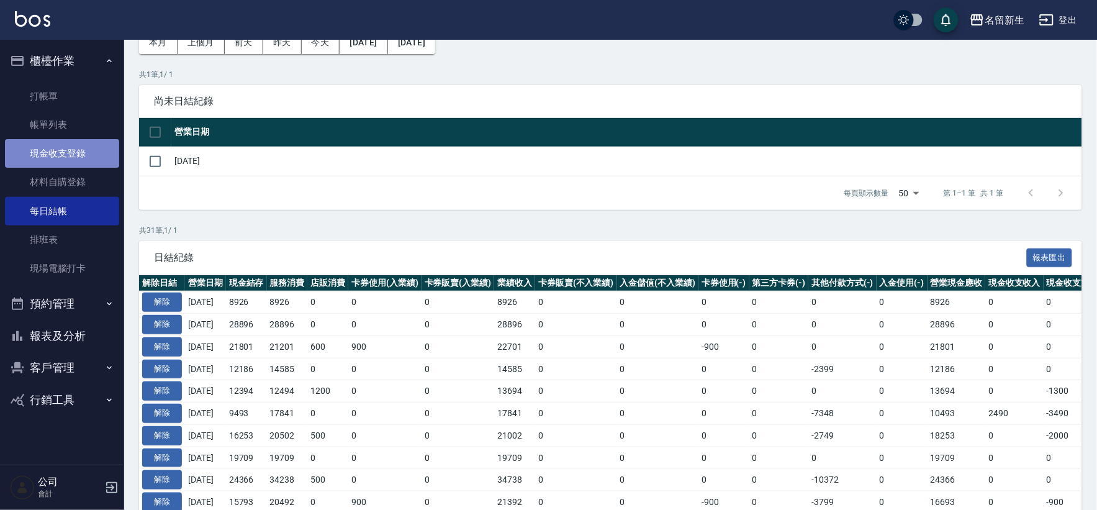
click at [101, 153] on link "現金收支登錄" at bounding box center [62, 153] width 114 height 29
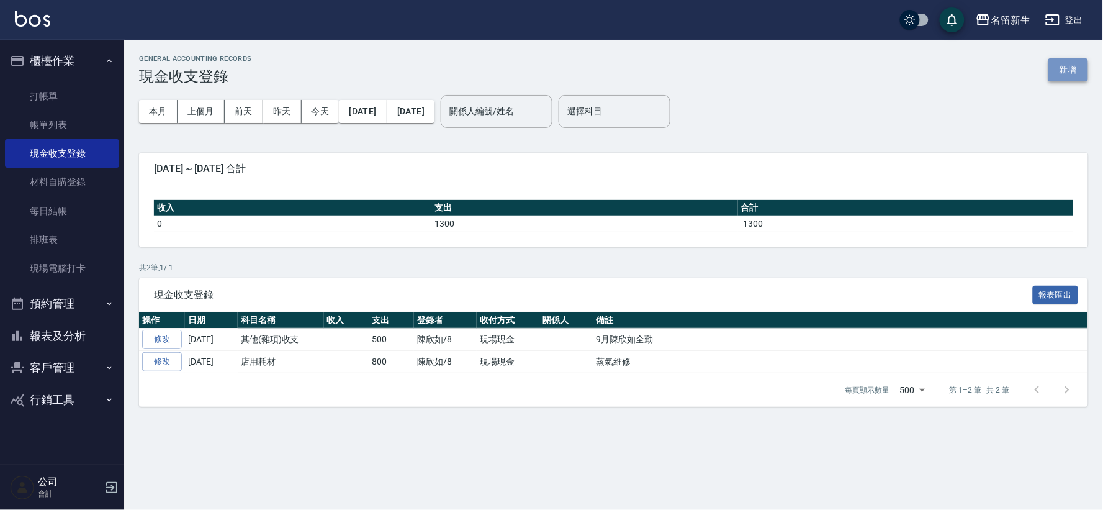
click at [1076, 61] on button "新增" at bounding box center [1068, 69] width 40 height 23
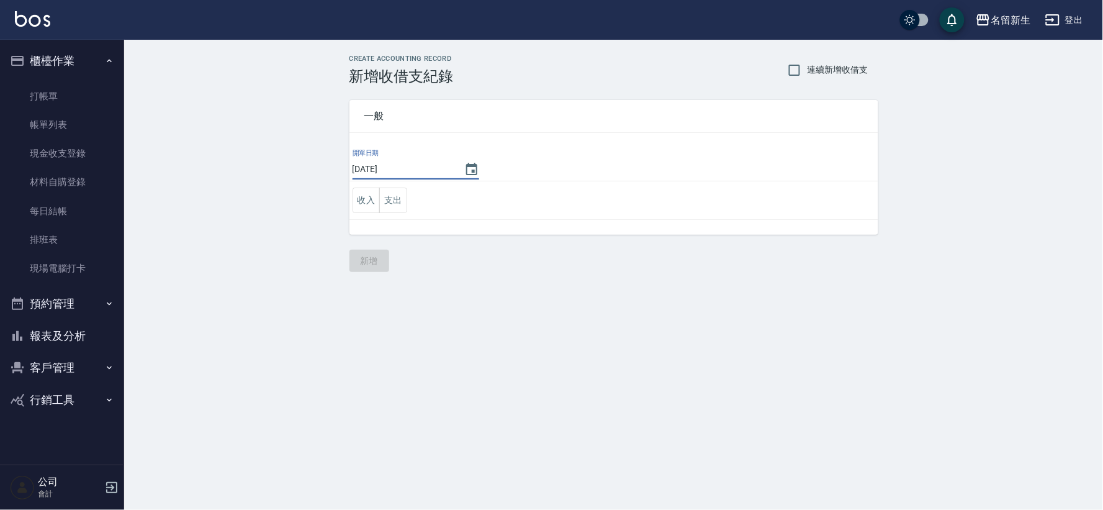
click at [390, 169] on input "[DATE]" at bounding box center [402, 169] width 99 height 20
click at [474, 163] on icon "Choose date, selected date is 2025-10-06" at bounding box center [471, 169] width 15 height 15
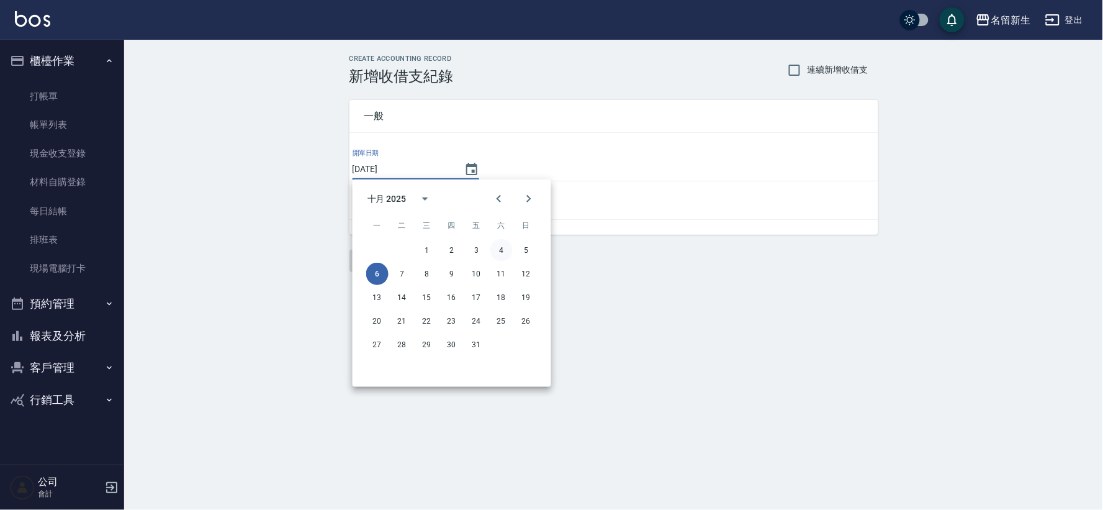
click at [500, 240] on button "4" at bounding box center [501, 250] width 22 height 22
type input "[DATE]"
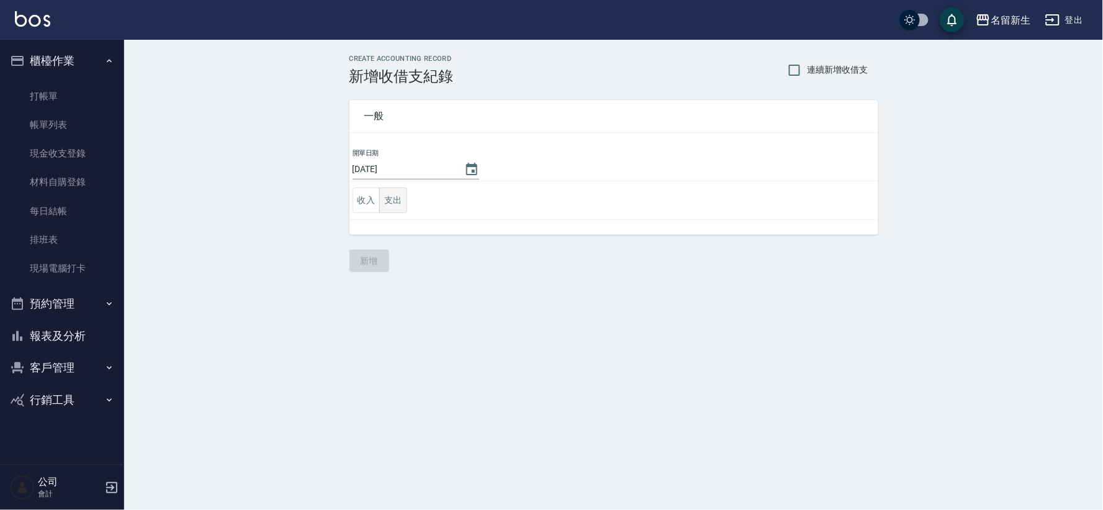
click at [402, 207] on button "支出" at bounding box center [393, 199] width 28 height 25
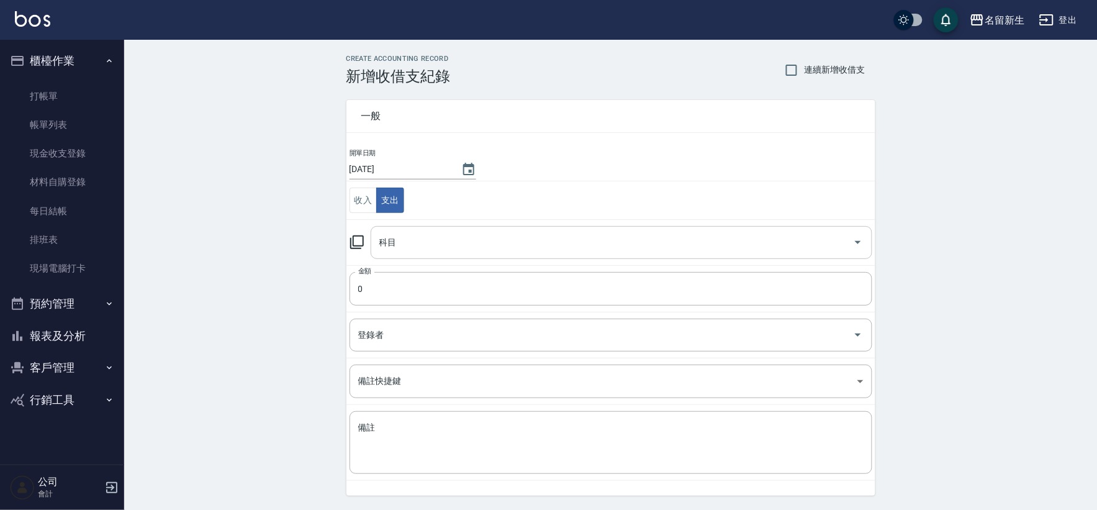
click at [407, 247] on input "科目" at bounding box center [612, 243] width 472 height 22
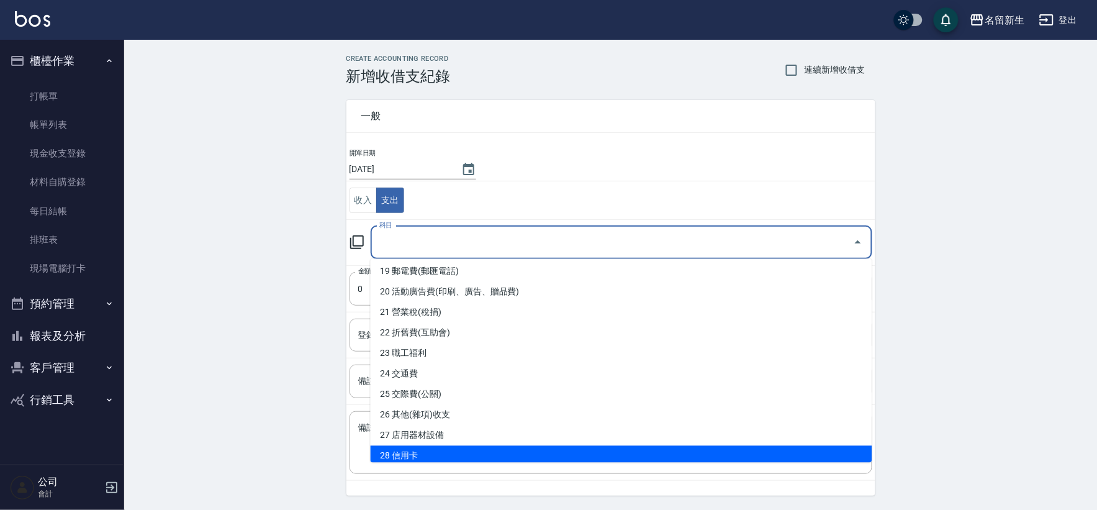
scroll to position [413, 0]
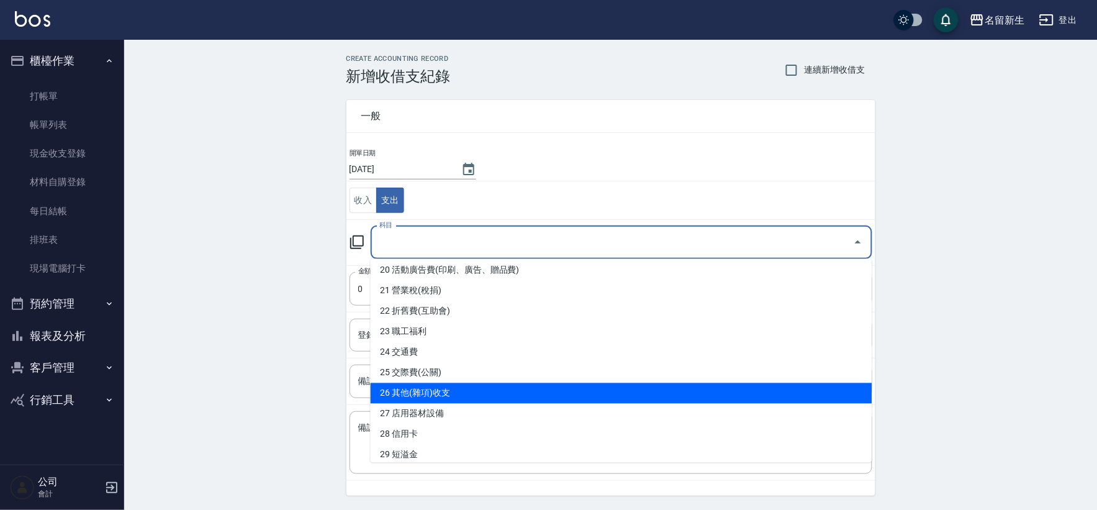
click at [438, 394] on li "26 其他(雜項)收支" at bounding box center [621, 393] width 501 height 20
type input "26 其他(雜項)收支"
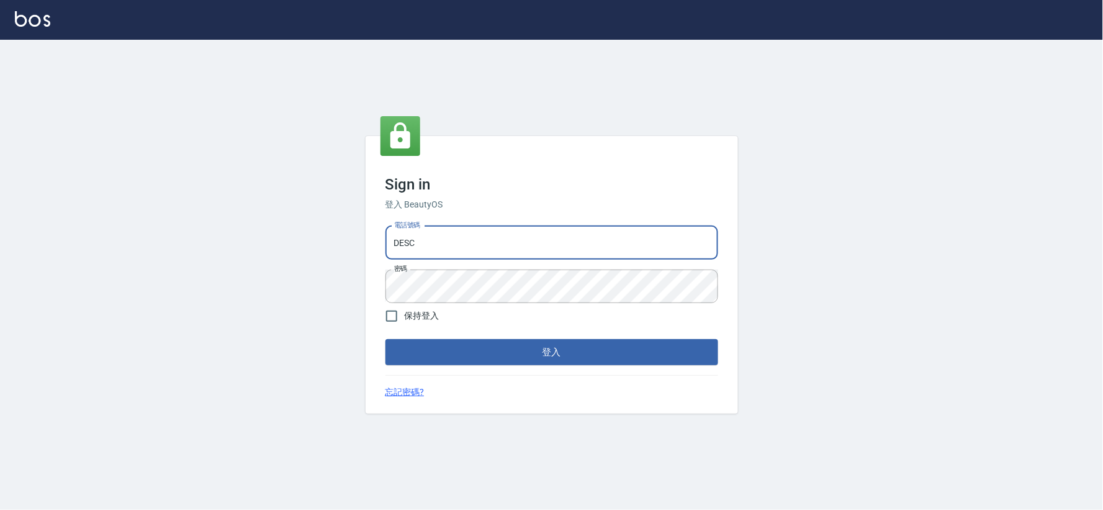
drag, startPoint x: 520, startPoint y: 232, endPoint x: 541, endPoint y: 223, distance: 22.0
click at [520, 232] on input "DESC" at bounding box center [551, 243] width 333 height 34
type input "034258365"
click at [526, 349] on button "登入" at bounding box center [551, 352] width 333 height 26
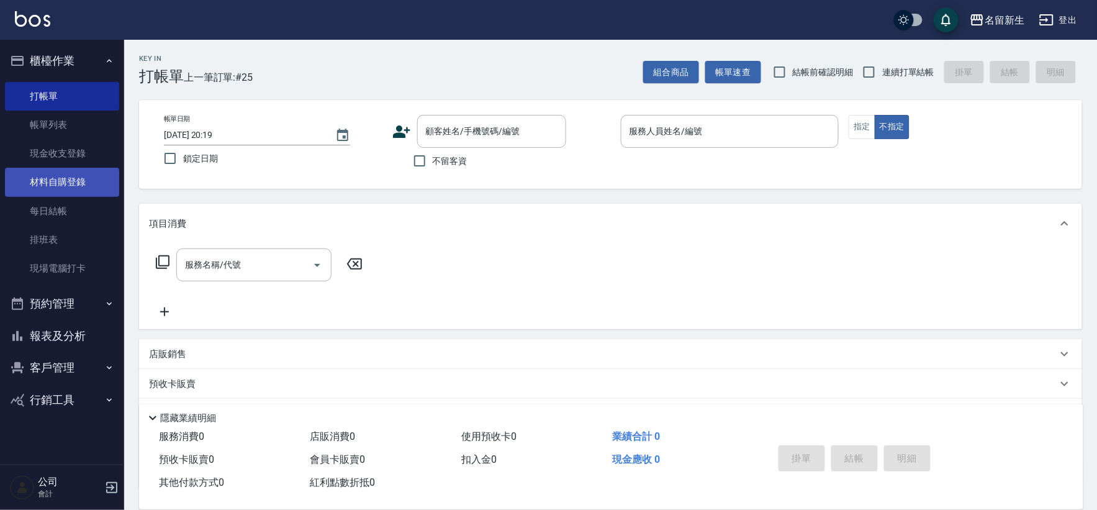
click at [70, 175] on link "材料自購登錄" at bounding box center [62, 182] width 114 height 29
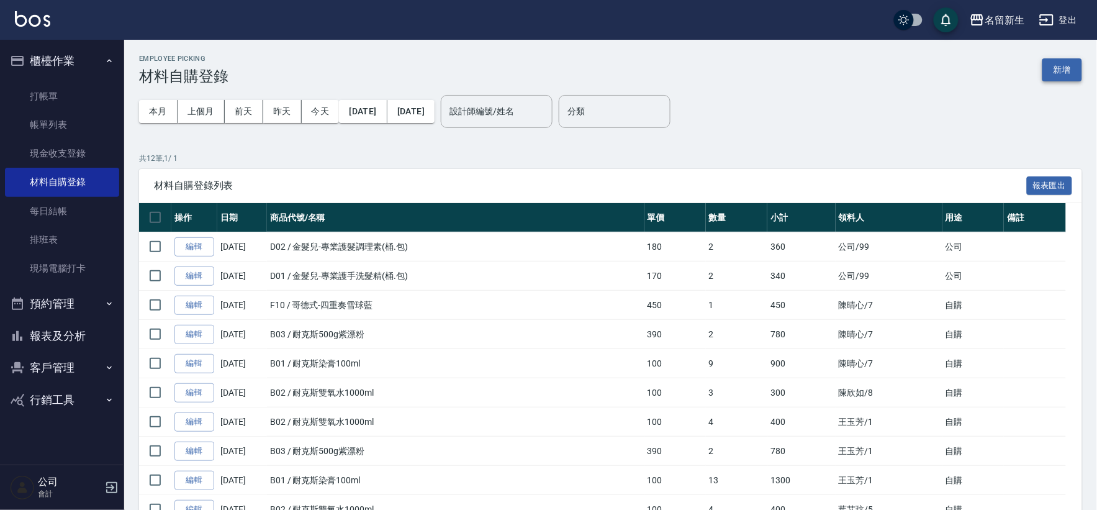
click at [1056, 65] on button "新增" at bounding box center [1062, 69] width 40 height 23
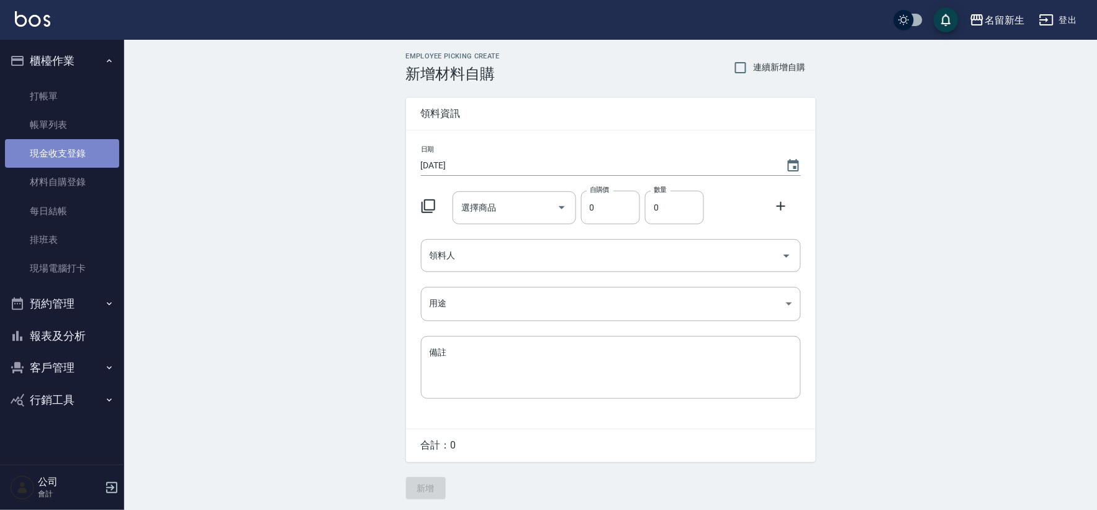
click at [71, 146] on link "現金收支登錄" at bounding box center [62, 153] width 114 height 29
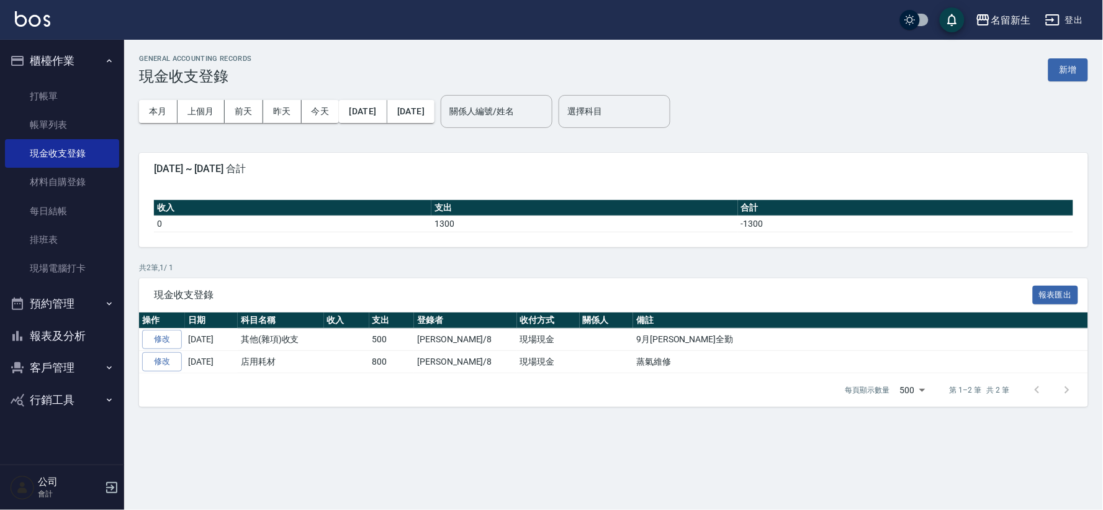
click at [1056, 81] on div "GENERAL ACCOUNTING RECORDS 現金收支登錄 新增" at bounding box center [613, 70] width 949 height 30
click at [1073, 65] on button "新增" at bounding box center [1068, 69] width 40 height 23
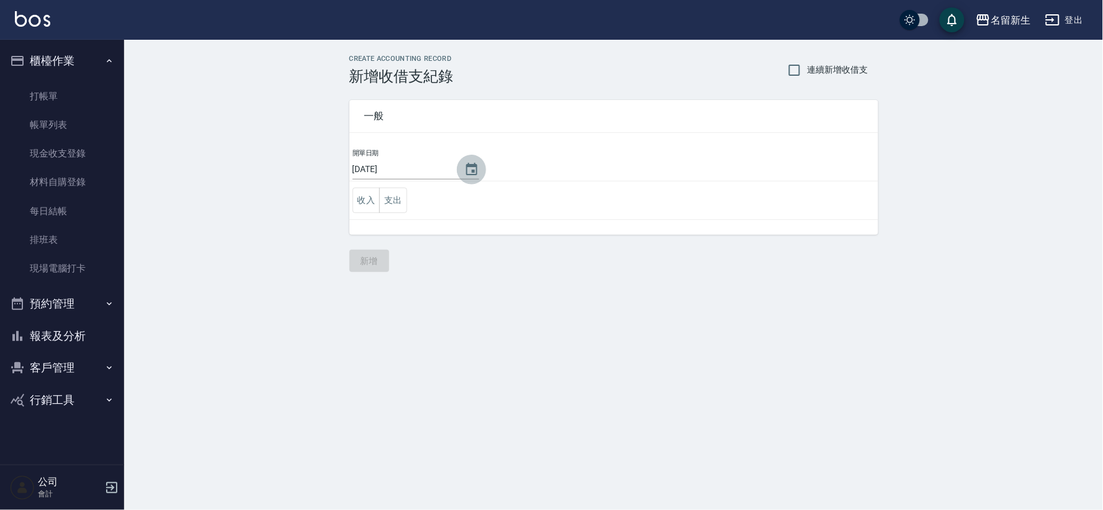
click at [464, 168] on icon "Choose date, selected date is 2025-10-06" at bounding box center [471, 169] width 15 height 15
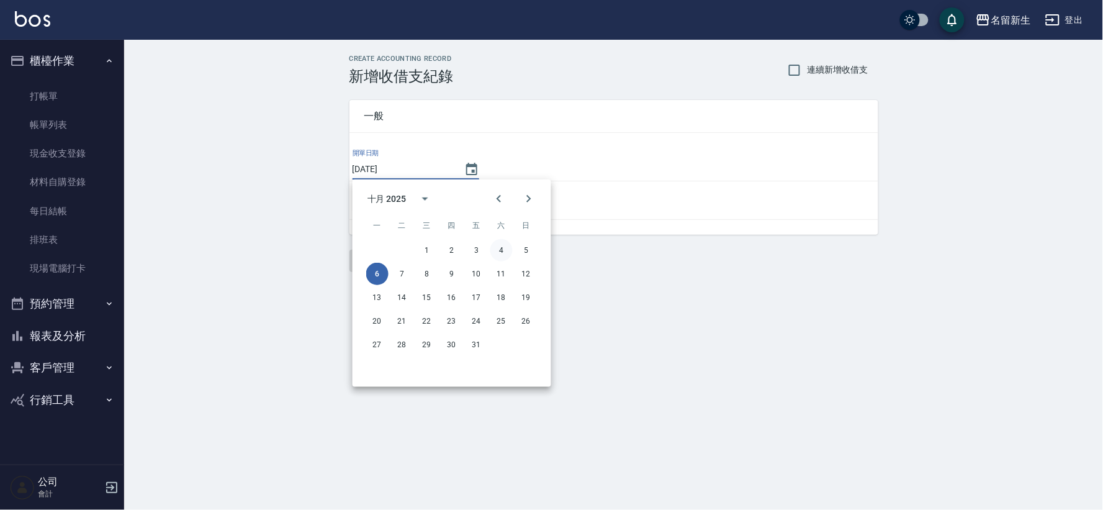
click at [503, 253] on button "4" at bounding box center [501, 250] width 22 height 22
type input "[DATE]"
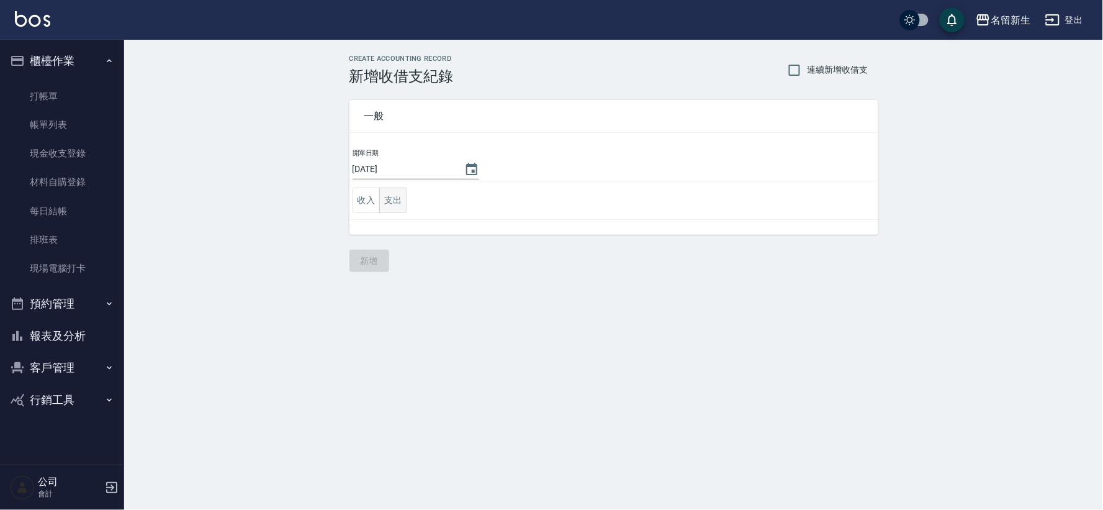
click at [396, 203] on button "支出" at bounding box center [393, 199] width 28 height 25
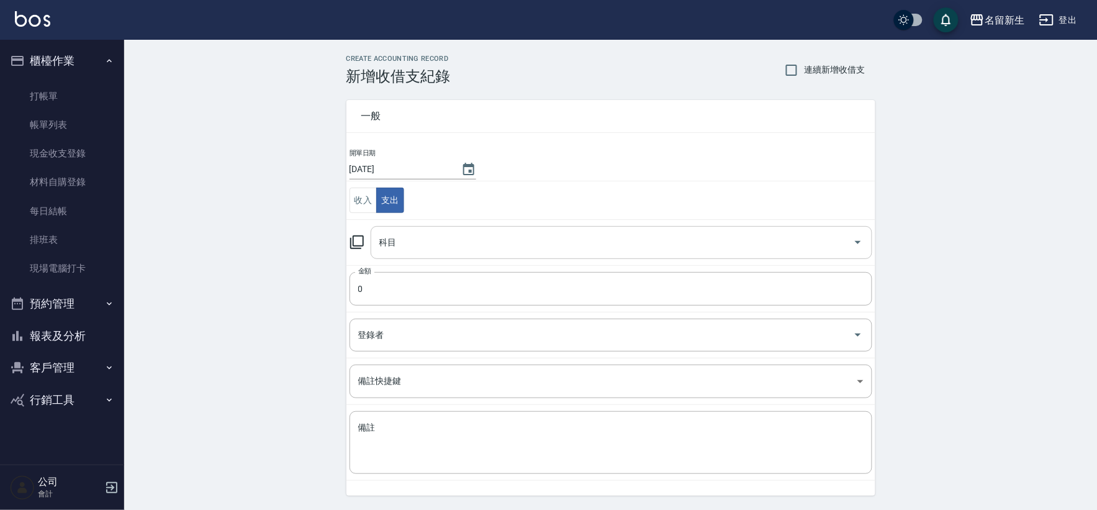
click at [424, 243] on input "科目" at bounding box center [612, 243] width 472 height 22
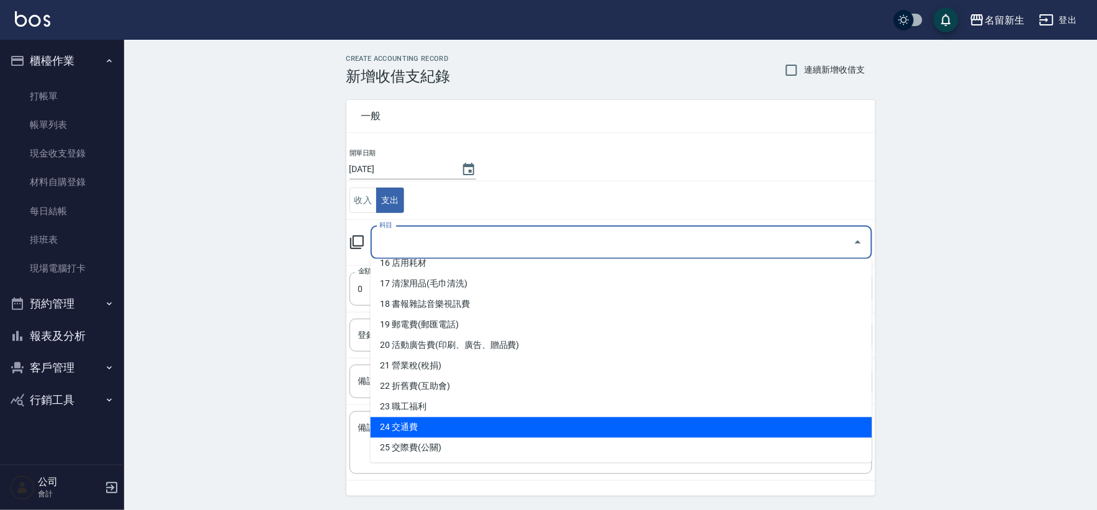
scroll to position [344, 0]
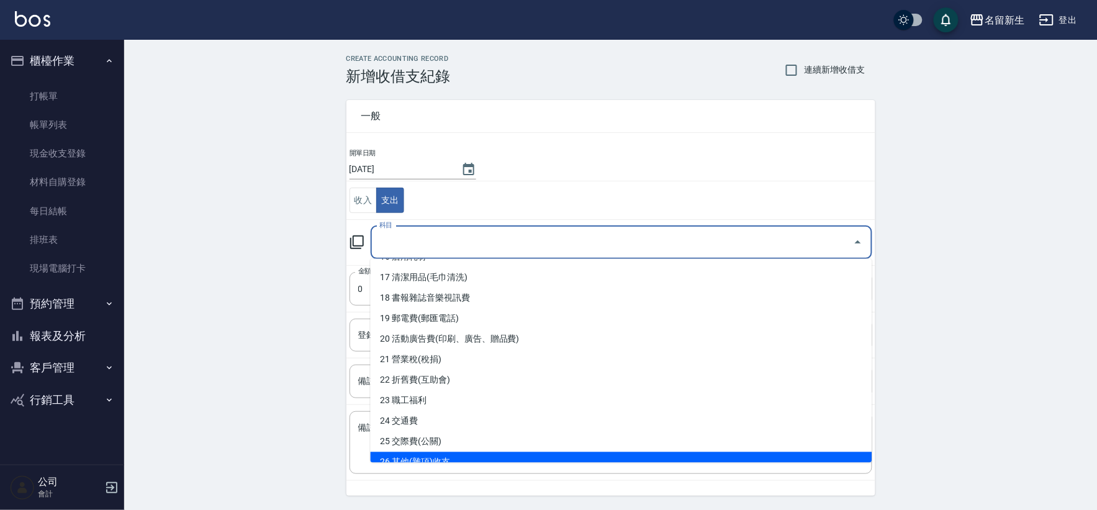
click at [408, 458] on li "26 其他(雜項)收支" at bounding box center [621, 462] width 501 height 20
type input "26 其他(雜項)收支"
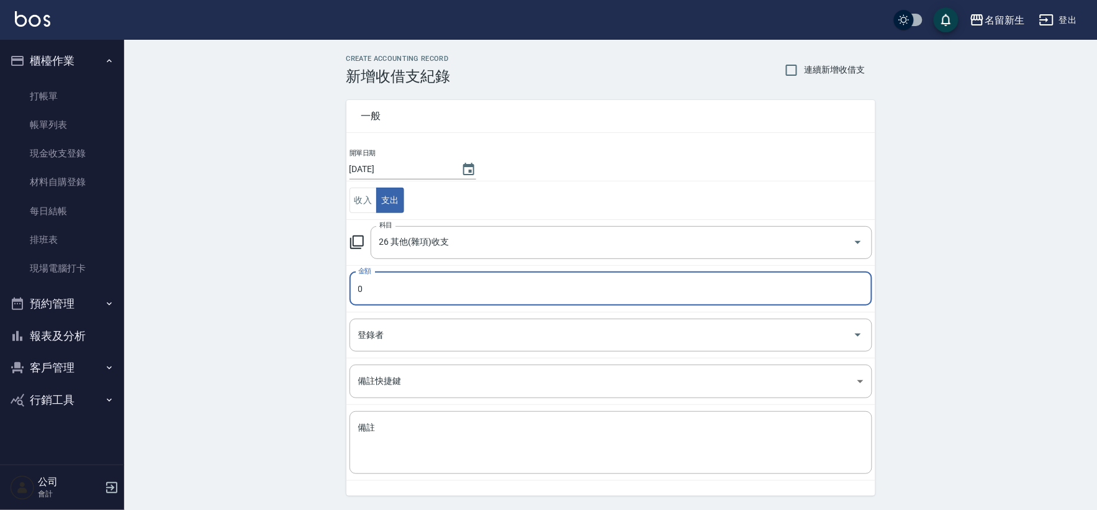
click at [389, 305] on input "0" at bounding box center [610, 289] width 523 height 34
click at [388, 283] on input "0" at bounding box center [610, 289] width 523 height 34
type input "7990"
click at [382, 335] on div "登錄者 登錄者" at bounding box center [610, 334] width 523 height 33
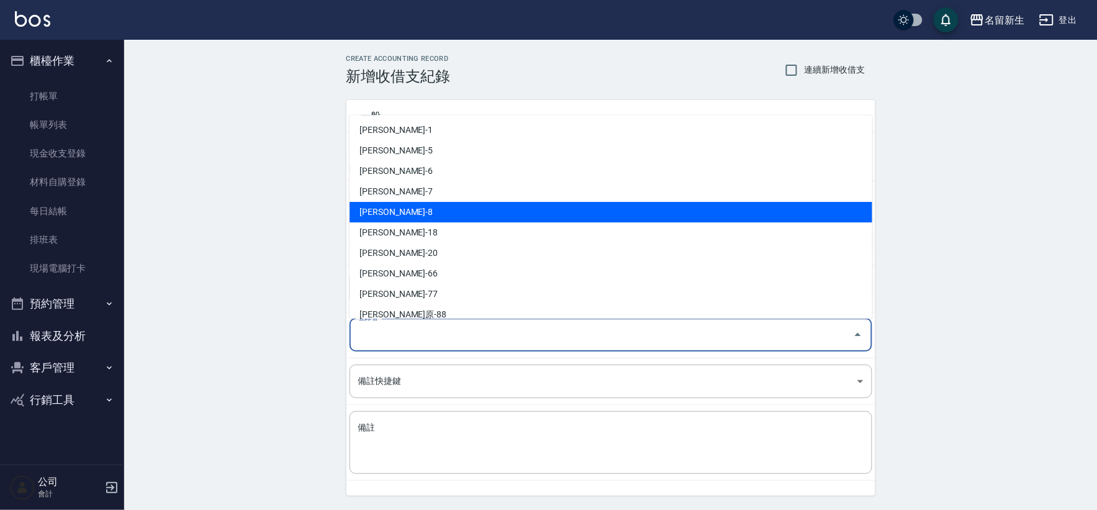
click at [424, 213] on li "[PERSON_NAME]-8" at bounding box center [610, 212] width 523 height 20
type input "[PERSON_NAME]-8"
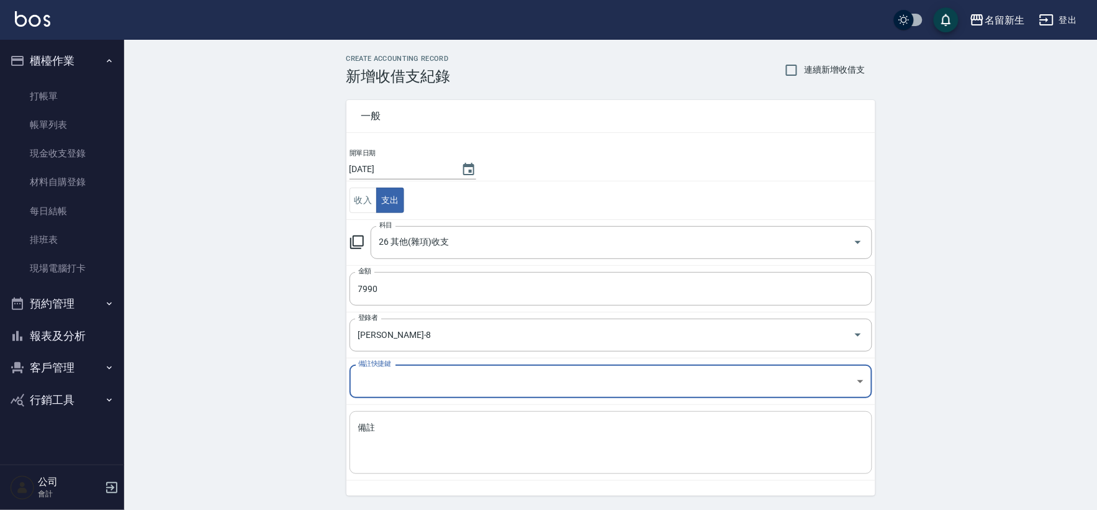
click at [412, 419] on div "x 備註" at bounding box center [610, 442] width 523 height 63
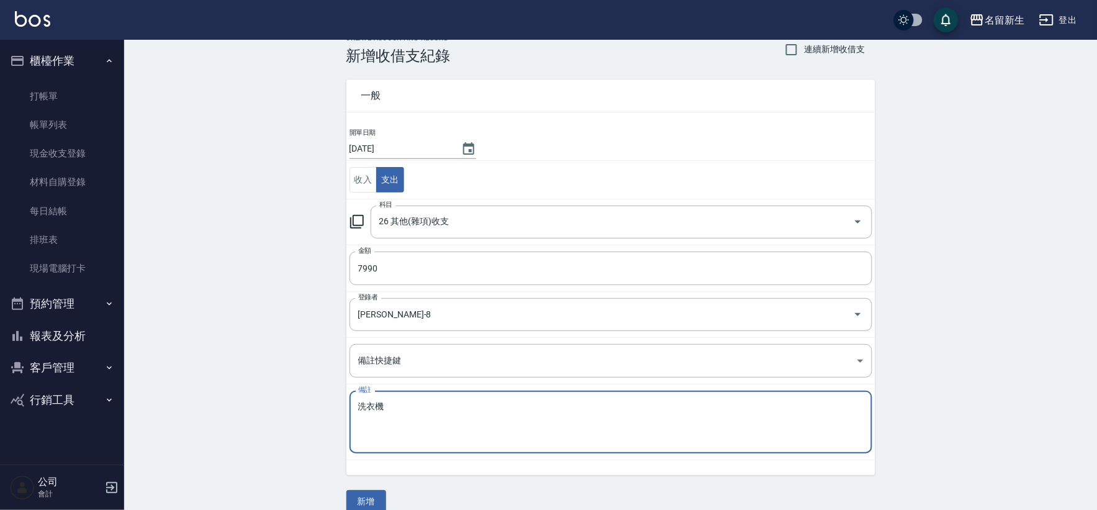
scroll to position [38, 0]
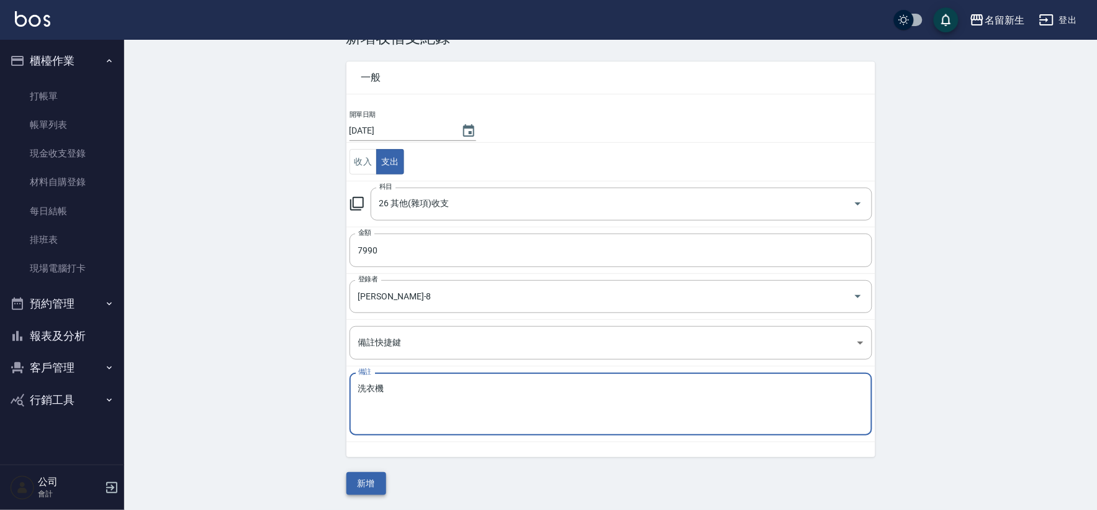
type textarea "洗衣機"
click at [364, 481] on button "新增" at bounding box center [366, 483] width 40 height 23
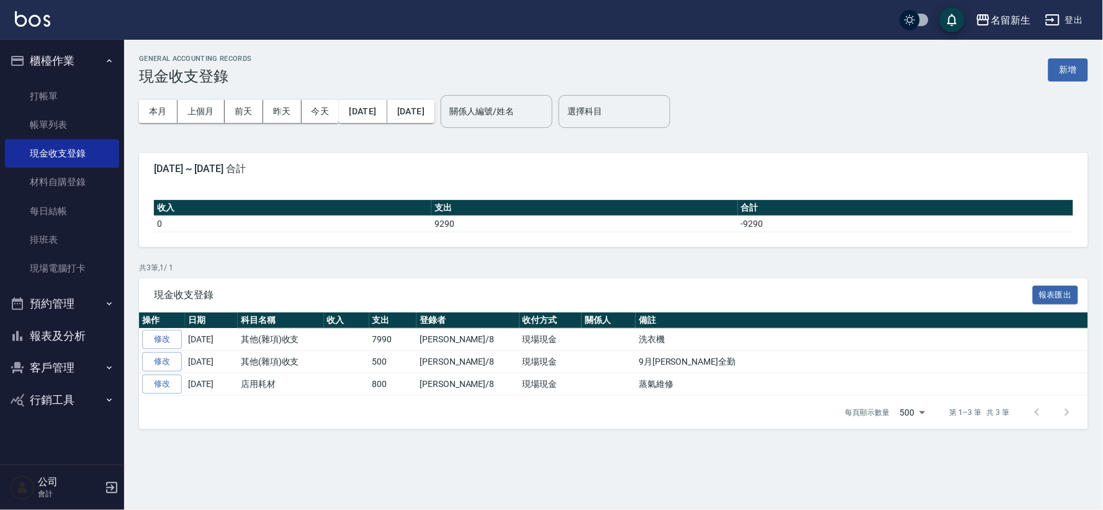
click at [84, 339] on button "報表及分析" at bounding box center [62, 336] width 114 height 32
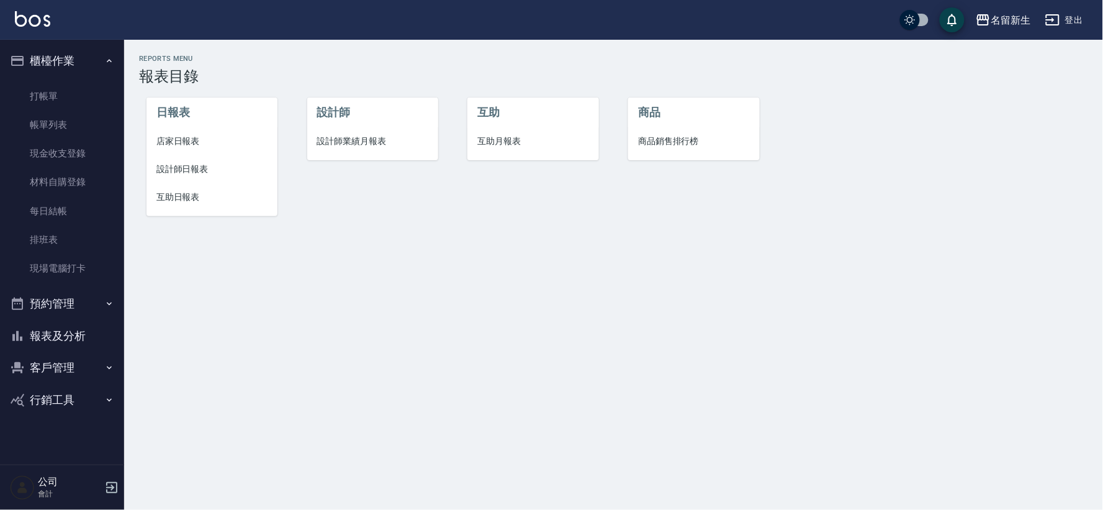
click at [173, 133] on li "店家日報表" at bounding box center [211, 141] width 131 height 28
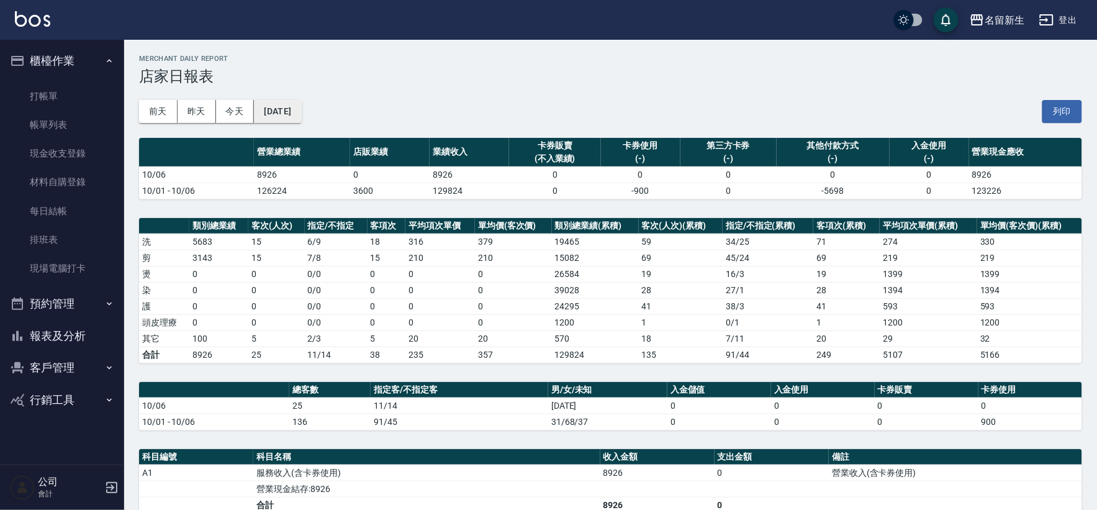
click at [301, 107] on button "[DATE]" at bounding box center [277, 111] width 47 height 23
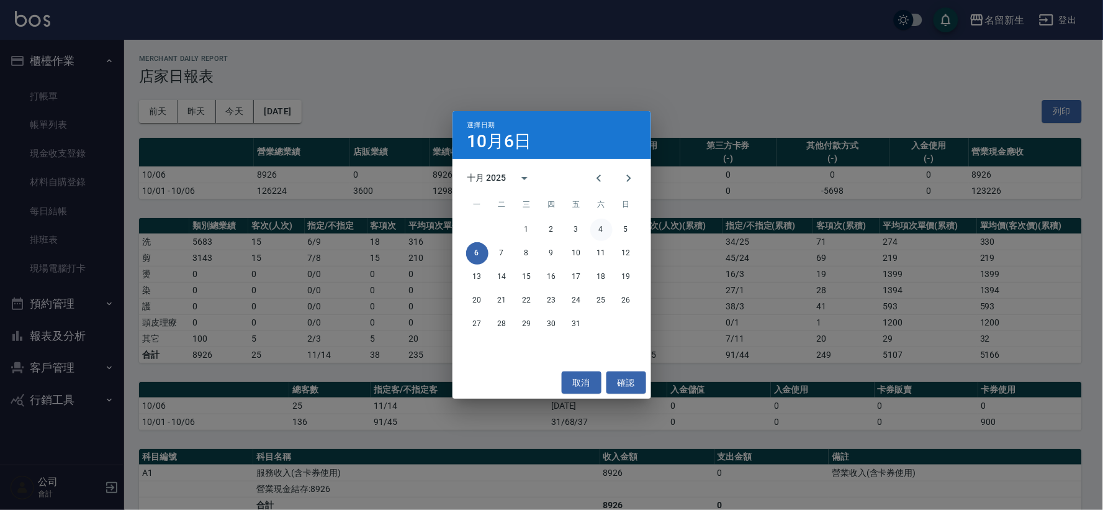
click at [598, 227] on button "4" at bounding box center [601, 229] width 22 height 22
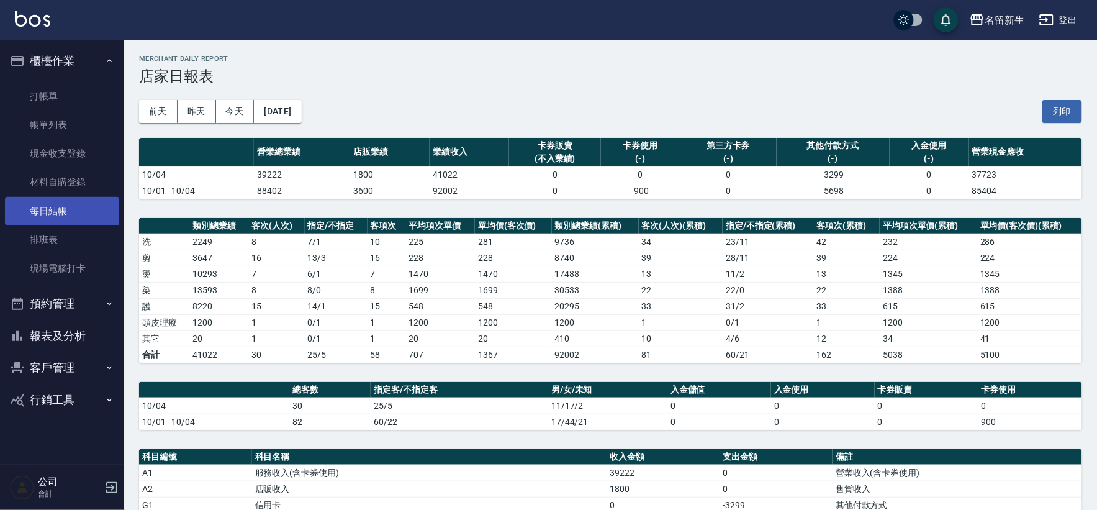
click at [76, 202] on link "每日結帳" at bounding box center [62, 211] width 114 height 29
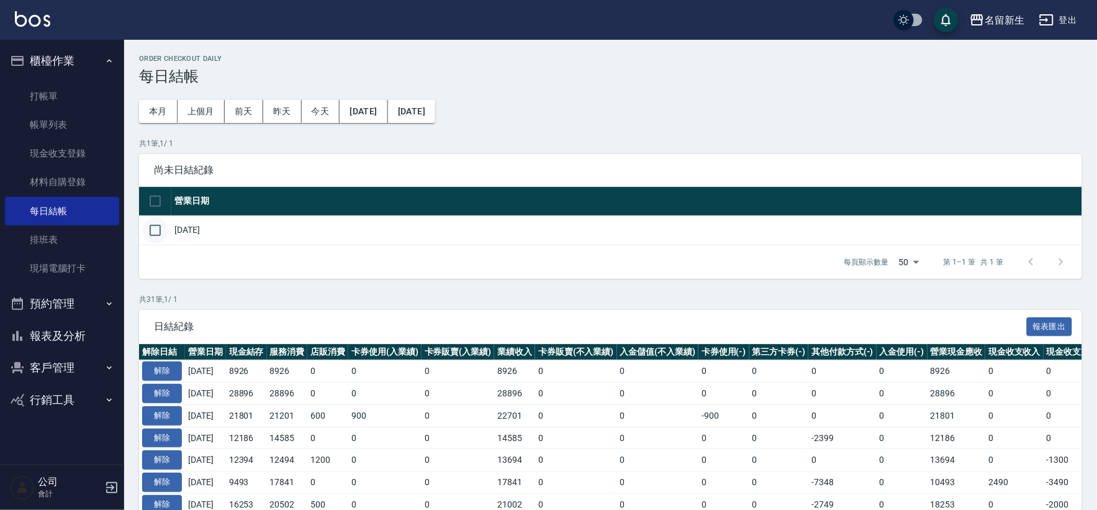
click at [156, 231] on input "checkbox" at bounding box center [155, 230] width 26 height 26
checkbox input "true"
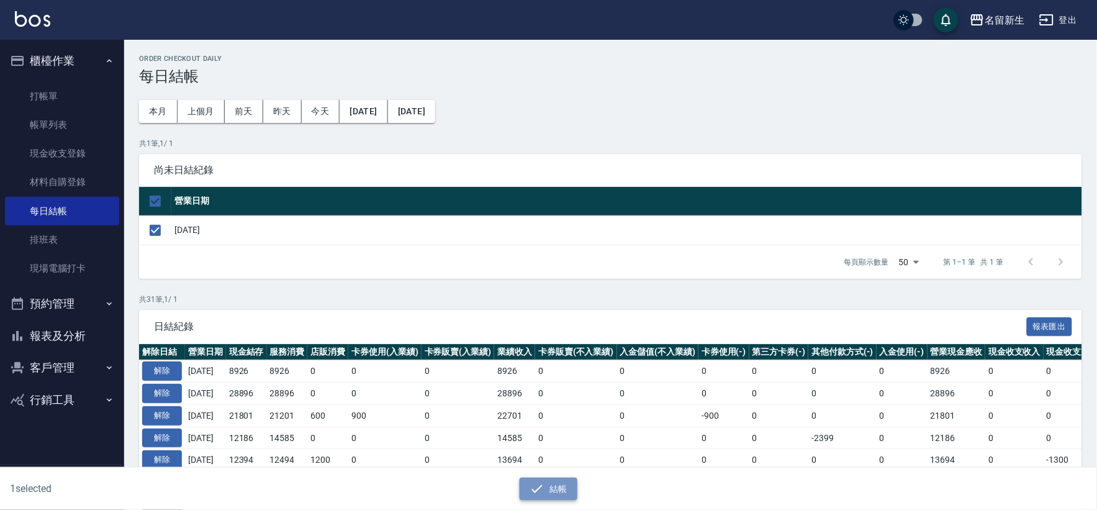
click at [567, 494] on button "結帳" at bounding box center [548, 488] width 58 height 23
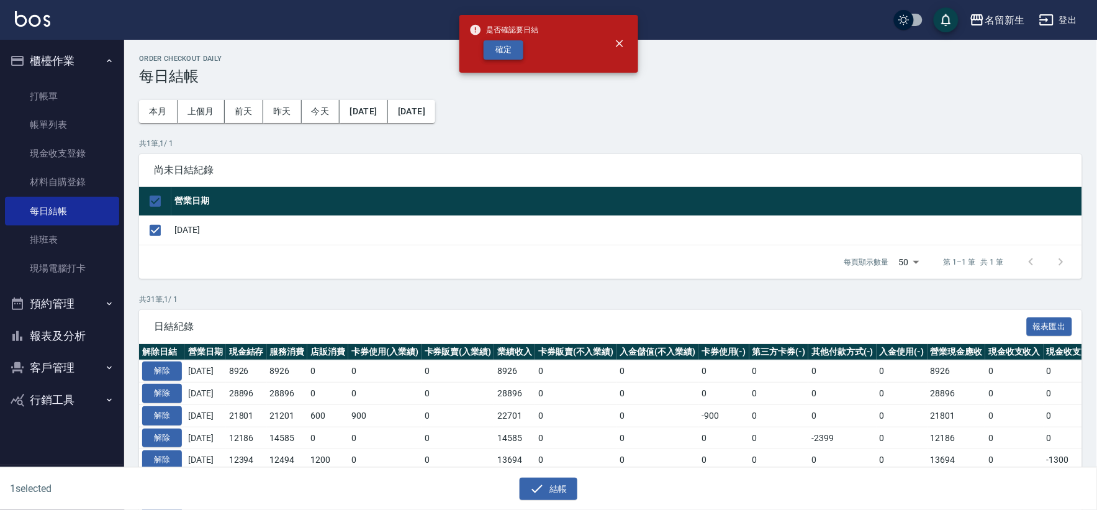
click at [511, 53] on button "確定" at bounding box center [503, 49] width 40 height 19
checkbox input "false"
